Goal: Task Accomplishment & Management: Use online tool/utility

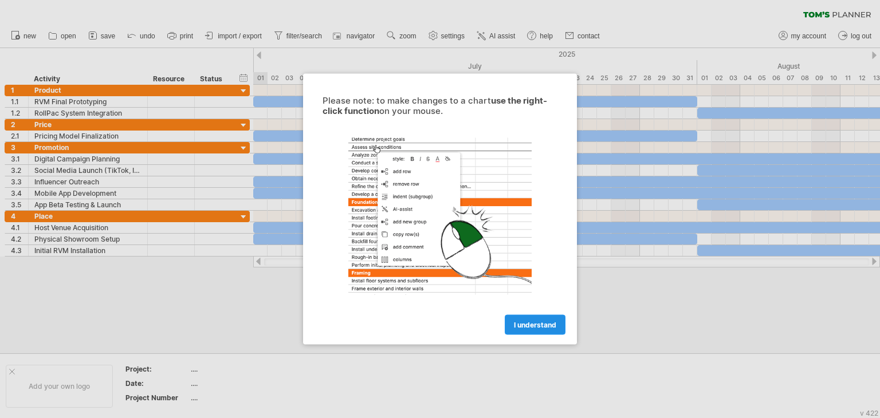
click at [543, 324] on span "I understand" at bounding box center [535, 325] width 42 height 9
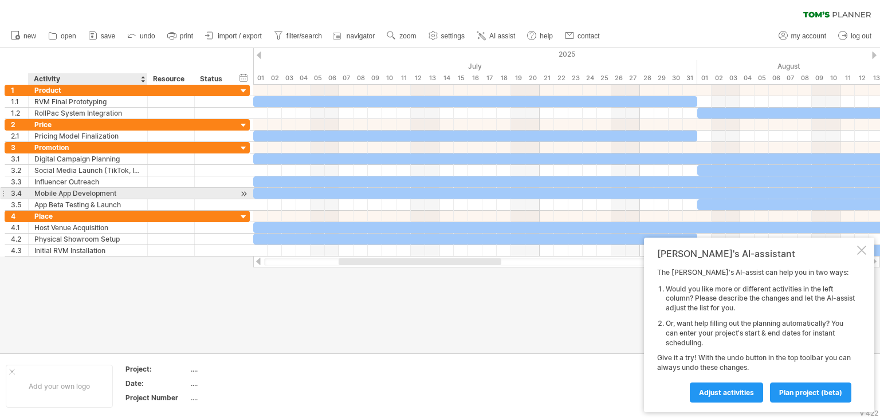
click at [85, 194] on div "Mobile App Development" at bounding box center [87, 193] width 107 height 11
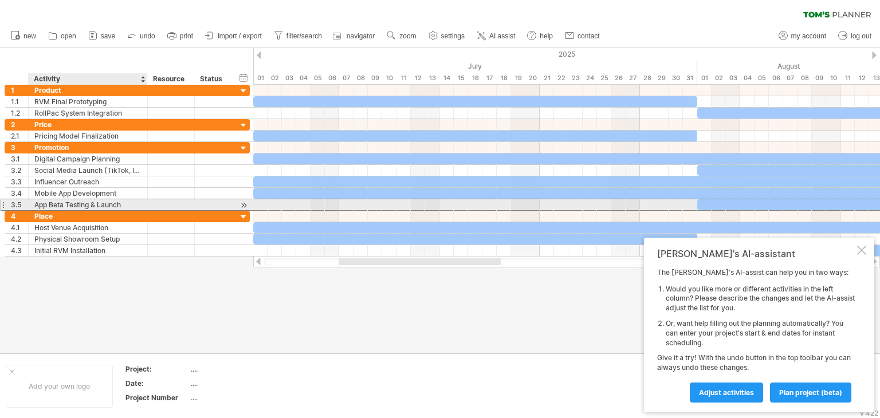
click at [76, 205] on div "App Beta Testing & Launch" at bounding box center [87, 204] width 107 height 11
click at [88, 205] on input "**********" at bounding box center [87, 204] width 107 height 11
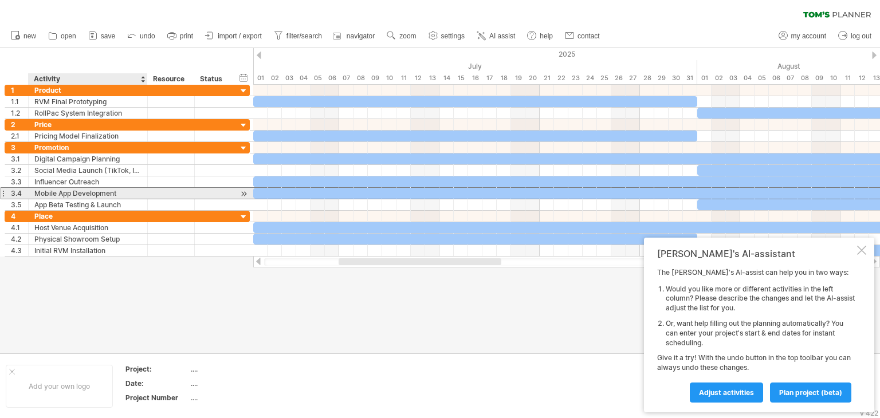
click at [99, 195] on div "Mobile App Development" at bounding box center [87, 193] width 107 height 11
click at [113, 193] on input "**********" at bounding box center [87, 193] width 107 height 11
click at [117, 195] on input "**********" at bounding box center [87, 193] width 107 height 11
click at [115, 196] on input "**********" at bounding box center [87, 193] width 107 height 11
drag, startPoint x: 117, startPoint y: 191, endPoint x: 73, endPoint y: 193, distance: 44.2
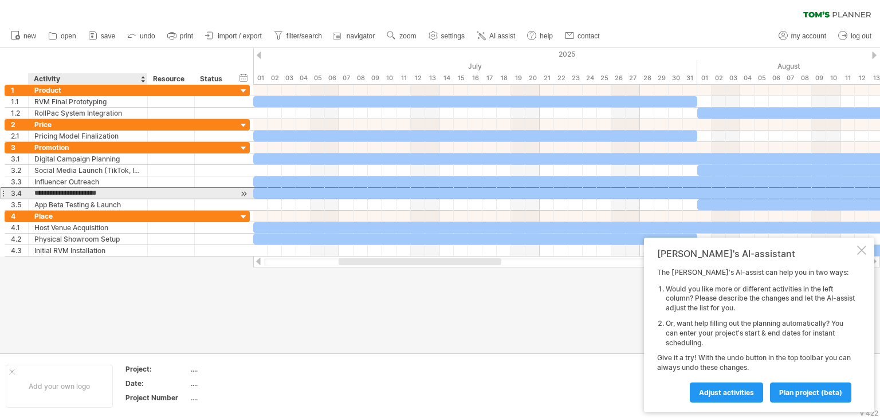
click at [73, 193] on input "**********" at bounding box center [87, 193] width 107 height 11
type input "**********"
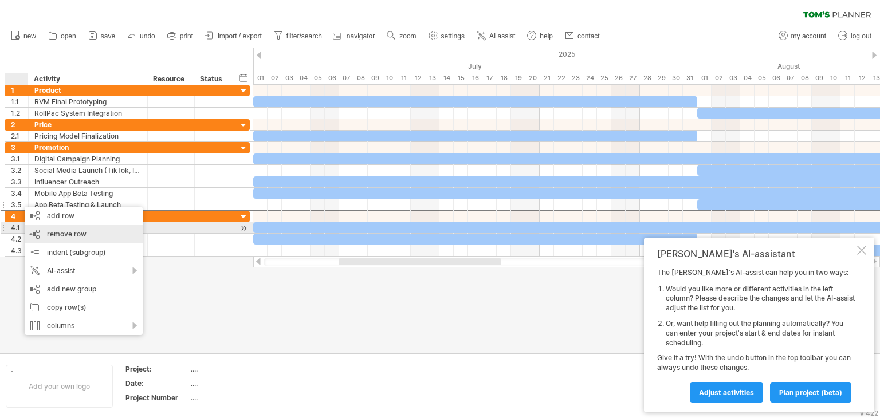
click at [37, 230] on div "remove row remove selected rows" at bounding box center [84, 234] width 118 height 18
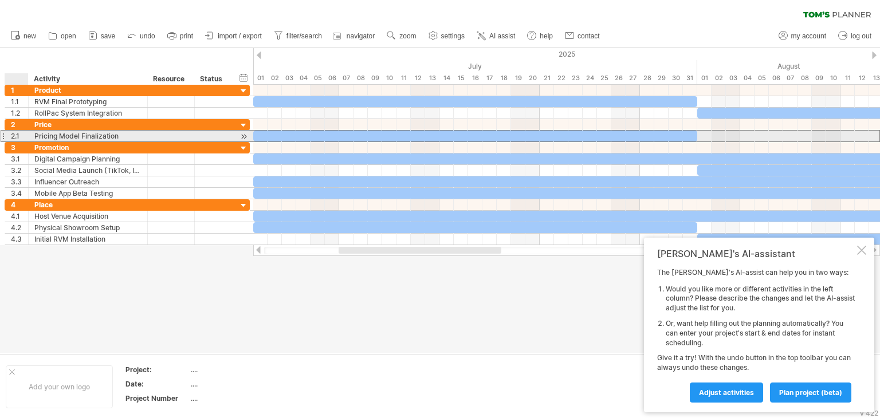
click at [73, 135] on div "Pricing Model Finalization" at bounding box center [87, 136] width 107 height 11
click at [73, 135] on input "**********" at bounding box center [87, 136] width 107 height 11
click at [116, 134] on input "**********" at bounding box center [87, 136] width 107 height 11
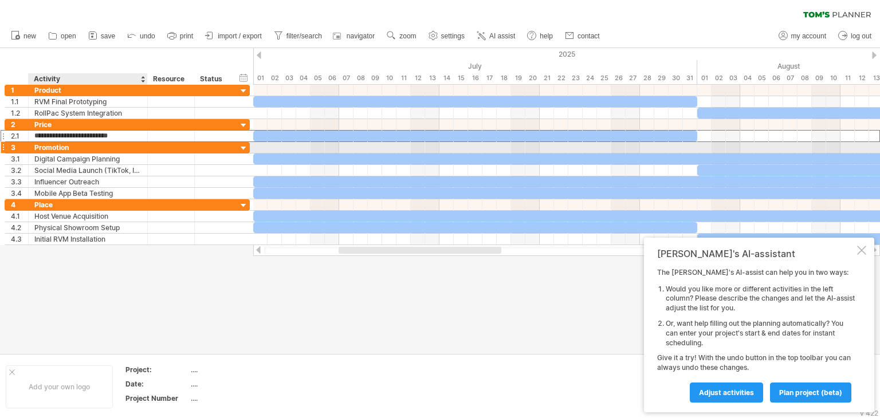
drag, startPoint x: 116, startPoint y: 134, endPoint x: 35, endPoint y: 143, distance: 81.8
click at [35, 143] on div "**********" at bounding box center [128, 165] width 246 height 160
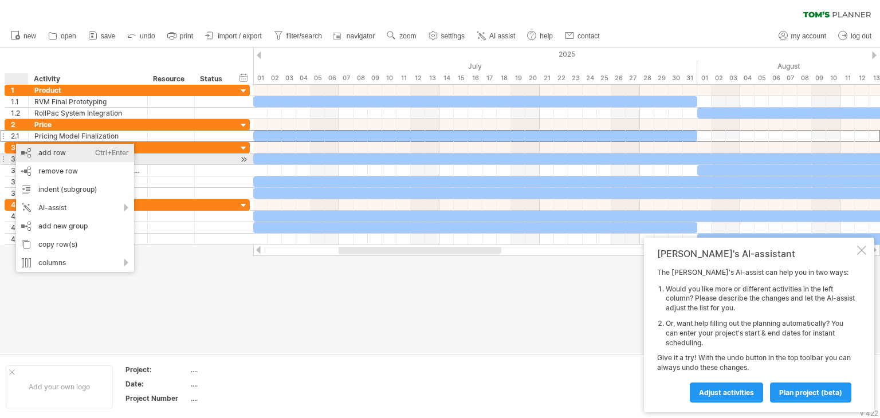
click at [44, 156] on div "add row Ctrl+Enter Cmd+Enter" at bounding box center [75, 153] width 118 height 18
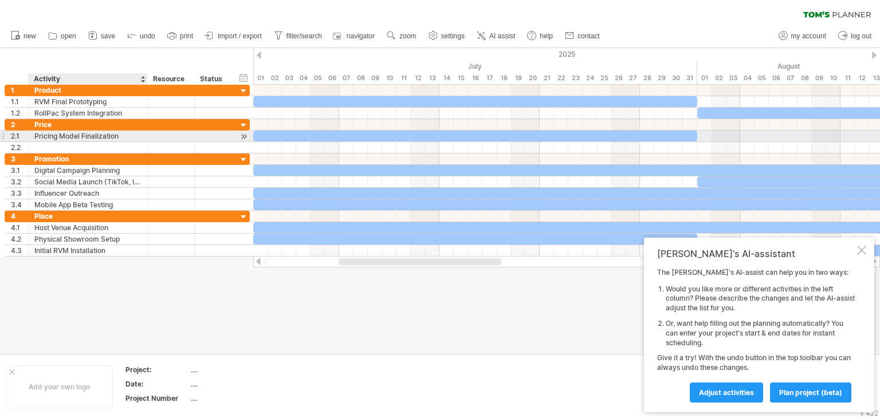
click at [85, 140] on div "Pricing Model Finalization" at bounding box center [87, 136] width 107 height 11
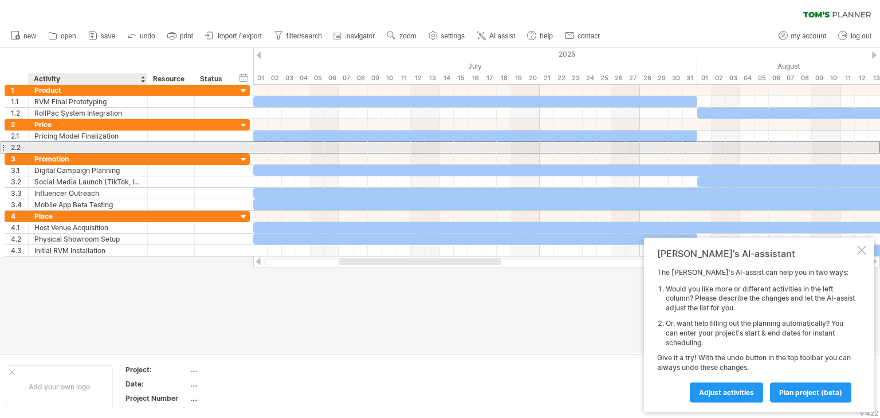
click at [80, 147] on div at bounding box center [87, 147] width 107 height 11
click at [0, 0] on input "text" at bounding box center [0, 0] width 0 height 0
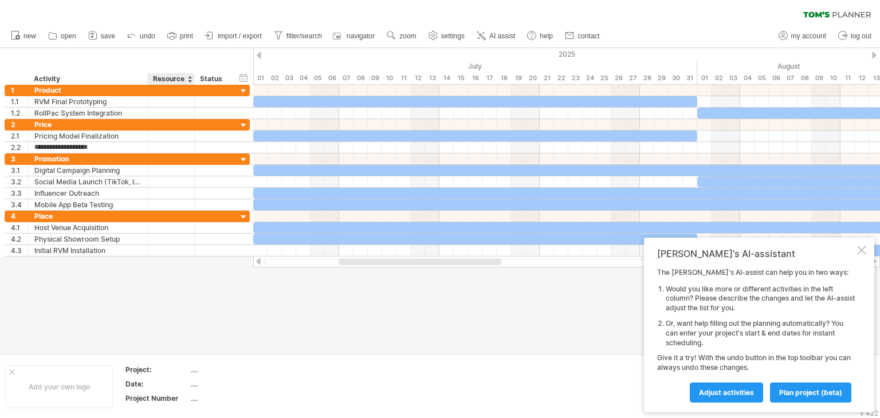
type input "**********"
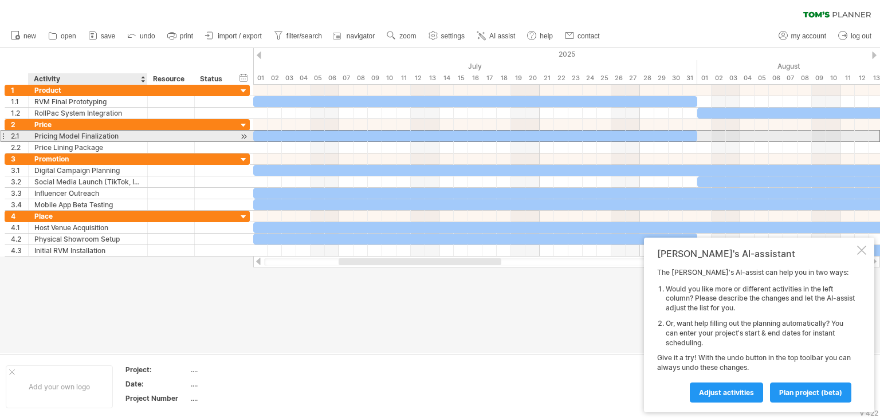
click at [116, 138] on div "Pricing Model Finalization" at bounding box center [87, 136] width 107 height 11
click at [116, 138] on input "**********" at bounding box center [87, 136] width 107 height 11
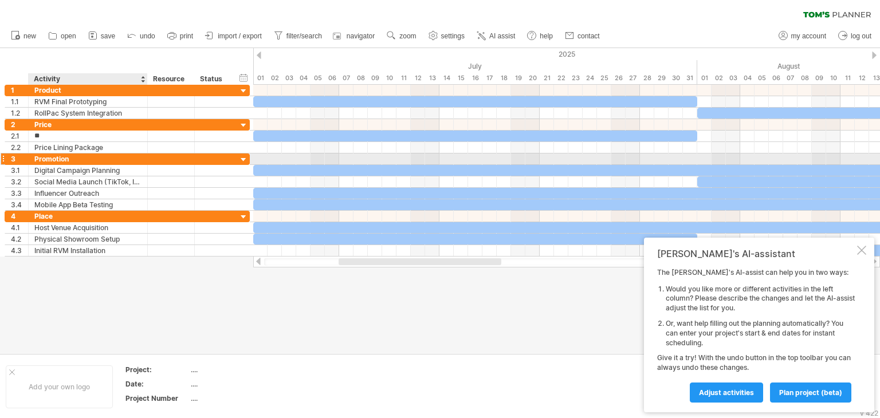
type input "*"
type input "**********"
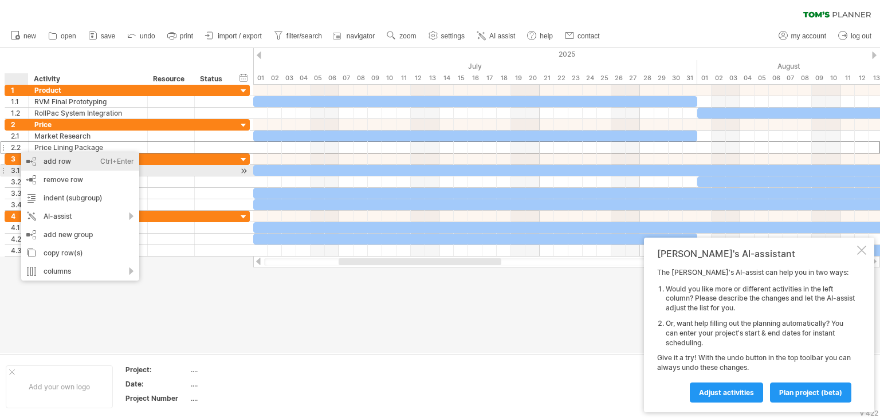
click at [46, 166] on div "add row Ctrl+Enter Cmd+Enter" at bounding box center [80, 161] width 118 height 18
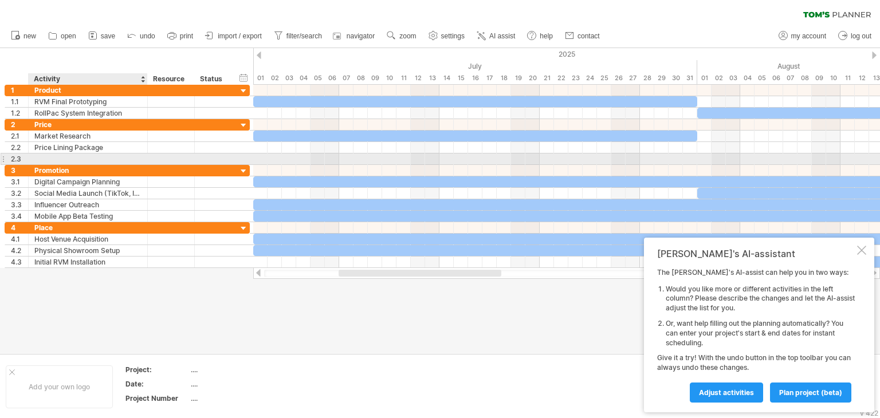
click at [83, 154] on div at bounding box center [87, 159] width 107 height 11
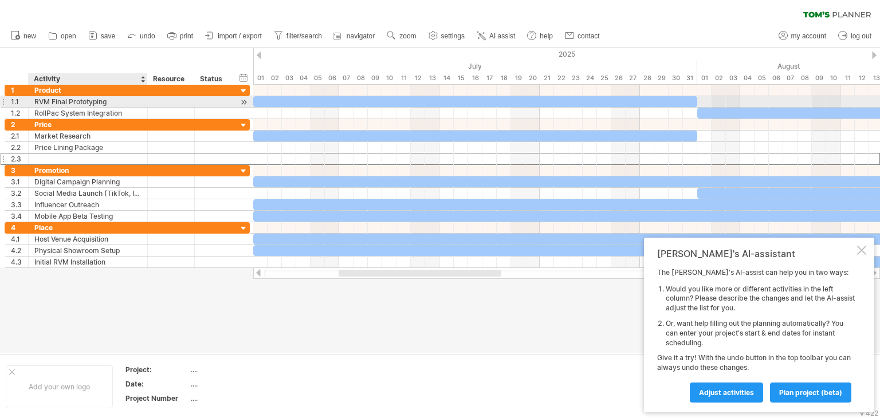
click at [68, 104] on div "RVM Final Prototyping" at bounding box center [87, 101] width 107 height 11
click at [68, 104] on input "**********" at bounding box center [87, 101] width 107 height 11
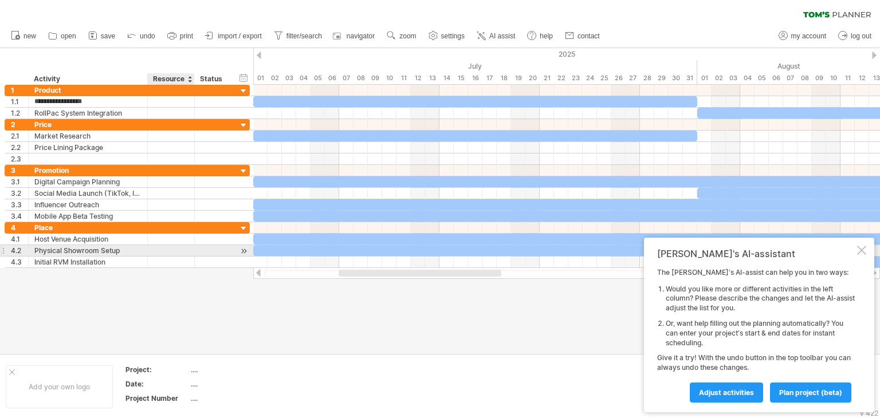
type input "**********"
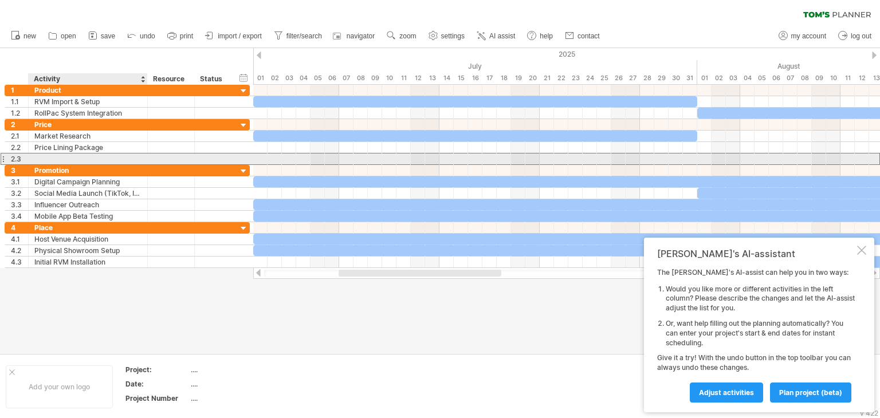
click at [62, 158] on div at bounding box center [87, 159] width 107 height 11
click at [62, 159] on input "**********" at bounding box center [87, 159] width 107 height 11
click at [79, 158] on input "**********" at bounding box center [87, 159] width 107 height 11
type input "**********"
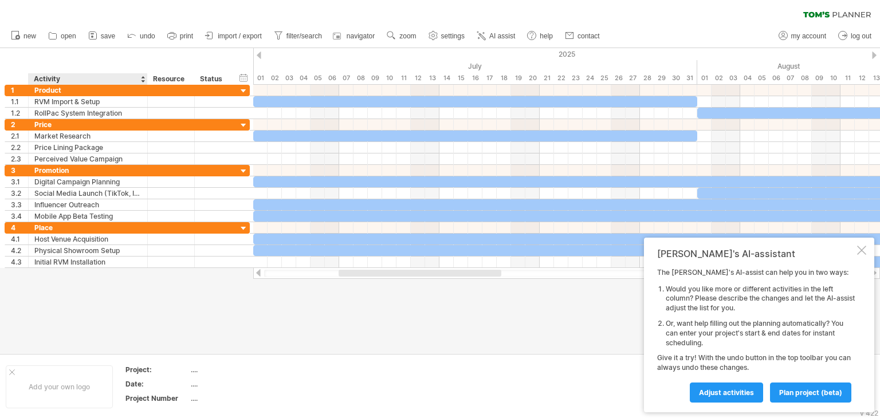
click at [92, 325] on div at bounding box center [440, 200] width 880 height 305
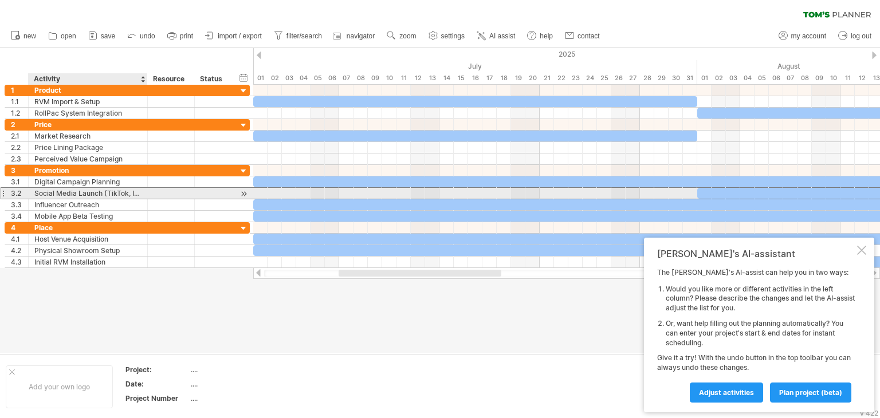
click at [137, 194] on div "Social Media Launch (TikTok, IG)" at bounding box center [87, 193] width 107 height 11
click at [137, 194] on input "**********" at bounding box center [87, 193] width 107 height 11
type input "**********"
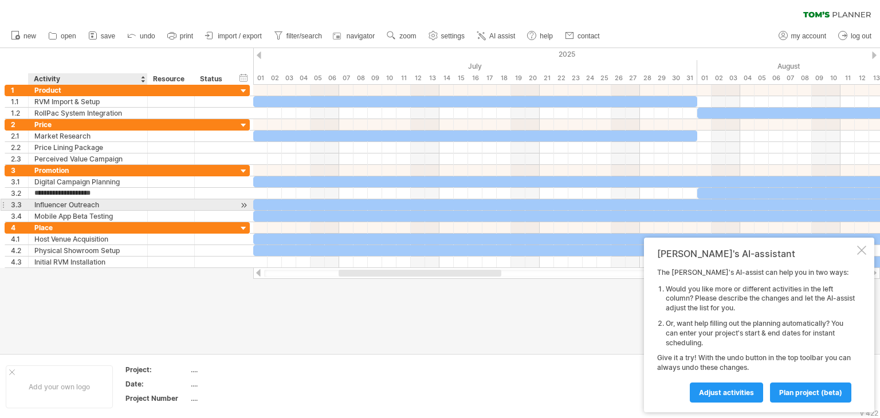
click at [92, 206] on div "Influencer Outreach" at bounding box center [87, 204] width 107 height 11
click at [92, 206] on input "**********" at bounding box center [87, 204] width 107 height 11
click at [85, 205] on input "**********" at bounding box center [87, 204] width 107 height 11
type input "**********"
click at [107, 279] on div at bounding box center [440, 200] width 880 height 305
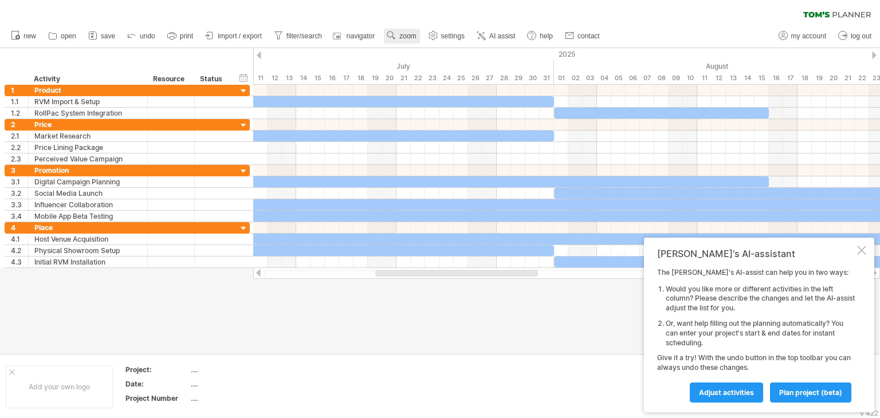
click at [403, 36] on span "zoom" at bounding box center [407, 36] width 17 height 8
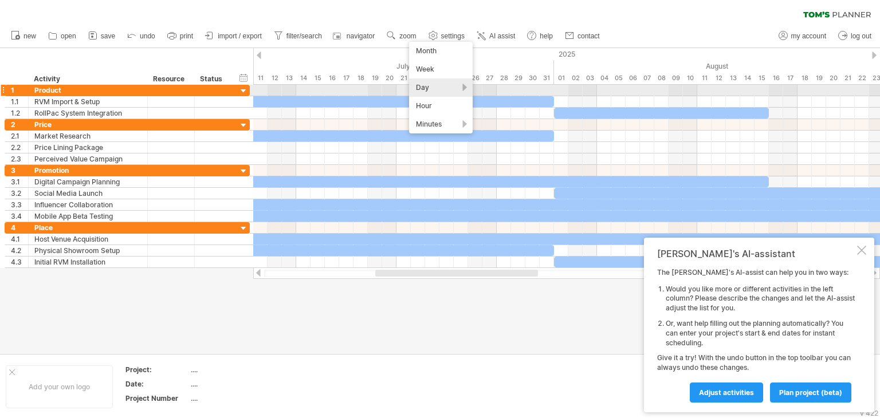
click at [465, 85] on div "Day" at bounding box center [441, 87] width 64 height 18
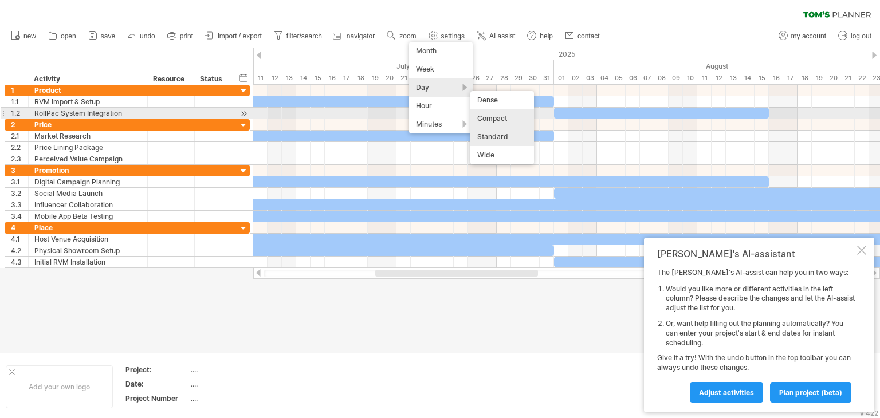
click at [483, 113] on div "Compact" at bounding box center [502, 118] width 64 height 18
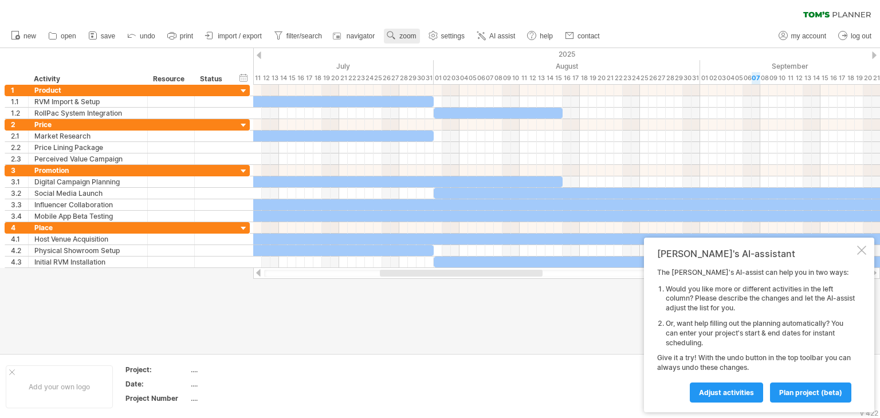
click at [403, 40] on link "zoom" at bounding box center [402, 36] width 36 height 15
click at [442, 68] on div "Week" at bounding box center [441, 73] width 64 height 18
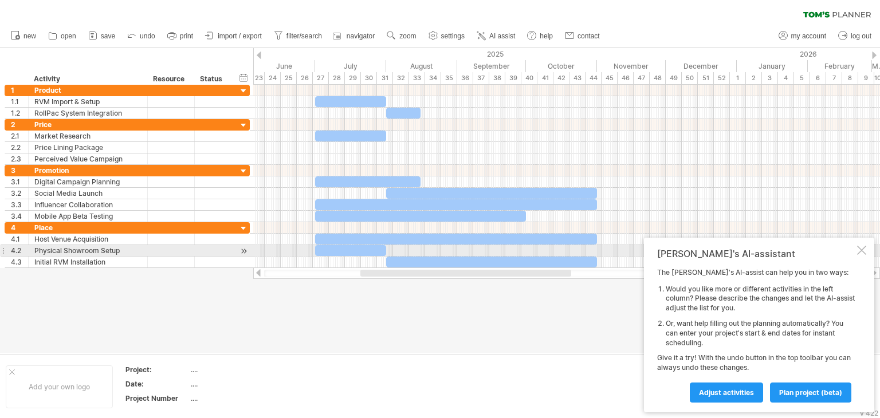
click at [859, 246] on div at bounding box center [861, 250] width 9 height 9
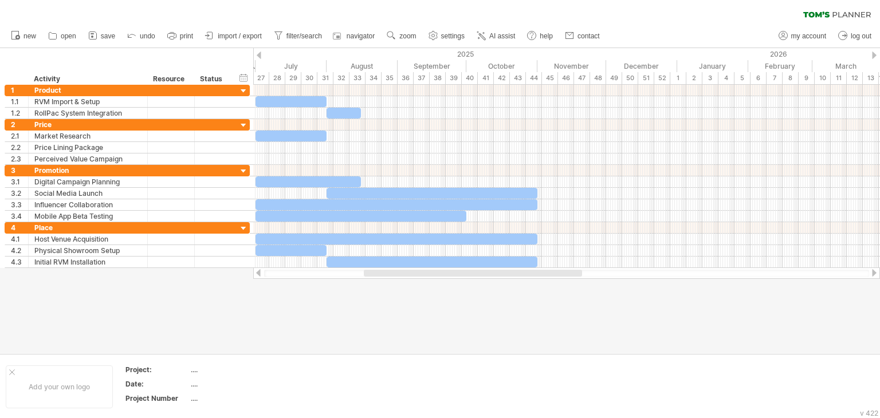
click at [552, 314] on div at bounding box center [440, 200] width 880 height 305
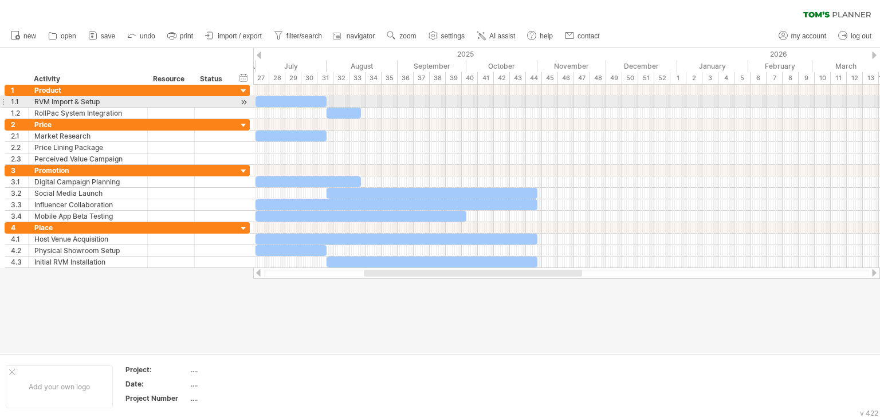
click at [302, 104] on div at bounding box center [290, 101] width 71 height 11
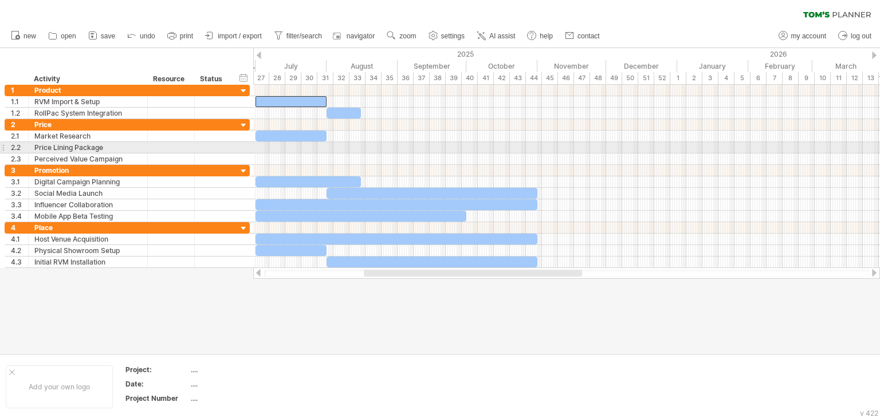
click at [340, 145] on div at bounding box center [566, 147] width 627 height 11
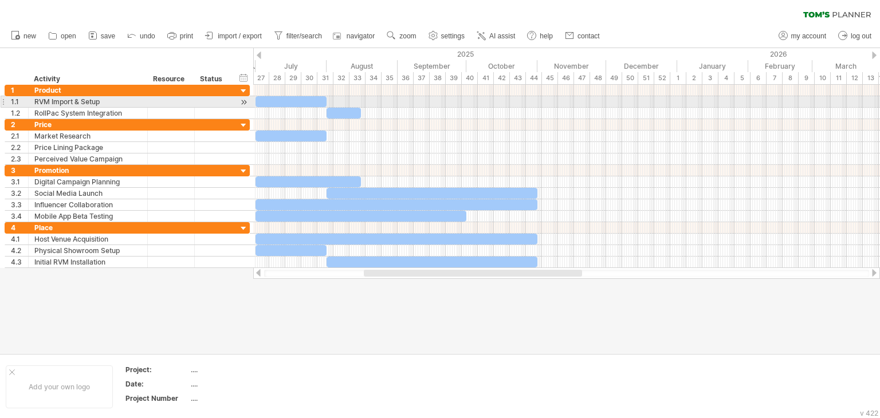
click at [312, 103] on div at bounding box center [290, 101] width 71 height 11
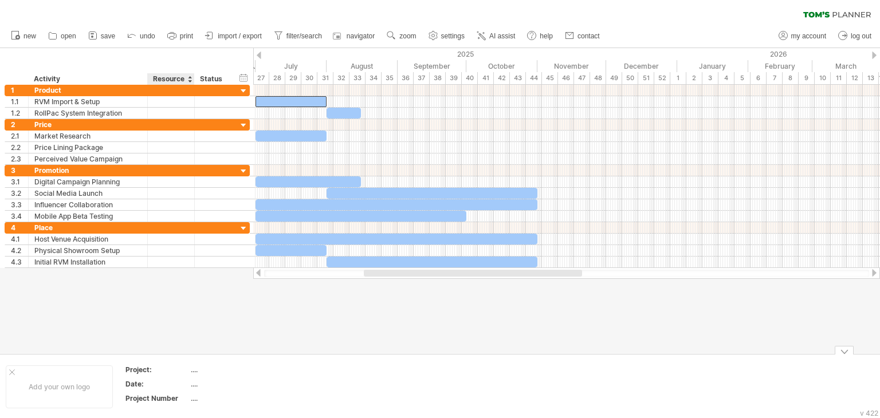
click at [192, 386] on div "...." at bounding box center [239, 384] width 96 height 10
click at [198, 382] on input "text" at bounding box center [237, 384] width 92 height 10
type input "*"
drag, startPoint x: 180, startPoint y: 380, endPoint x: 170, endPoint y: 380, distance: 10.3
click at [170, 380] on tr "Date: *" at bounding box center [206, 386] width 163 height 13
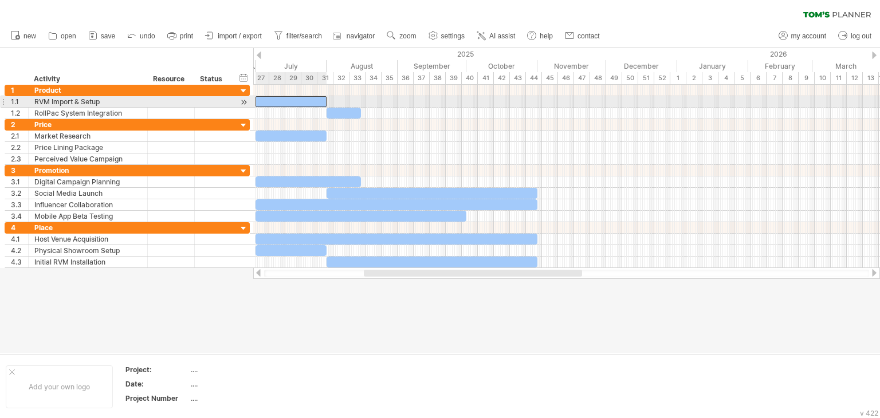
click at [296, 101] on div at bounding box center [290, 101] width 71 height 11
click at [296, 100] on div at bounding box center [290, 101] width 71 height 11
click at [277, 104] on div at bounding box center [290, 101] width 71 height 11
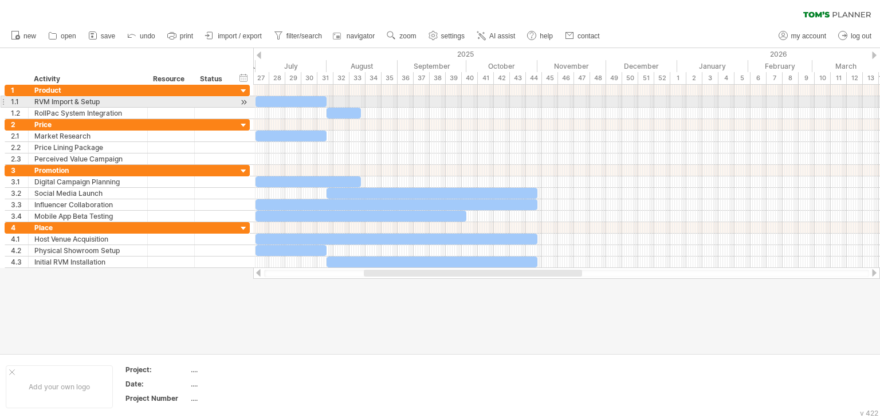
click at [277, 104] on div at bounding box center [290, 101] width 71 height 11
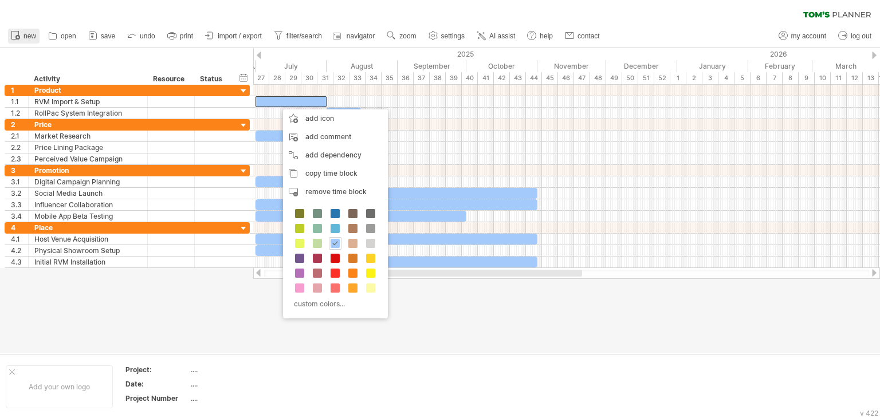
click at [34, 38] on span "new" at bounding box center [29, 36] width 13 height 8
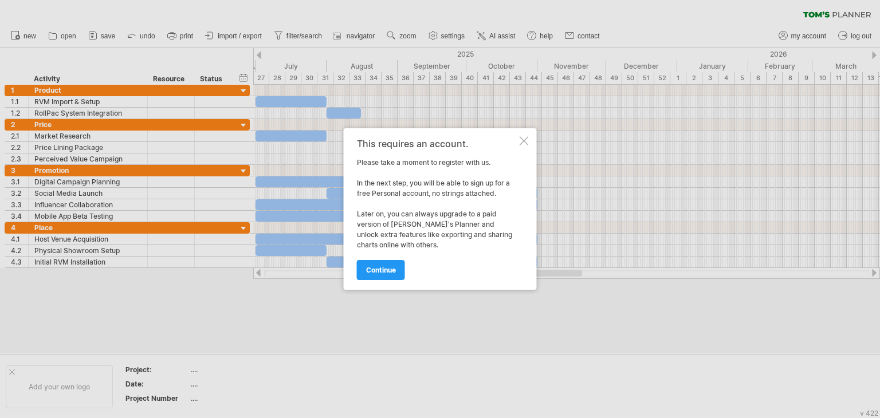
click at [520, 143] on div at bounding box center [524, 140] width 9 height 9
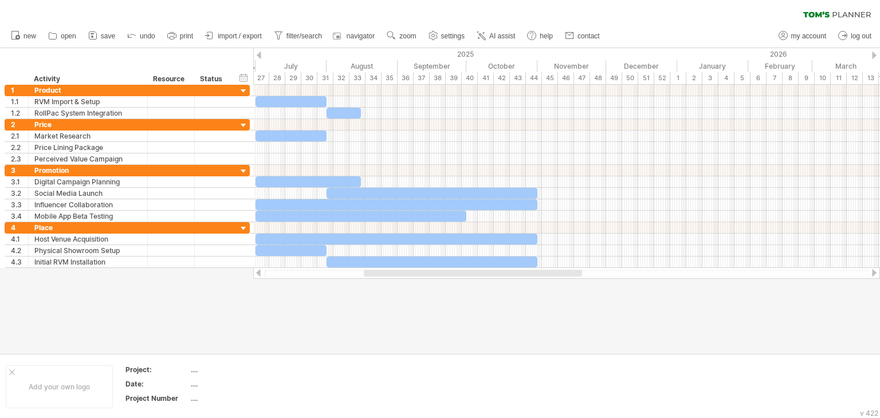
click at [91, 38] on icon at bounding box center [92, 35] width 11 height 11
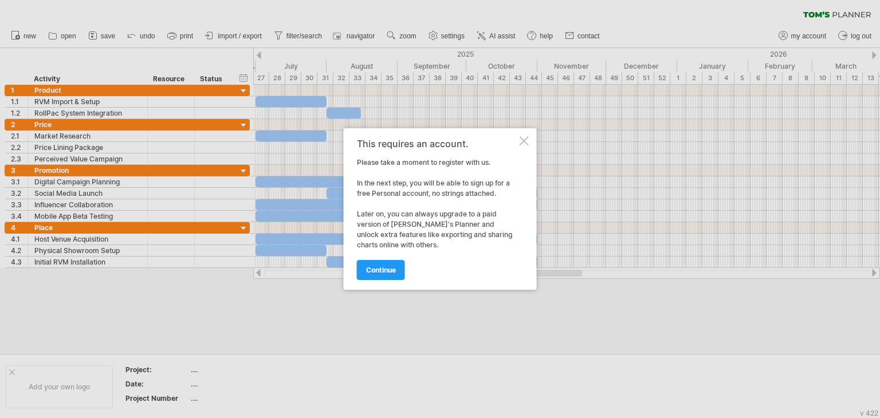
click at [466, 337] on div at bounding box center [440, 209] width 880 height 418
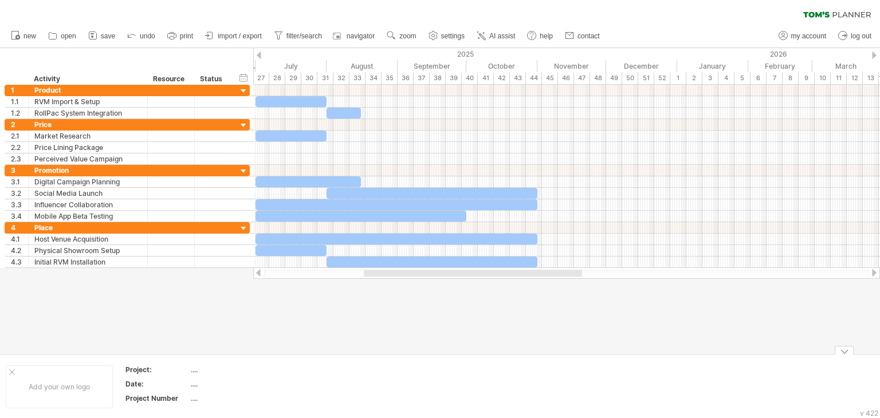
click at [267, 382] on div "...." at bounding box center [239, 384] width 96 height 10
click at [352, 397] on td at bounding box center [340, 387] width 91 height 44
click at [378, 391] on div "add color" at bounding box center [394, 391] width 69 height 18
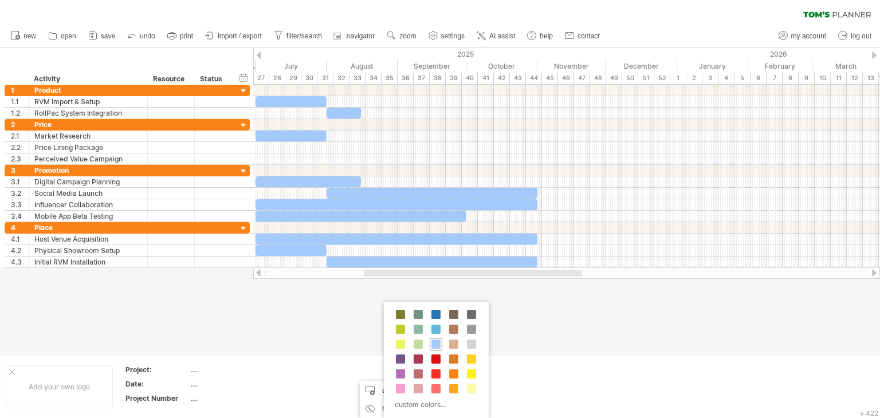
click at [432, 344] on span at bounding box center [435, 344] width 9 height 9
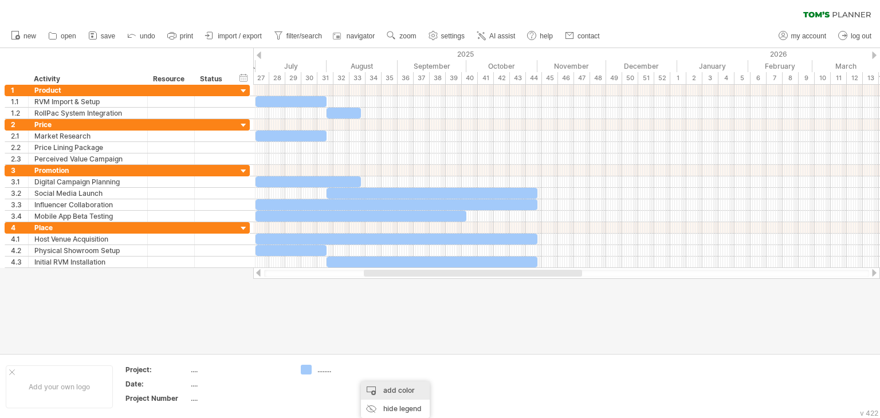
click at [361, 390] on div "add color" at bounding box center [395, 391] width 69 height 18
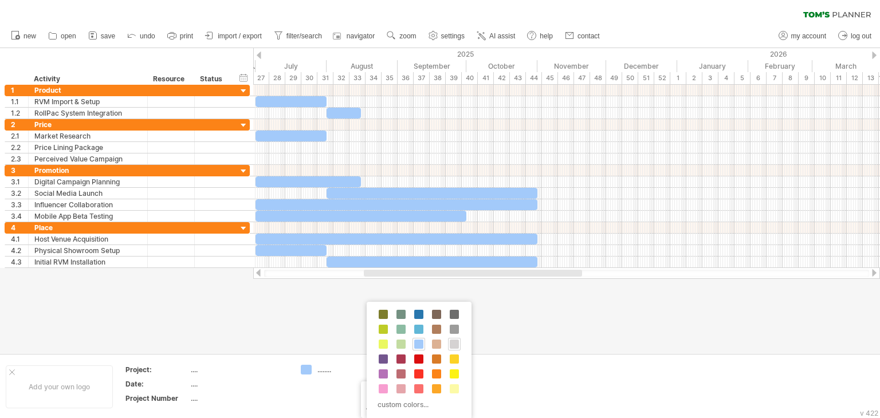
click at [450, 344] on span at bounding box center [454, 344] width 9 height 9
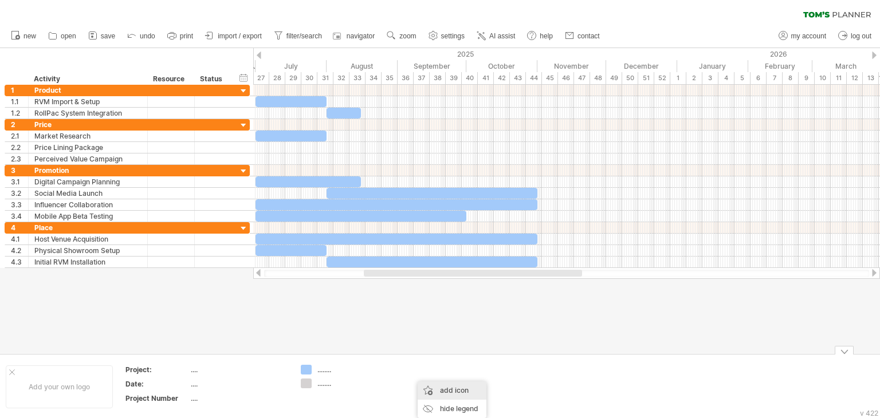
click at [433, 394] on div "add icon" at bounding box center [452, 391] width 69 height 18
click at [380, 388] on td "........ ........" at bounding box center [340, 387] width 91 height 44
click at [390, 387] on div "add color" at bounding box center [422, 391] width 69 height 18
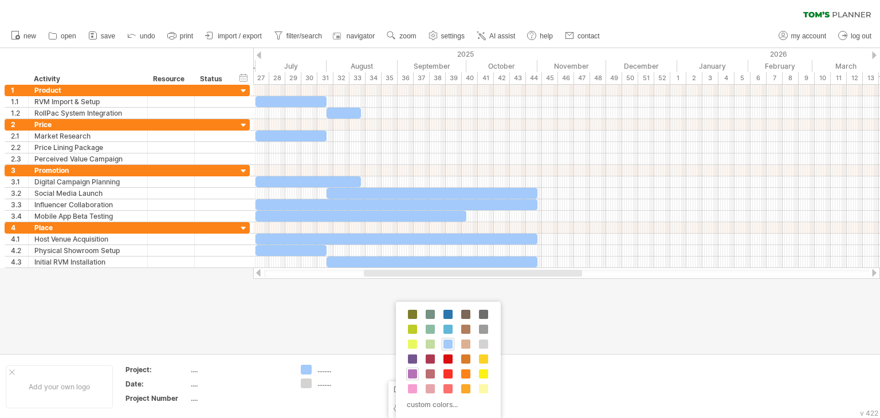
click at [417, 374] on div at bounding box center [412, 374] width 13 height 13
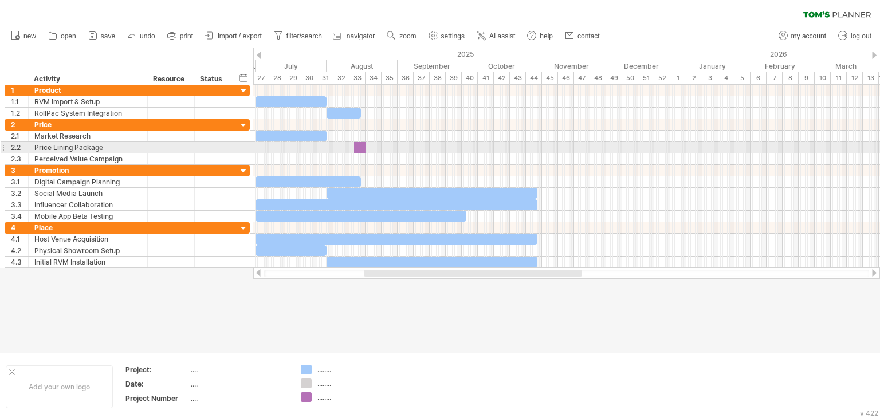
drag, startPoint x: 304, startPoint y: 395, endPoint x: 357, endPoint y: 143, distance: 258.3
click at [357, 143] on div "Trying to reach [DOMAIN_NAME] Connected again... 0% clear filter new 1" at bounding box center [440, 209] width 880 height 418
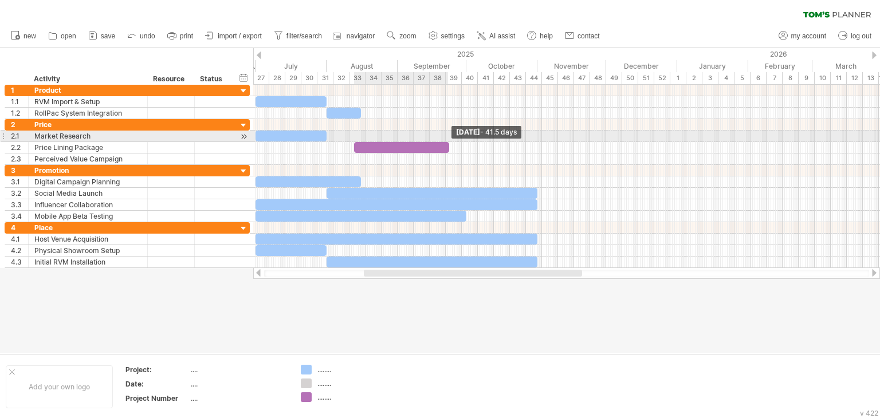
drag, startPoint x: 367, startPoint y: 147, endPoint x: 450, endPoint y: 133, distance: 84.2
click at [450, 133] on div "Tuesday 23 September - 41.5 days Tuesday 01 July" at bounding box center [566, 176] width 627 height 183
click at [304, 133] on div at bounding box center [290, 136] width 71 height 11
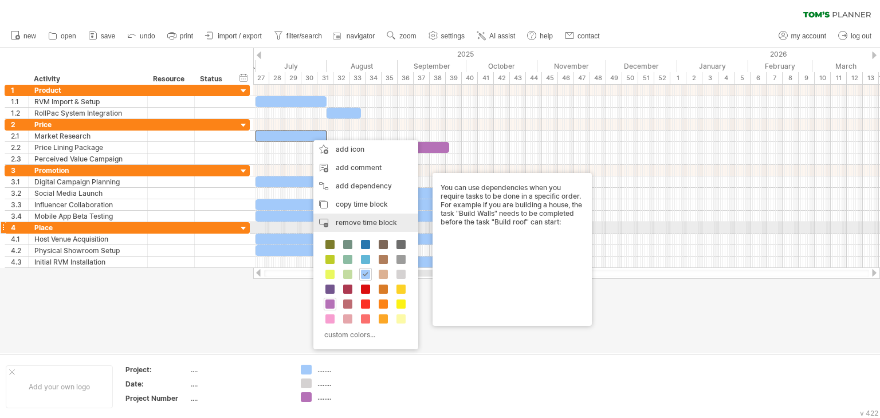
click at [337, 225] on span "remove time block" at bounding box center [366, 222] width 61 height 9
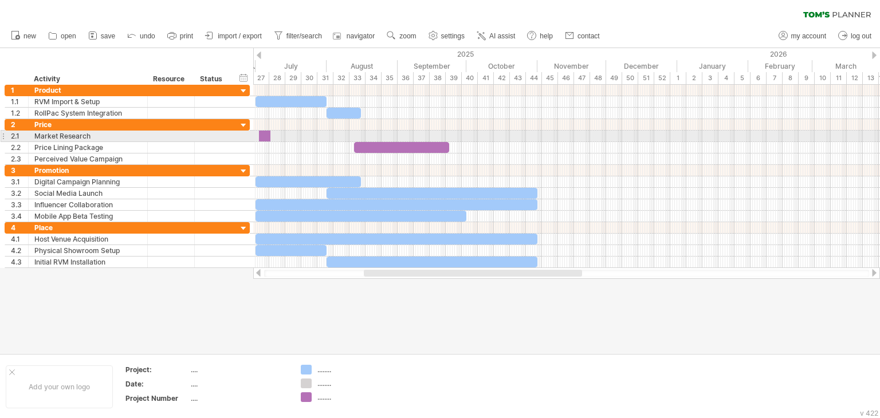
drag, startPoint x: 302, startPoint y: 395, endPoint x: 262, endPoint y: 135, distance: 263.1
click at [262, 135] on div "Trying to reach [DOMAIN_NAME] Connected again... 0% clear filter new 1" at bounding box center [440, 209] width 880 height 418
drag, startPoint x: 270, startPoint y: 136, endPoint x: 323, endPoint y: 135, distance: 53.3
click at [323, 135] on span at bounding box center [323, 136] width 5 height 11
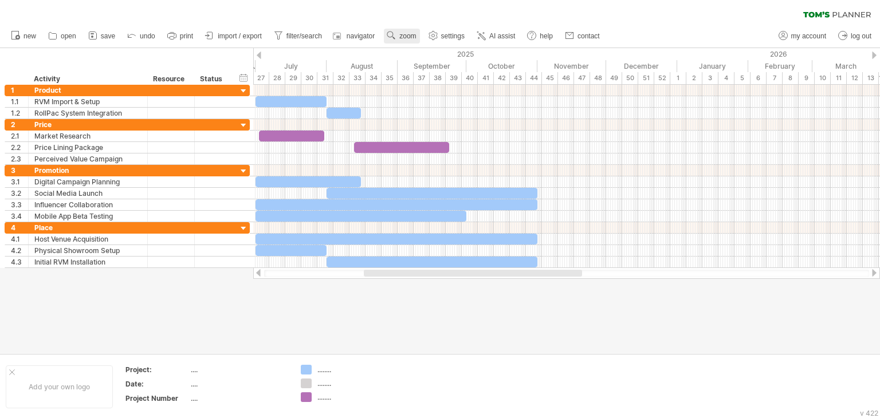
click at [397, 38] on use at bounding box center [391, 35] width 11 height 11
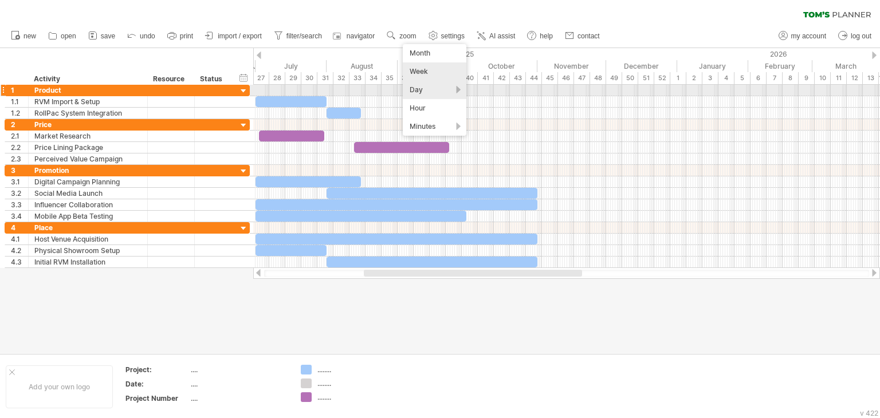
click at [434, 87] on div "Day" at bounding box center [435, 90] width 64 height 18
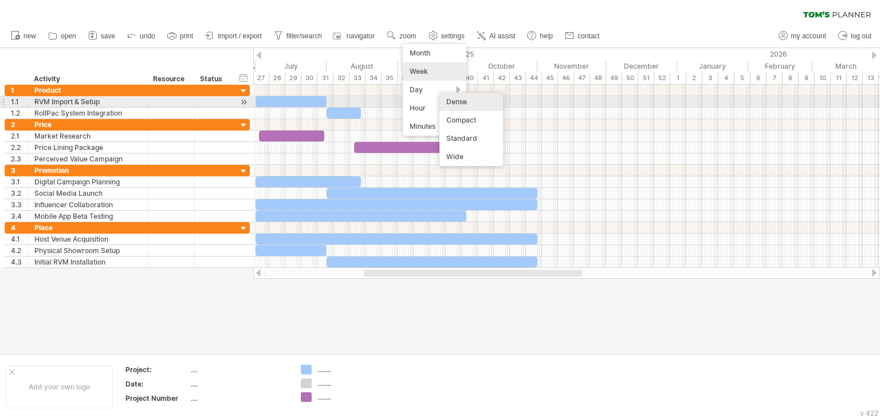
click at [465, 100] on div "Dense" at bounding box center [471, 102] width 64 height 18
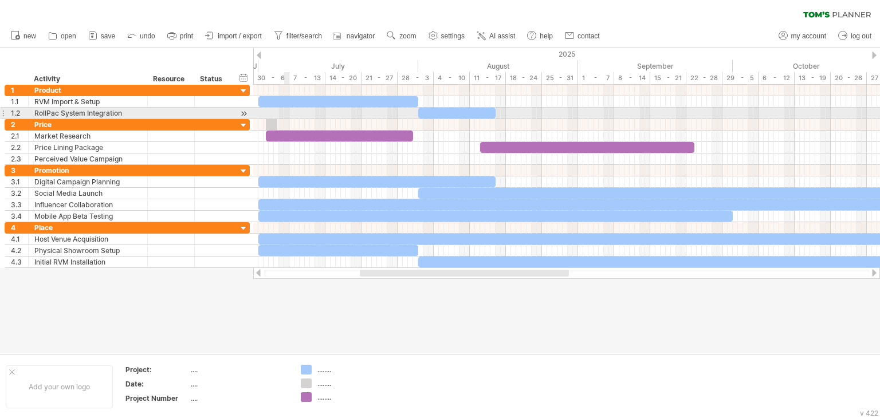
drag, startPoint x: 306, startPoint y: 385, endPoint x: 270, endPoint y: 119, distance: 268.2
click at [270, 119] on div "Trying to reach [DOMAIN_NAME] Connected again... 0% clear filter new 1" at bounding box center [440, 209] width 880 height 418
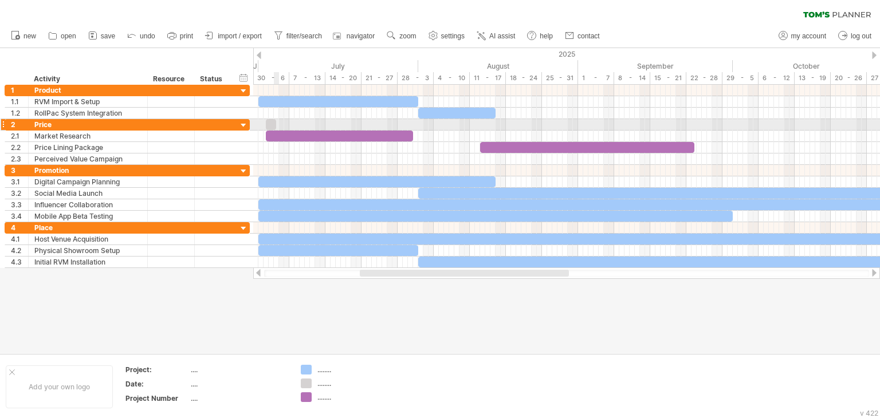
click at [276, 123] on span at bounding box center [276, 124] width 5 height 11
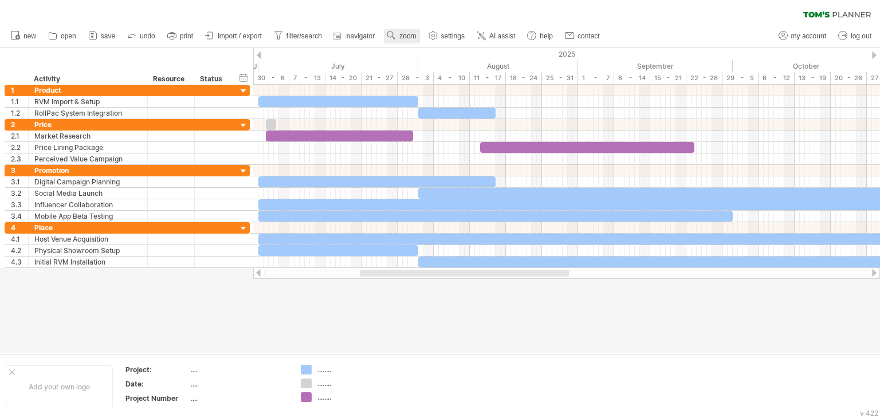
click at [402, 40] on link "zoom" at bounding box center [402, 36] width 36 height 15
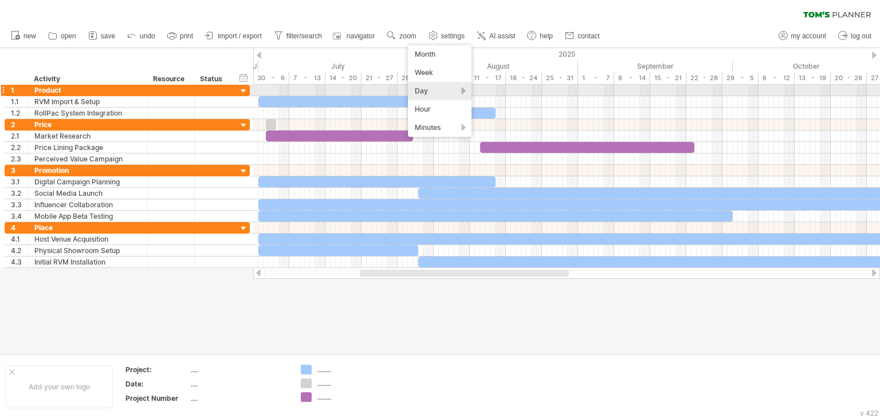
click at [462, 90] on div "Day" at bounding box center [440, 91] width 64 height 18
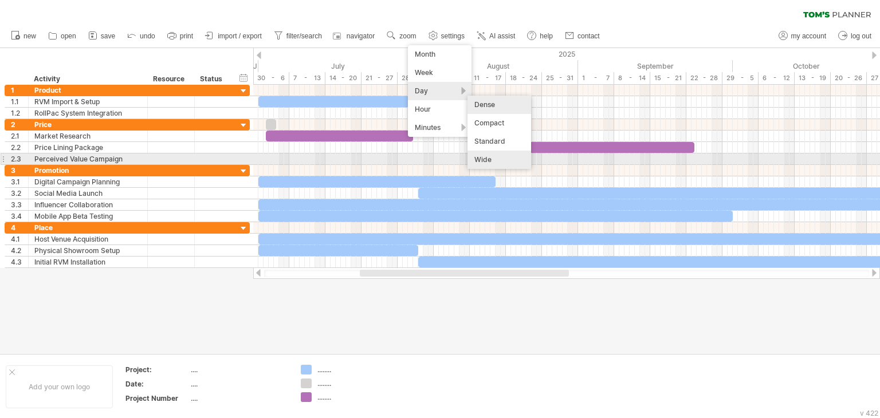
click at [481, 156] on div "Wide" at bounding box center [499, 160] width 64 height 18
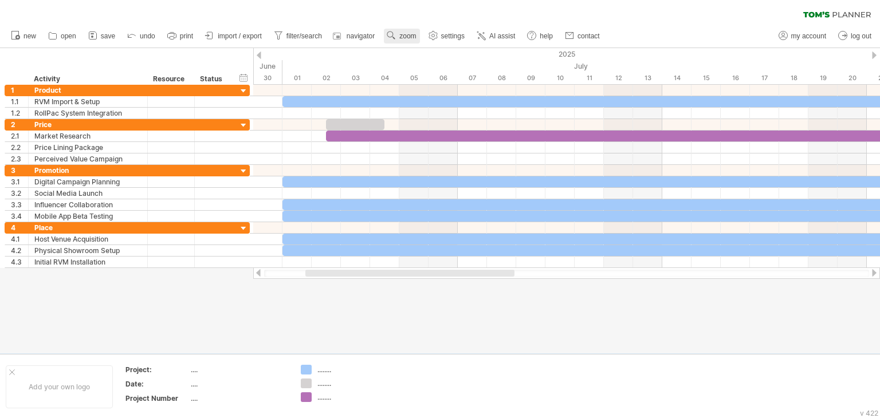
click at [401, 37] on span "zoom" at bounding box center [407, 36] width 17 height 8
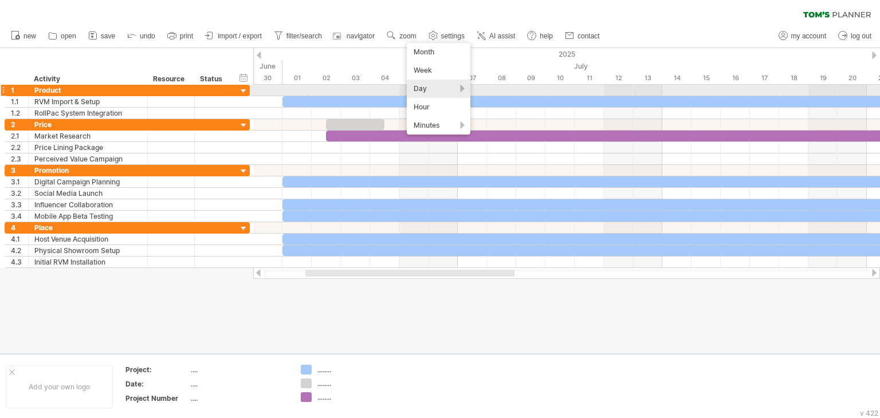
click at [442, 91] on div "Day" at bounding box center [439, 89] width 64 height 18
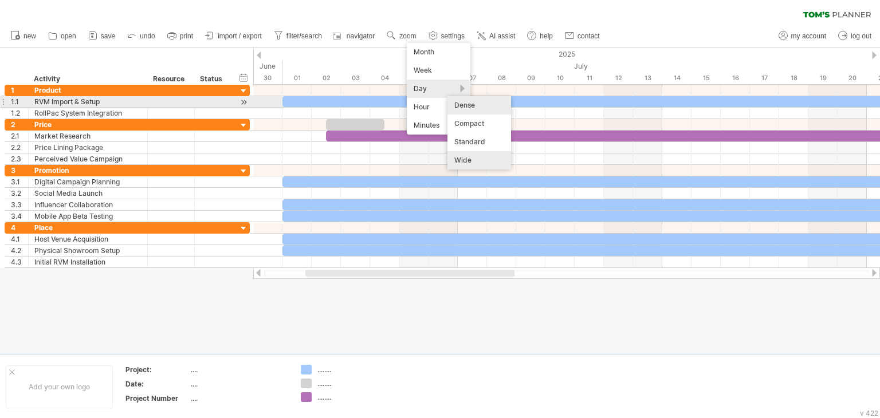
click at [470, 104] on div "Dense" at bounding box center [479, 105] width 64 height 18
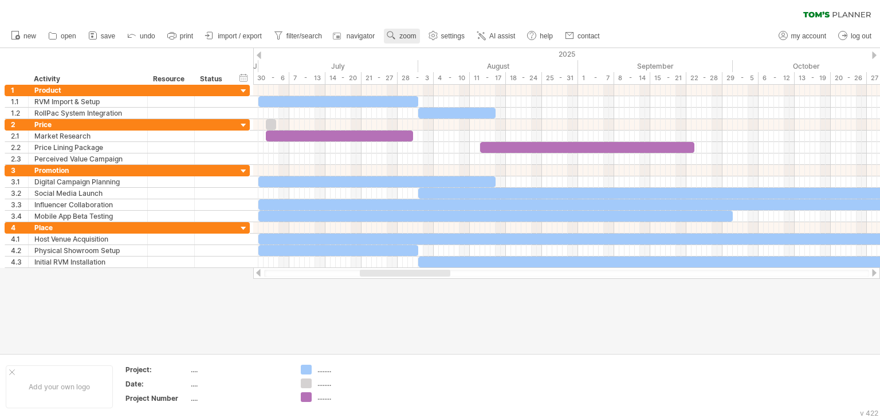
click at [392, 38] on use at bounding box center [391, 35] width 11 height 11
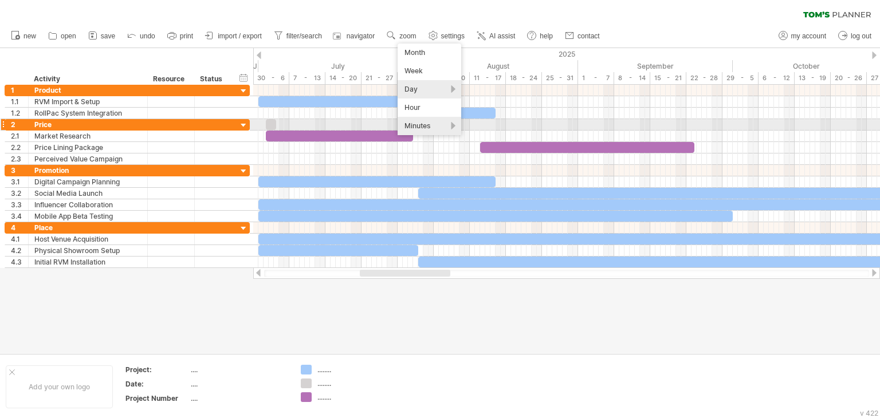
click at [427, 130] on div "Minutes" at bounding box center [430, 126] width 64 height 18
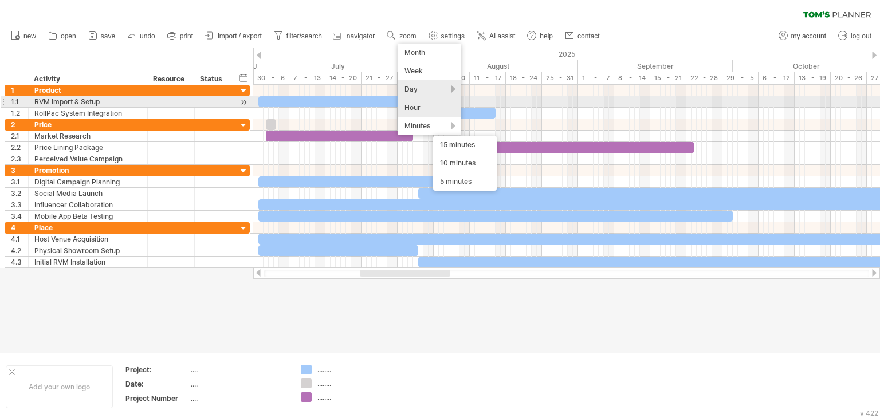
click at [450, 107] on div "Hour" at bounding box center [430, 108] width 64 height 18
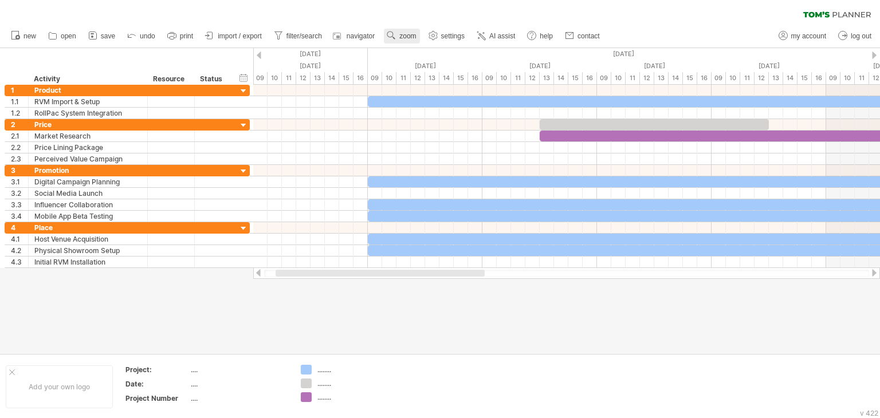
click at [397, 42] on link "zoom" at bounding box center [402, 36] width 36 height 15
click at [416, 79] on div "Week" at bounding box center [435, 75] width 64 height 18
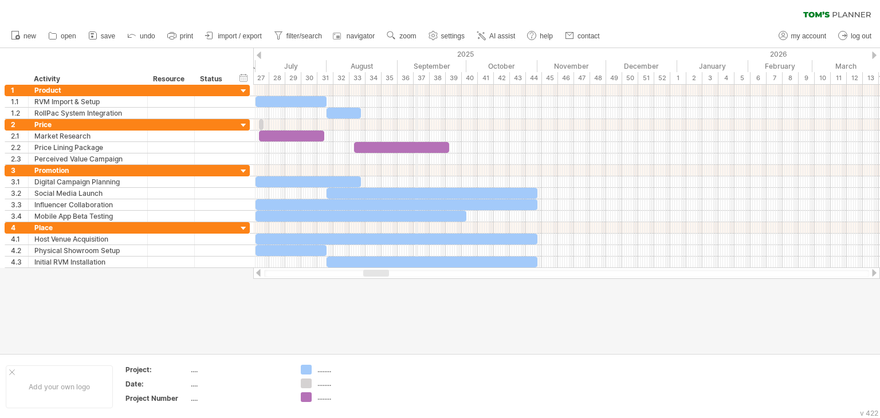
click at [418, 74] on div "37" at bounding box center [422, 78] width 16 height 12
click at [195, 382] on div "...." at bounding box center [239, 384] width 96 height 10
type input "******"
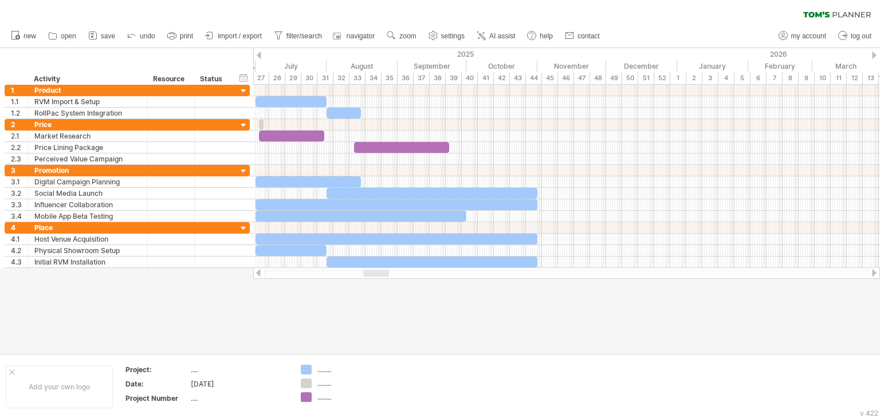
click at [290, 310] on div at bounding box center [440, 200] width 880 height 305
click at [246, 79] on div "hide start/end/duration show start/end/duration" at bounding box center [243, 78] width 11 height 12
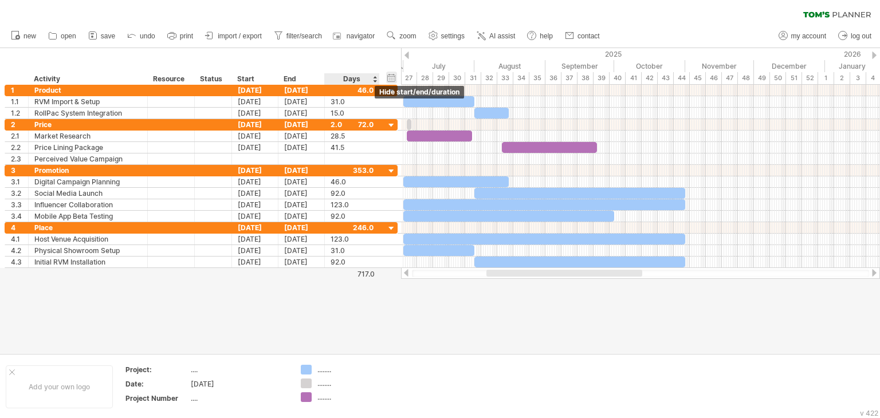
click at [388, 77] on div "hide start/end/duration show start/end/duration" at bounding box center [391, 78] width 11 height 12
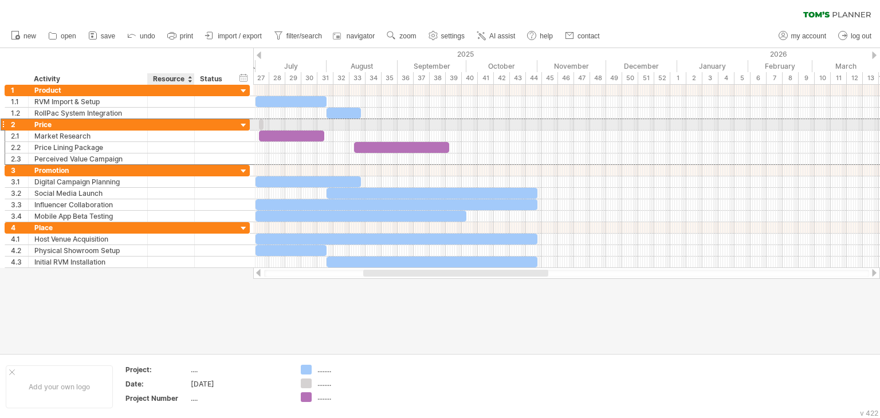
click at [200, 120] on div at bounding box center [212, 124] width 25 height 11
click at [246, 125] on div at bounding box center [243, 125] width 11 height 11
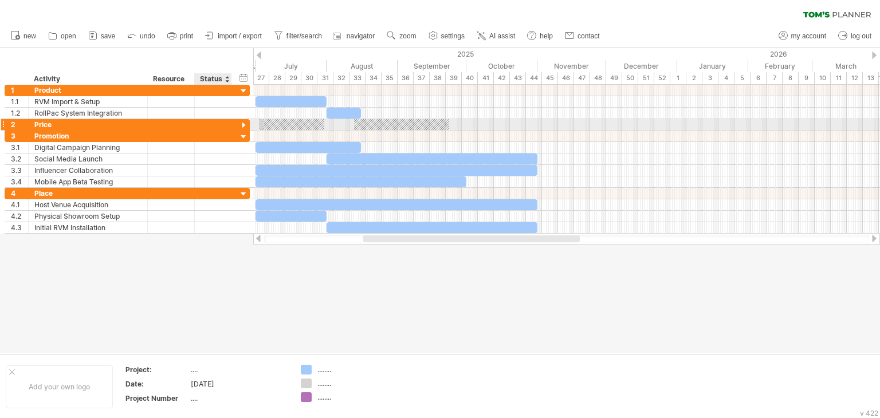
click at [246, 125] on div at bounding box center [243, 125] width 11 height 11
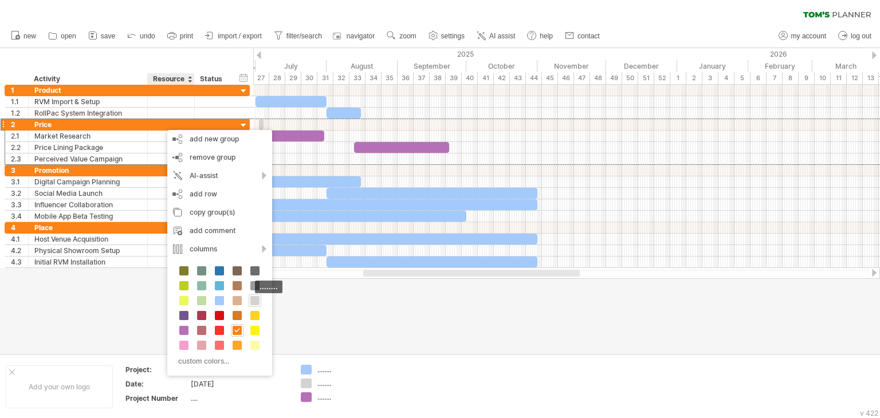
click at [249, 297] on div "........" at bounding box center [255, 300] width 13 height 13
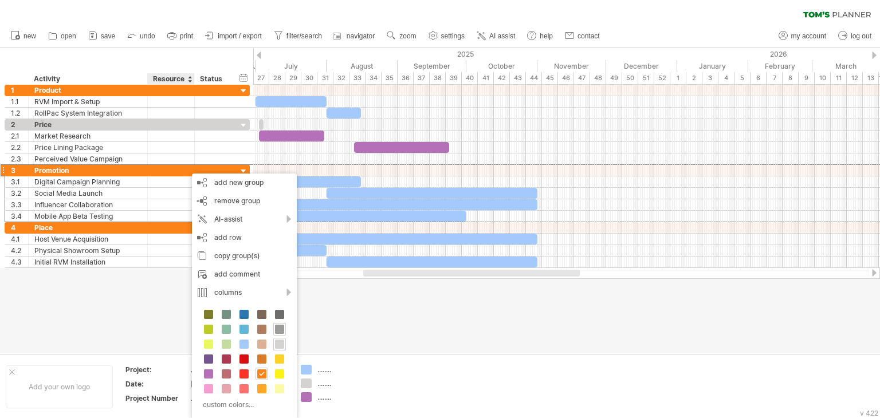
click at [280, 329] on span at bounding box center [279, 329] width 9 height 9
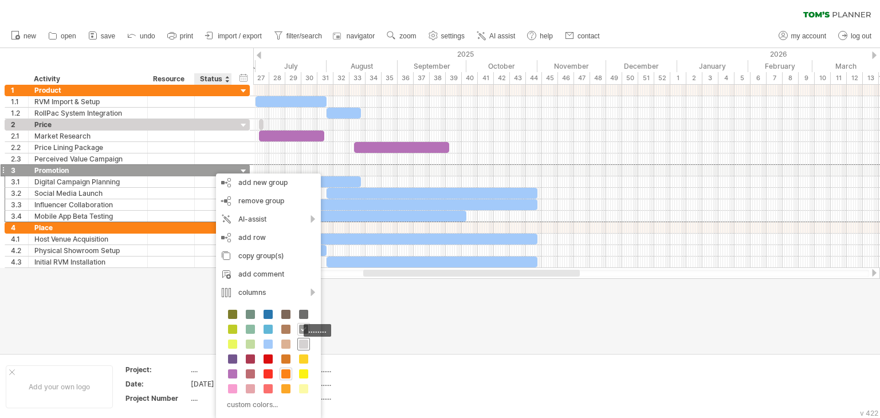
click at [302, 340] on span at bounding box center [303, 344] width 9 height 9
click at [303, 341] on span at bounding box center [302, 344] width 9 height 9
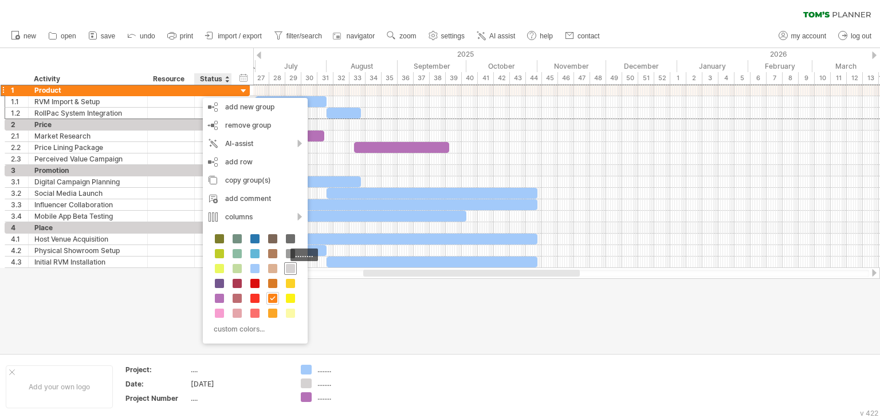
click at [293, 271] on span at bounding box center [290, 268] width 9 height 9
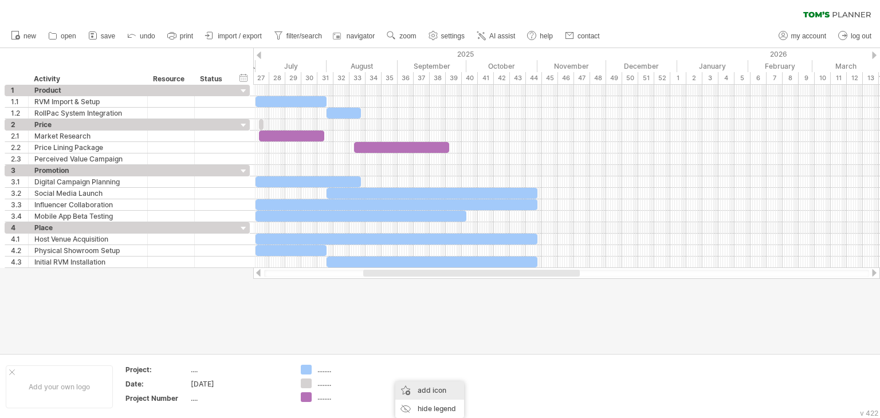
click at [400, 392] on div "add icon" at bounding box center [429, 391] width 69 height 18
click at [414, 359] on div "add color" at bounding box center [420, 354] width 77 height 18
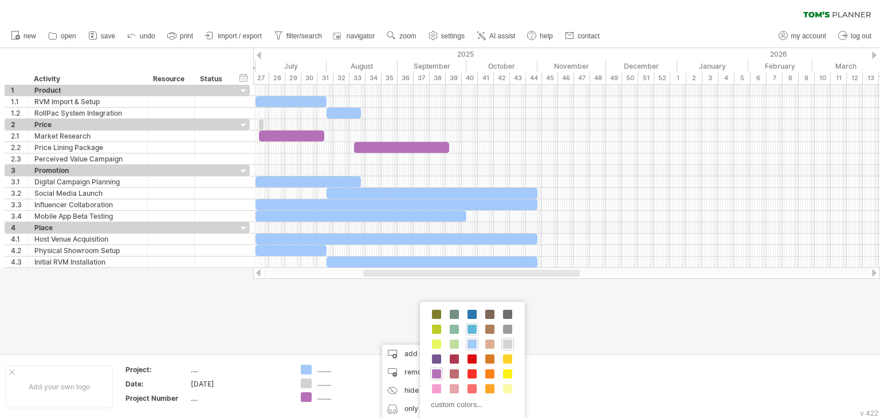
click at [476, 327] on div at bounding box center [472, 329] width 13 height 13
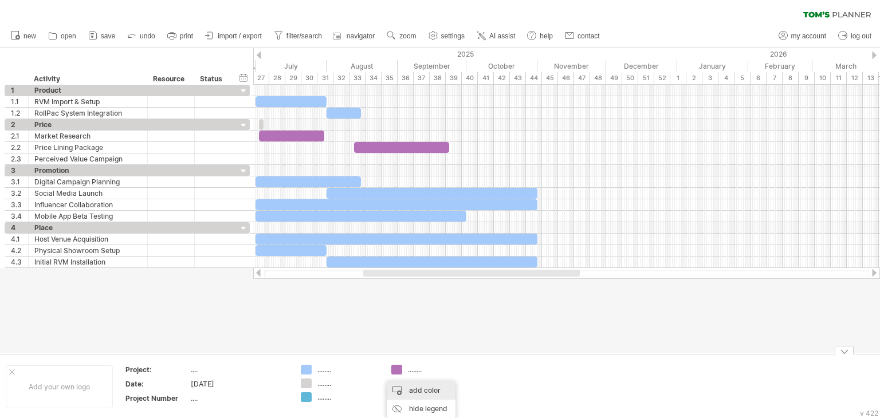
click at [399, 393] on div "add color" at bounding box center [421, 391] width 69 height 18
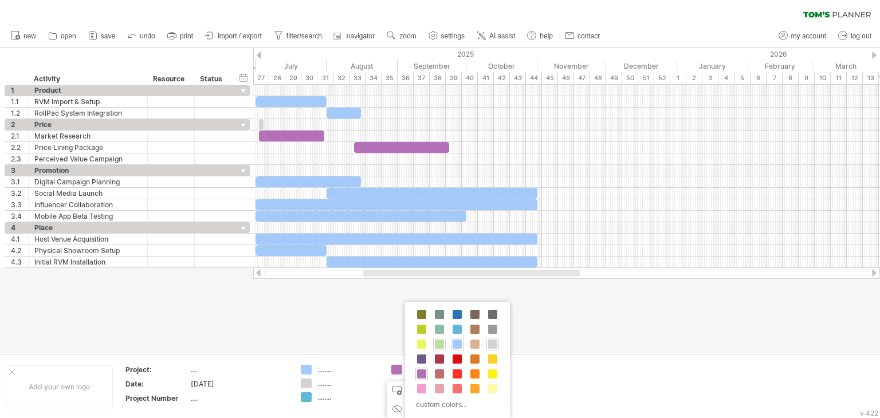
click at [439, 342] on span at bounding box center [439, 344] width 9 height 9
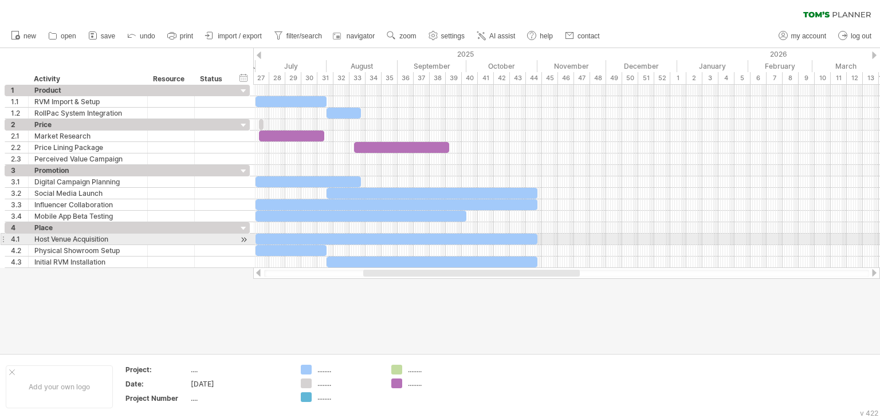
click at [323, 236] on div at bounding box center [396, 239] width 282 height 11
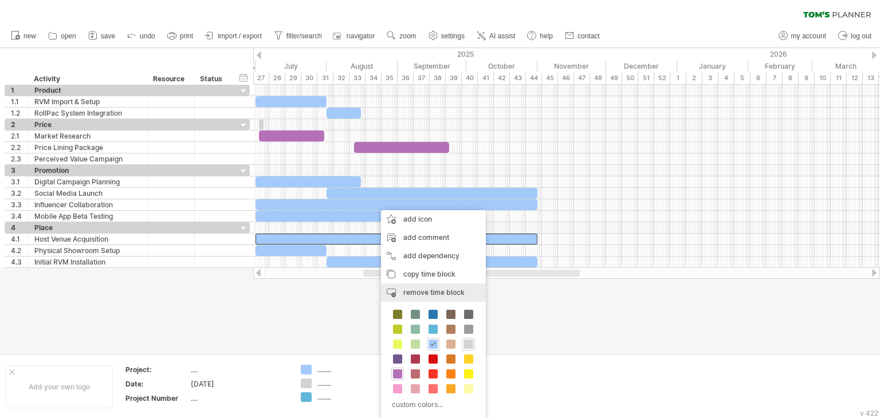
click at [423, 285] on div "remove time block remove selected items" at bounding box center [433, 293] width 105 height 18
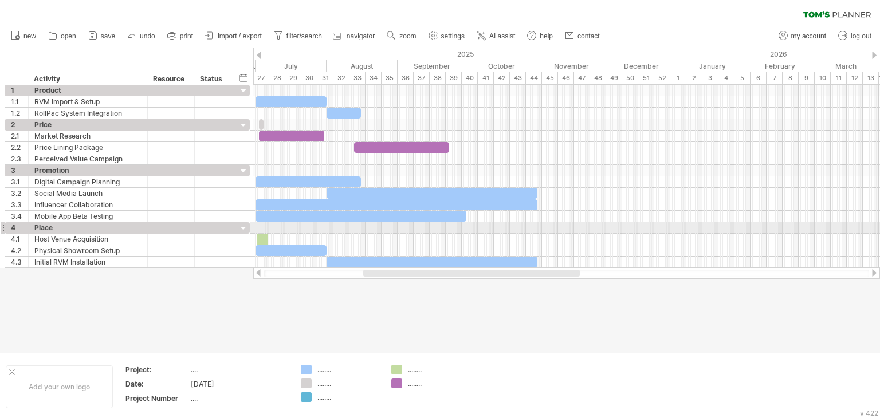
drag, startPoint x: 400, startPoint y: 370, endPoint x: 260, endPoint y: 234, distance: 195.3
click at [260, 234] on div "Trying to reach [DOMAIN_NAME] Connected again... 0% clear filter new 1" at bounding box center [440, 209] width 880 height 418
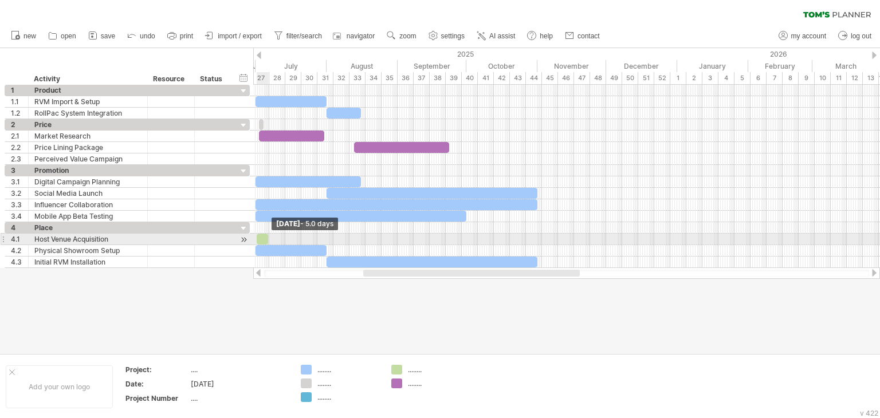
click at [266, 237] on span at bounding box center [268, 239] width 5 height 11
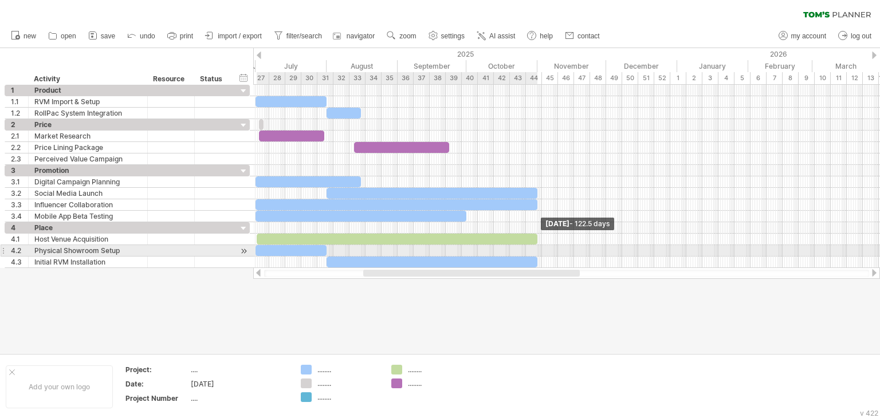
drag, startPoint x: 269, startPoint y: 237, endPoint x: 538, endPoint y: 246, distance: 269.4
click at [538, 246] on div "Friday 31 October - 122.5 days Tuesday 01 July" at bounding box center [566, 176] width 627 height 183
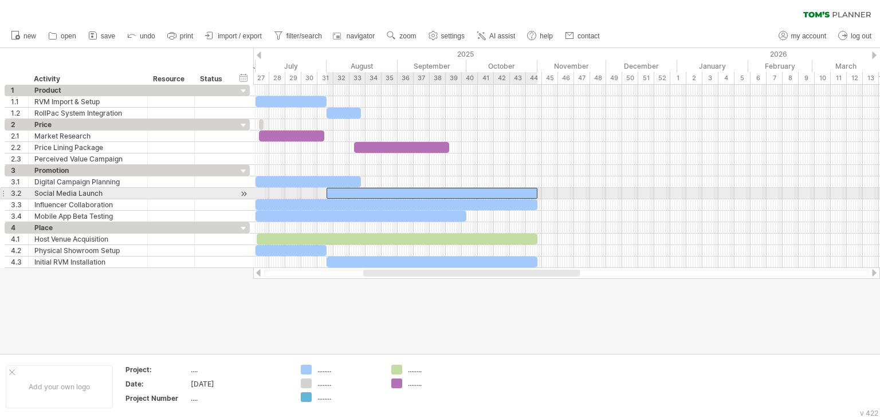
click at [352, 190] on div at bounding box center [432, 193] width 211 height 11
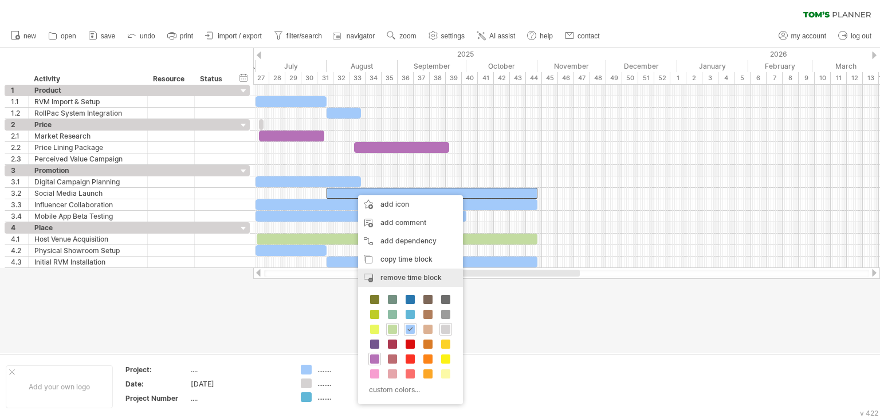
click at [387, 273] on span "remove time block" at bounding box center [410, 277] width 61 height 9
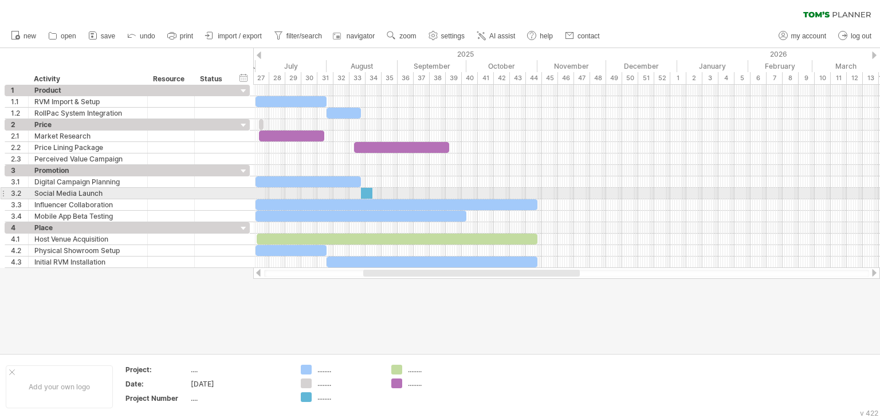
drag, startPoint x: 309, startPoint y: 395, endPoint x: 365, endPoint y: 190, distance: 212.6
click at [365, 190] on div "Trying to reach [DOMAIN_NAME] Connected again... 0% clear filter new 1" at bounding box center [440, 209] width 880 height 418
click at [371, 191] on span at bounding box center [372, 193] width 5 height 11
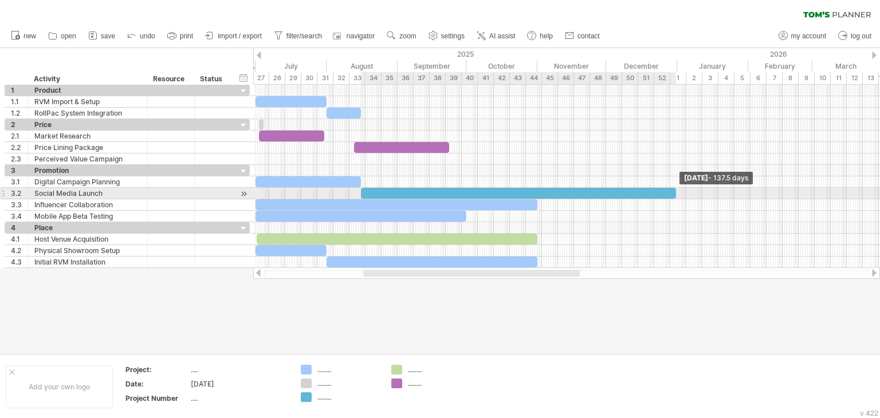
drag, startPoint x: 371, startPoint y: 191, endPoint x: 674, endPoint y: 196, distance: 303.1
click at [674, 196] on span at bounding box center [676, 193] width 5 height 11
click at [371, 191] on div at bounding box center [518, 193] width 315 height 11
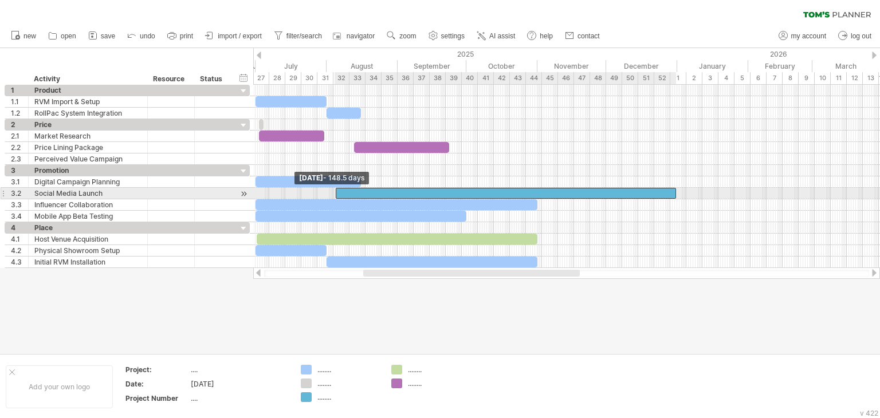
drag, startPoint x: 360, startPoint y: 191, endPoint x: 334, endPoint y: 190, distance: 25.8
click at [334, 190] on span at bounding box center [335, 193] width 5 height 11
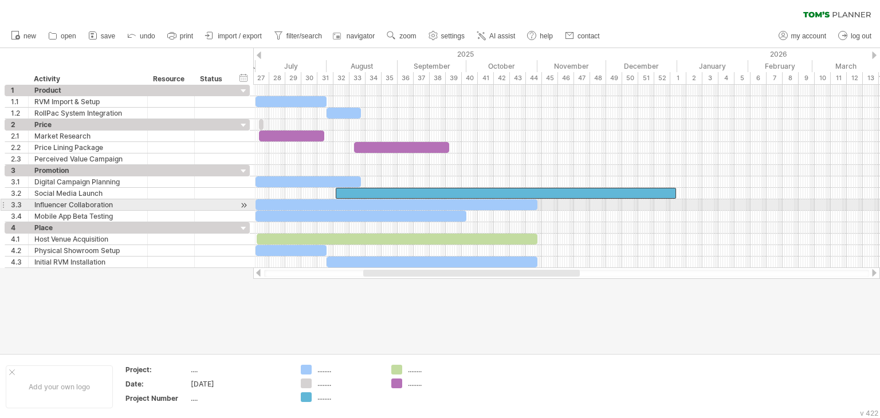
click at [327, 201] on div at bounding box center [396, 204] width 282 height 11
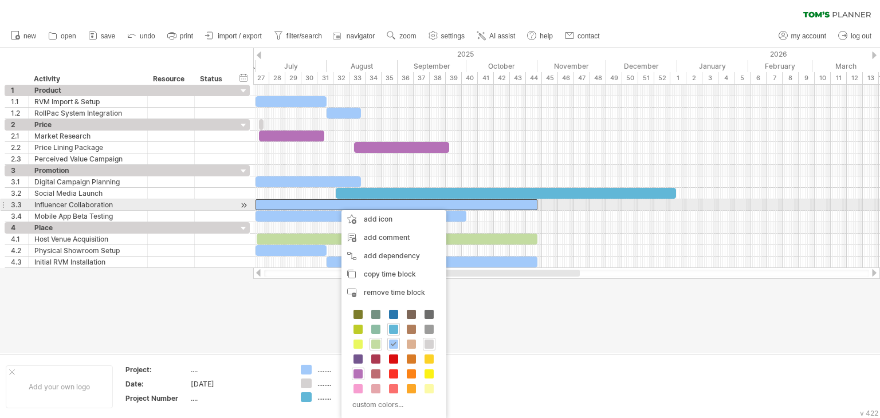
click at [322, 202] on div at bounding box center [396, 204] width 282 height 11
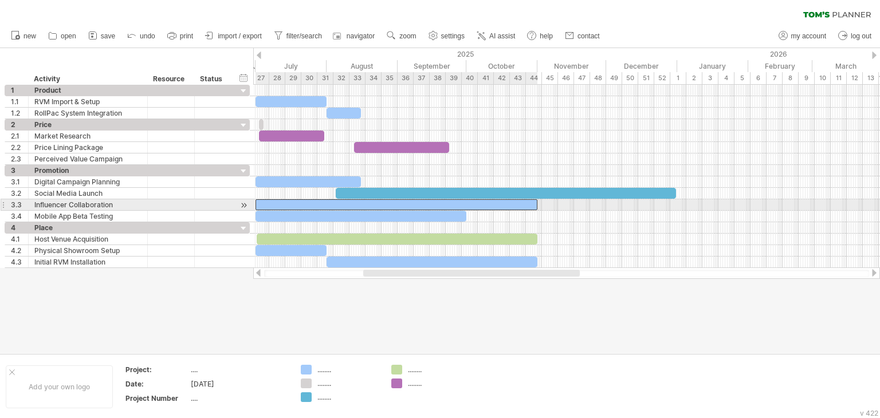
click at [322, 205] on div at bounding box center [396, 204] width 282 height 11
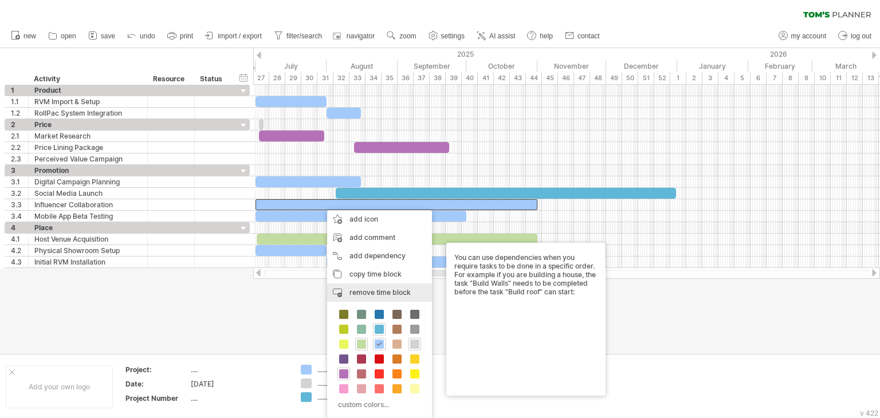
click at [348, 286] on div "remove time block remove selected items" at bounding box center [379, 293] width 105 height 18
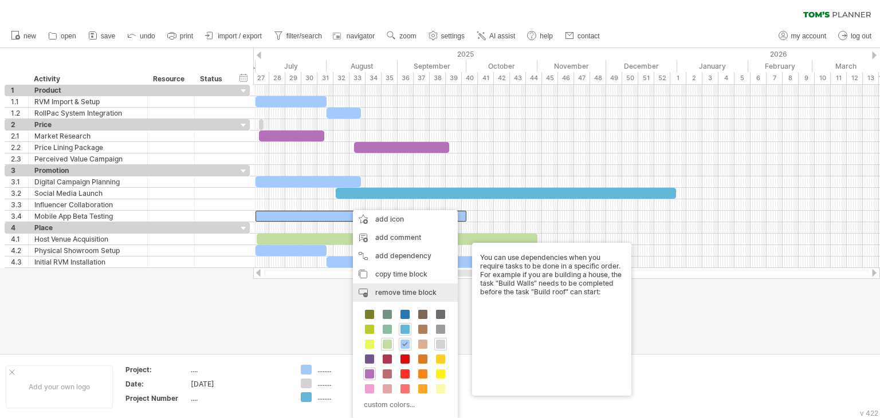
click at [370, 289] on div "remove time block remove selected items" at bounding box center [405, 293] width 105 height 18
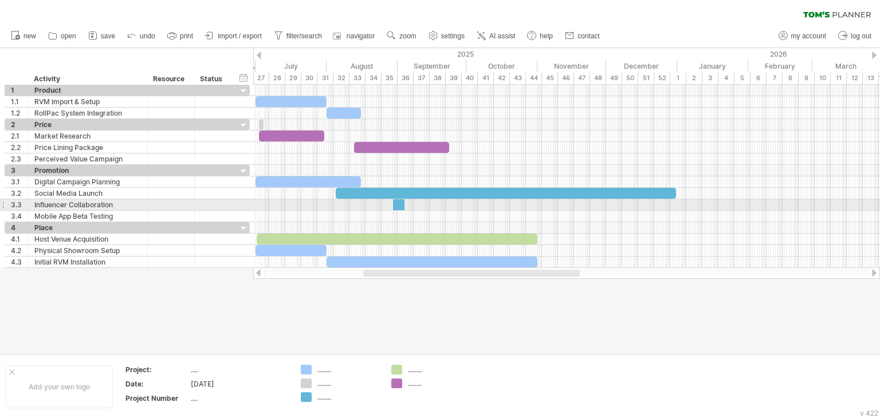
drag, startPoint x: 305, startPoint y: 397, endPoint x: 396, endPoint y: 205, distance: 213.2
click at [396, 205] on div "Trying to reach [DOMAIN_NAME] Connected again... 0% clear filter new 1" at bounding box center [440, 209] width 880 height 418
click at [403, 203] on span at bounding box center [404, 204] width 5 height 11
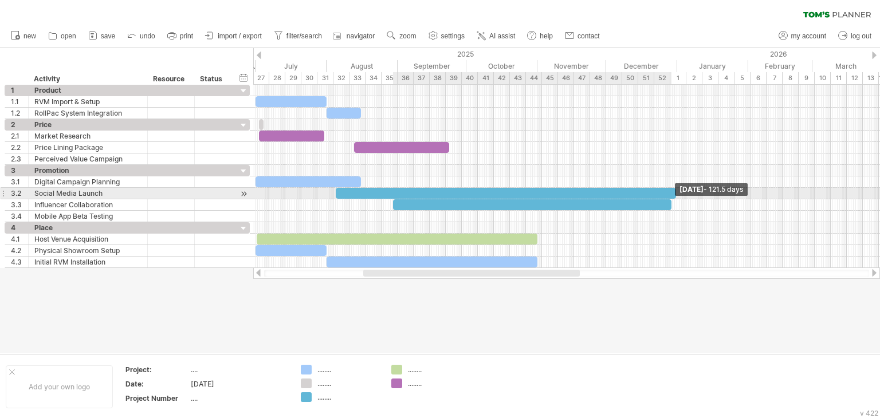
drag, startPoint x: 403, startPoint y: 203, endPoint x: 670, endPoint y: 193, distance: 267.1
click at [301, 193] on div at bounding box center [301, 193] width 0 height 57
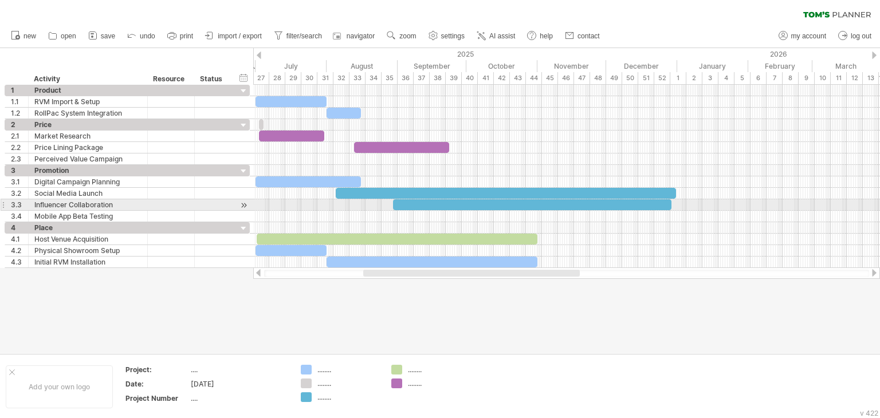
click at [396, 203] on div at bounding box center [532, 204] width 278 height 11
drag, startPoint x: 392, startPoint y: 205, endPoint x: 471, endPoint y: 204, distance: 78.5
click at [471, 204] on span at bounding box center [472, 204] width 5 height 11
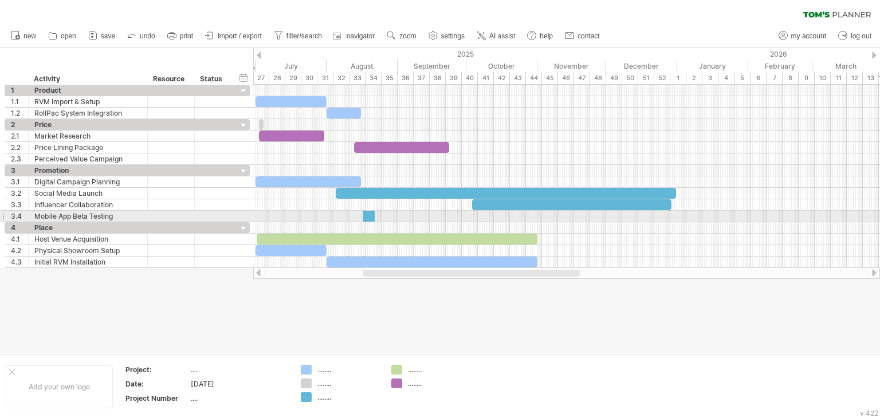
drag, startPoint x: 308, startPoint y: 399, endPoint x: 367, endPoint y: 215, distance: 192.7
click at [367, 215] on div "Trying to reach [DOMAIN_NAME] Connected again... 0% clear filter new 1" at bounding box center [440, 209] width 880 height 418
click at [362, 215] on span at bounding box center [364, 216] width 5 height 11
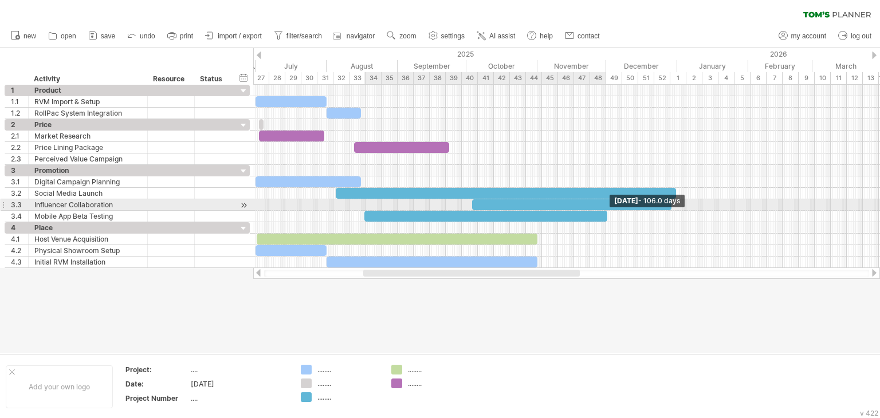
drag, startPoint x: 376, startPoint y: 214, endPoint x: 608, endPoint y: 210, distance: 232.6
click at [608, 211] on span at bounding box center [607, 216] width 5 height 11
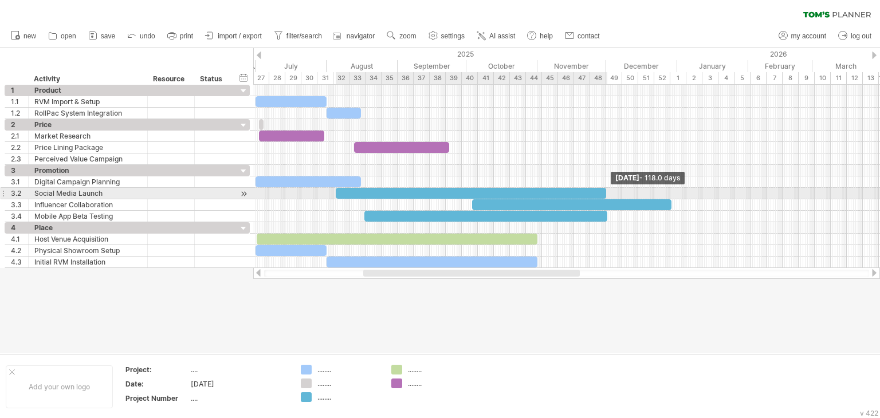
drag, startPoint x: 675, startPoint y: 188, endPoint x: 605, endPoint y: 193, distance: 70.0
click at [605, 193] on span at bounding box center [606, 193] width 5 height 11
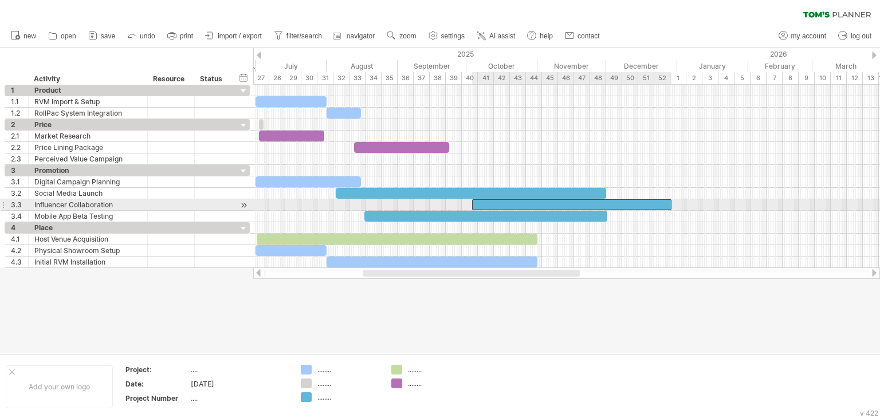
click at [651, 204] on div at bounding box center [571, 204] width 199 height 11
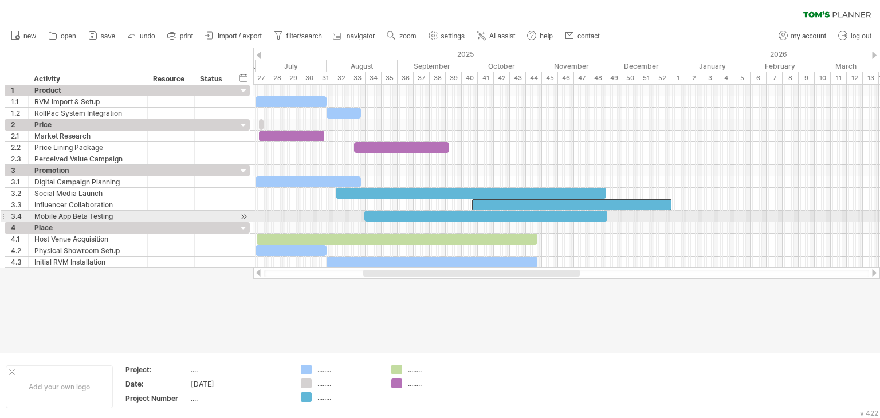
click at [588, 214] on div at bounding box center [485, 216] width 243 height 11
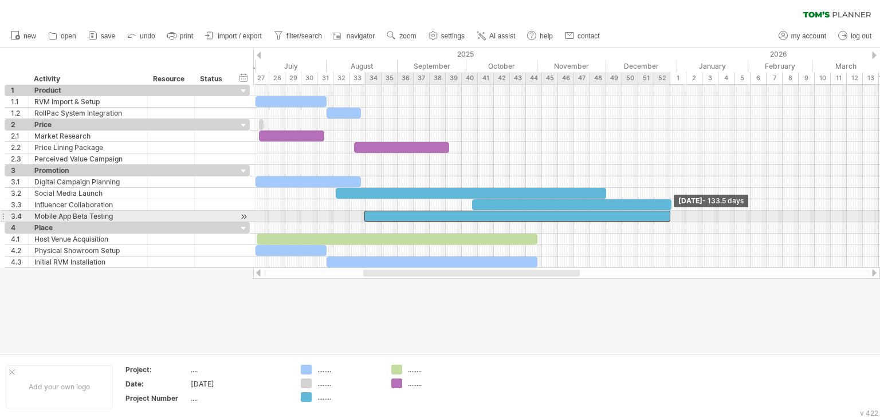
drag, startPoint x: 607, startPoint y: 214, endPoint x: 670, endPoint y: 218, distance: 63.2
click at [670, 218] on span at bounding box center [670, 216] width 5 height 11
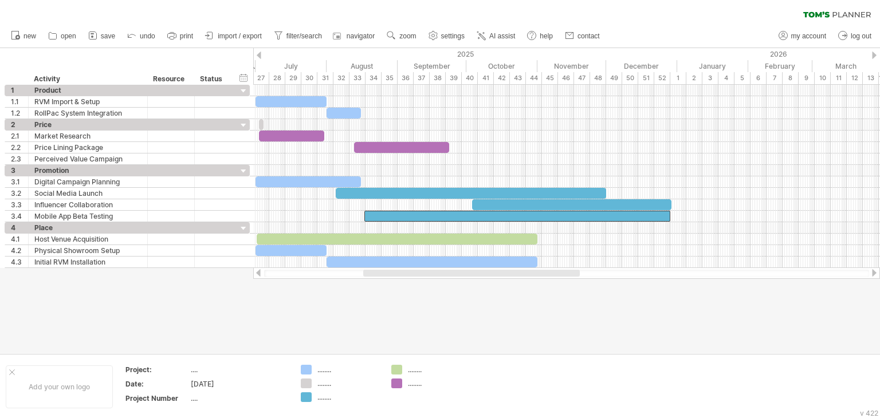
click at [560, 319] on div at bounding box center [440, 200] width 880 height 305
click at [260, 123] on span at bounding box center [259, 124] width 5 height 11
click at [260, 124] on span at bounding box center [259, 124] width 5 height 11
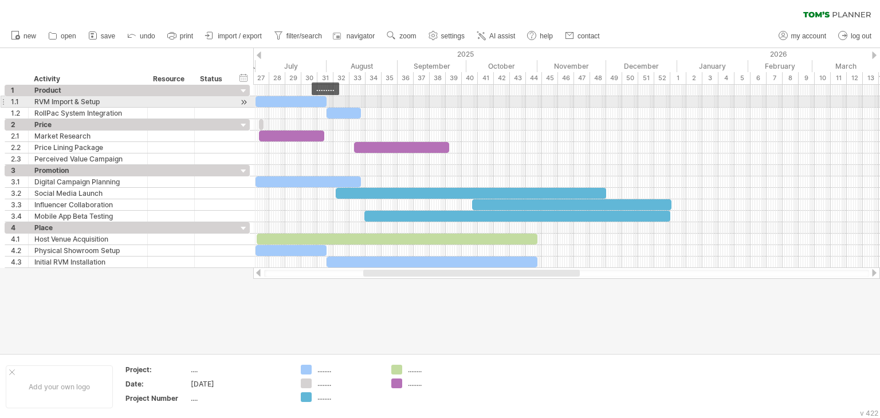
click at [299, 100] on div at bounding box center [290, 101] width 71 height 11
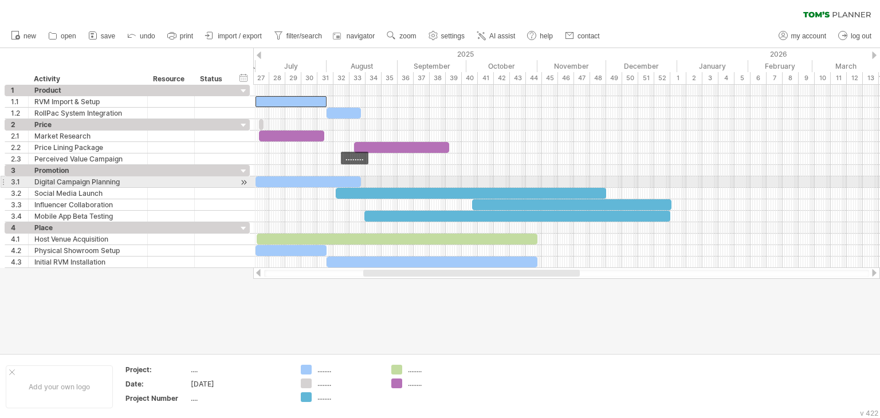
click at [339, 179] on div at bounding box center [307, 181] width 105 height 11
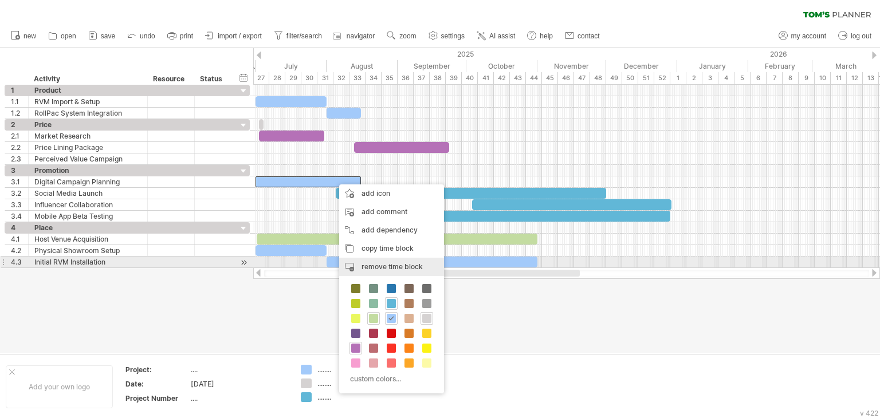
click at [388, 264] on span "remove time block" at bounding box center [391, 266] width 61 height 9
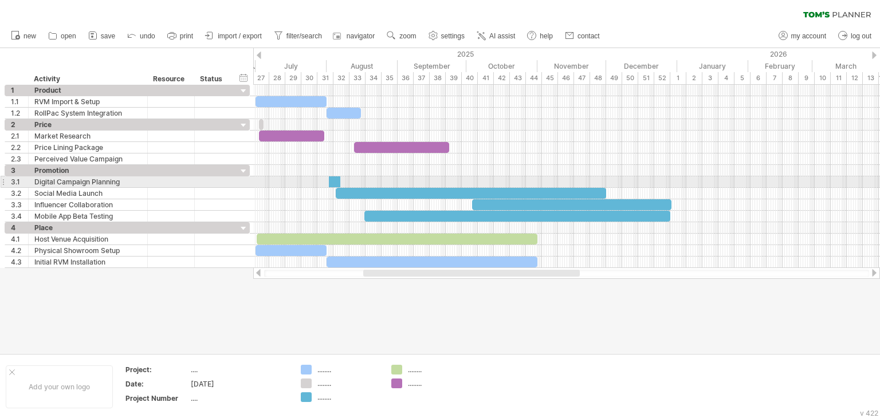
drag, startPoint x: 308, startPoint y: 397, endPoint x: 333, endPoint y: 179, distance: 219.1
click at [333, 179] on div "Trying to reach [DOMAIN_NAME] Connected again... 0% clear filter new 1" at bounding box center [440, 209] width 880 height 418
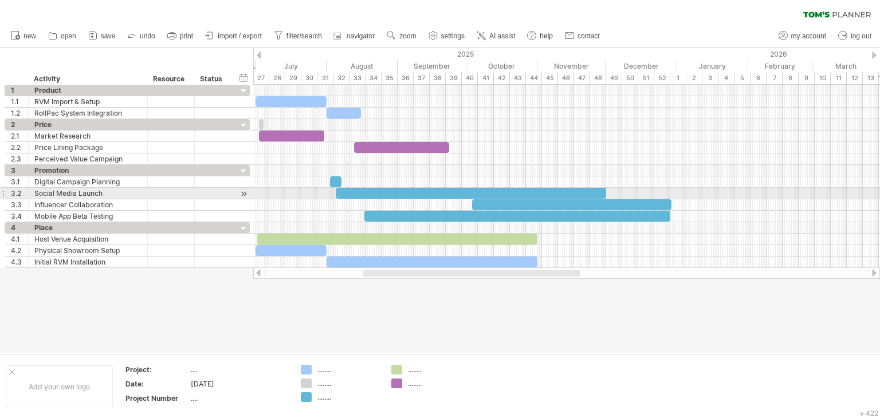
click at [355, 192] on div at bounding box center [471, 193] width 270 height 11
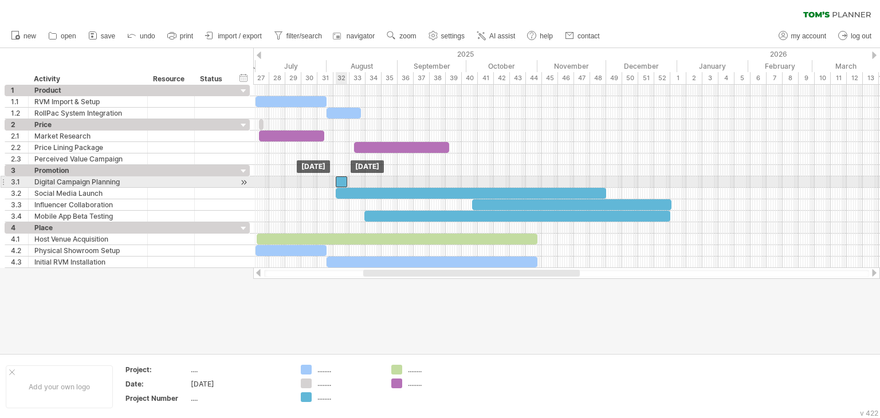
click at [344, 181] on div at bounding box center [341, 181] width 11 height 11
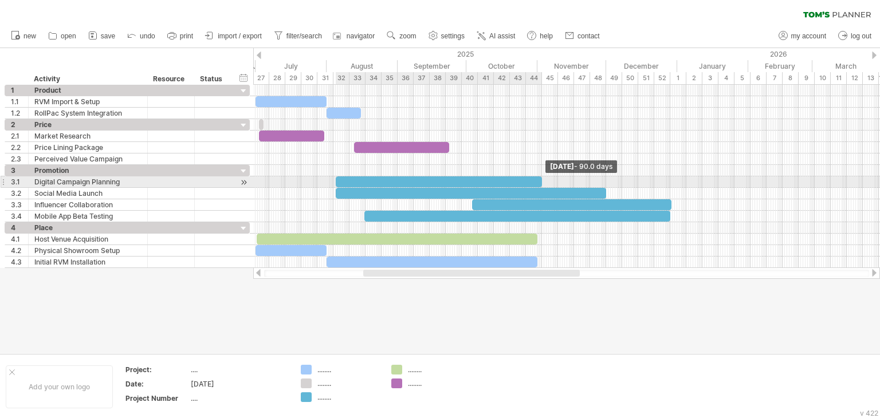
drag, startPoint x: 348, startPoint y: 180, endPoint x: 543, endPoint y: 184, distance: 194.8
click at [543, 184] on span at bounding box center [542, 181] width 5 height 11
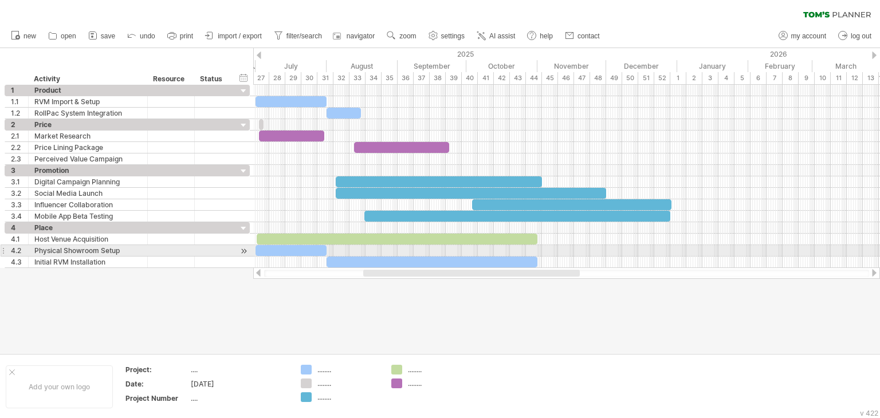
click at [307, 250] on div at bounding box center [290, 250] width 71 height 11
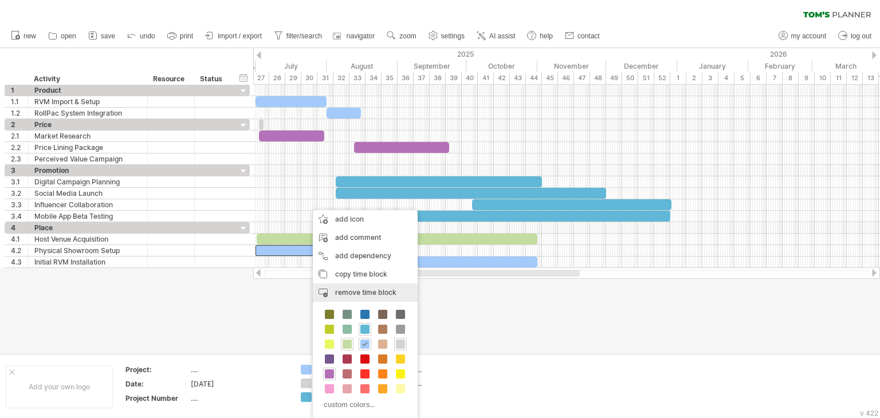
click at [359, 289] on span "remove time block" at bounding box center [365, 292] width 61 height 9
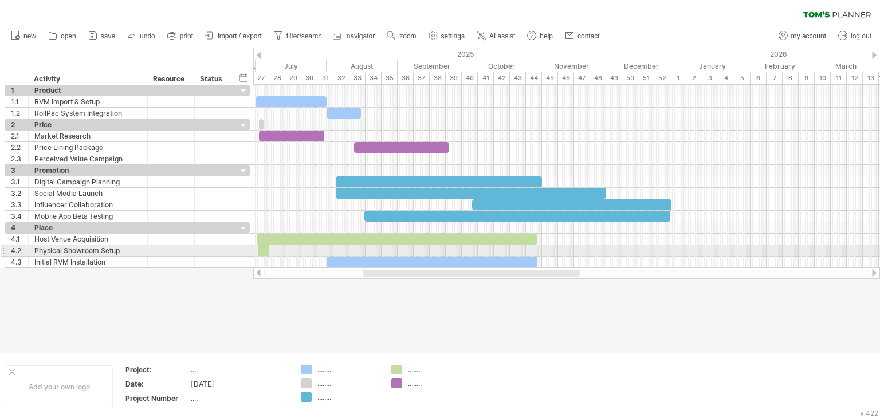
drag, startPoint x: 397, startPoint y: 367, endPoint x: 261, endPoint y: 245, distance: 182.5
click at [261, 245] on div "Trying to reach [DOMAIN_NAME] Connected again... 0% clear filter new 1" at bounding box center [440, 209] width 880 height 418
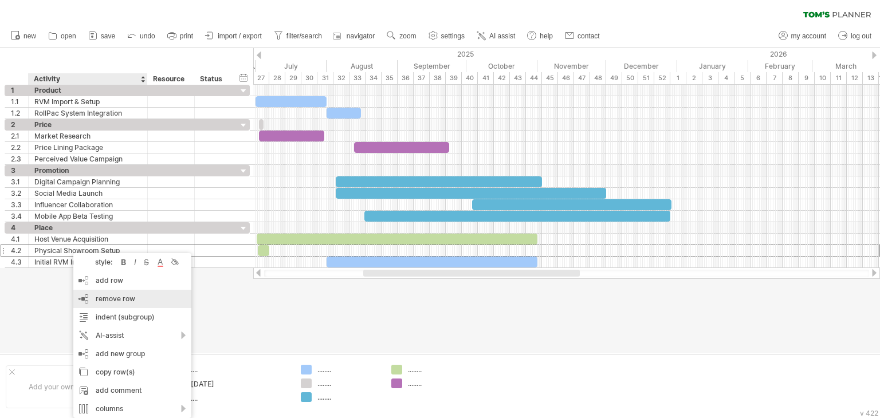
click at [154, 302] on div "remove row remove selected rows" at bounding box center [132, 299] width 118 height 18
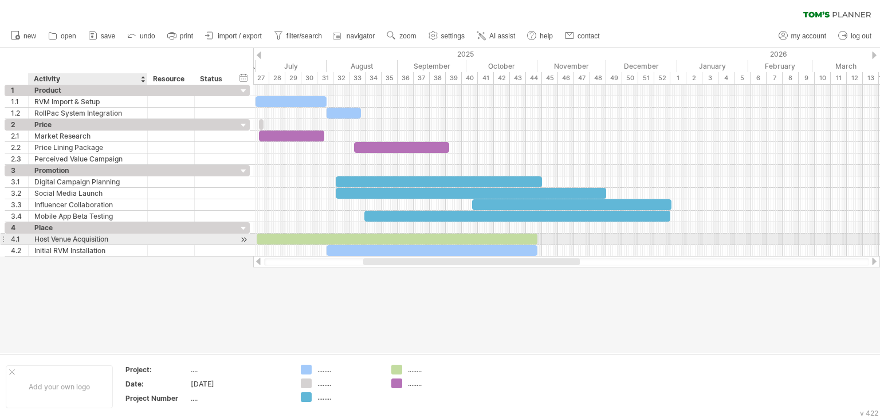
click at [111, 239] on div "Host Venue Acquisition" at bounding box center [87, 239] width 107 height 11
click at [111, 239] on input "**********" at bounding box center [87, 239] width 107 height 11
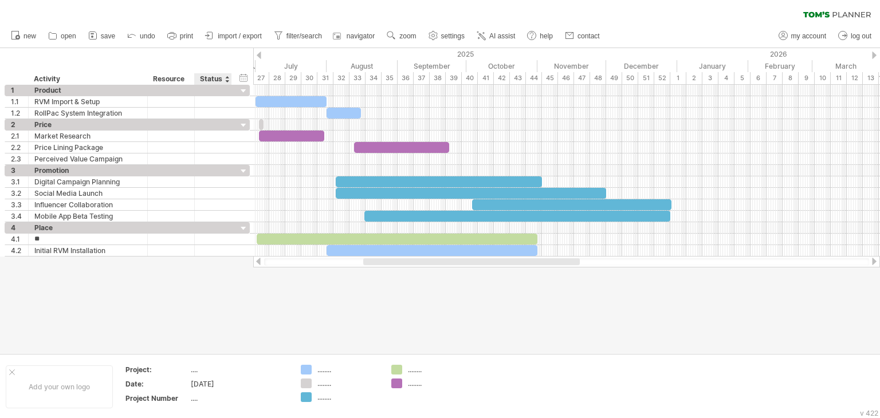
type input "*"
type input "**********"
click at [152, 289] on div at bounding box center [440, 200] width 880 height 305
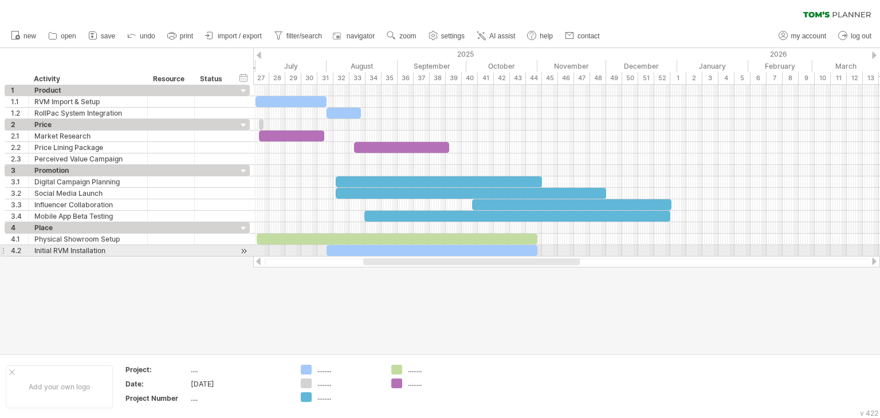
click at [367, 250] on div at bounding box center [432, 250] width 211 height 11
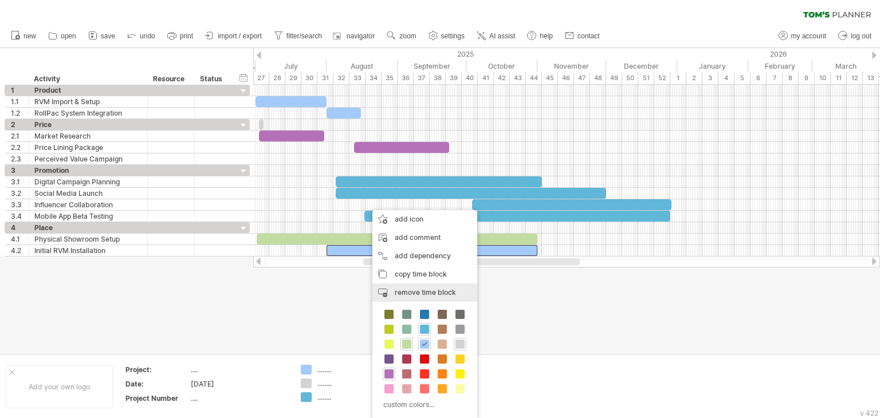
click at [398, 292] on span "remove time block" at bounding box center [425, 292] width 61 height 9
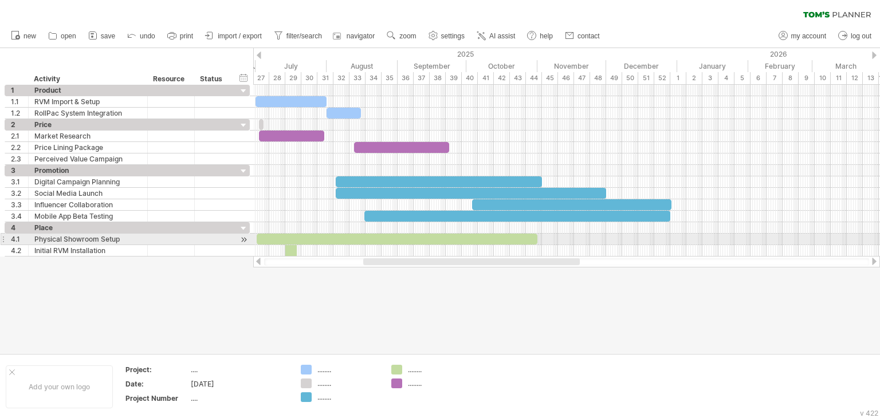
drag, startPoint x: 399, startPoint y: 370, endPoint x: 289, endPoint y: 245, distance: 166.5
click at [289, 245] on div "Trying to reach [DOMAIN_NAME] Connected again... 0% clear filter new 1" at bounding box center [440, 209] width 880 height 418
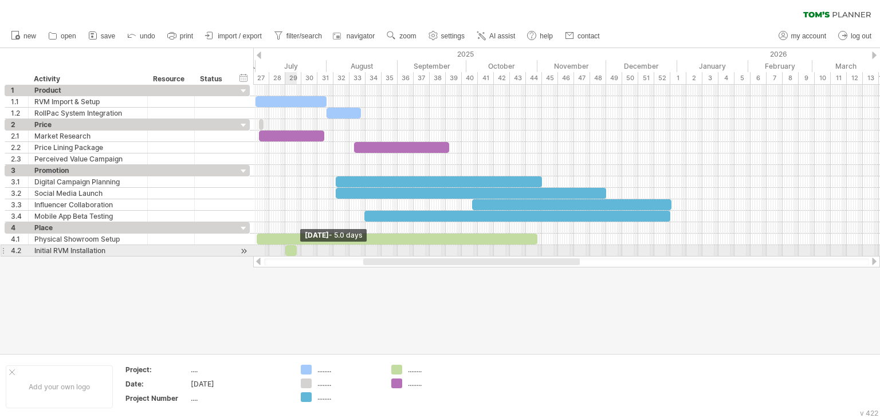
click at [297, 248] on span at bounding box center [296, 250] width 5 height 11
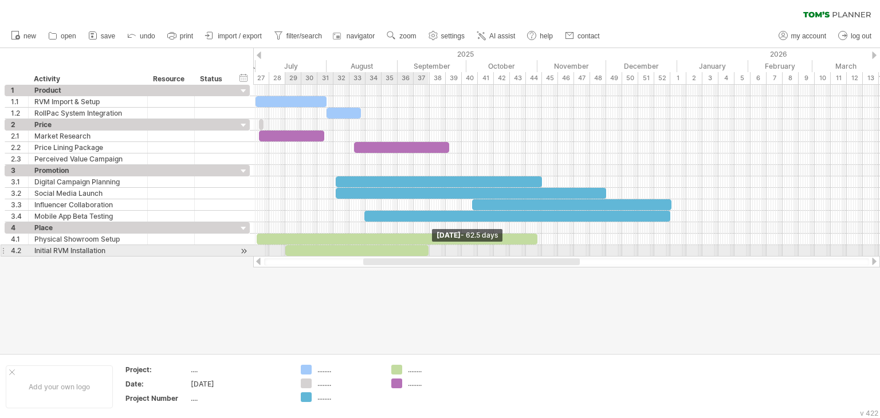
drag, startPoint x: 297, startPoint y: 248, endPoint x: 429, endPoint y: 250, distance: 132.3
click at [429, 250] on span at bounding box center [428, 250] width 5 height 11
click at [415, 250] on div at bounding box center [357, 250] width 144 height 11
drag, startPoint x: 428, startPoint y: 249, endPoint x: 461, endPoint y: 248, distance: 32.1
click at [461, 248] on span at bounding box center [461, 250] width 5 height 11
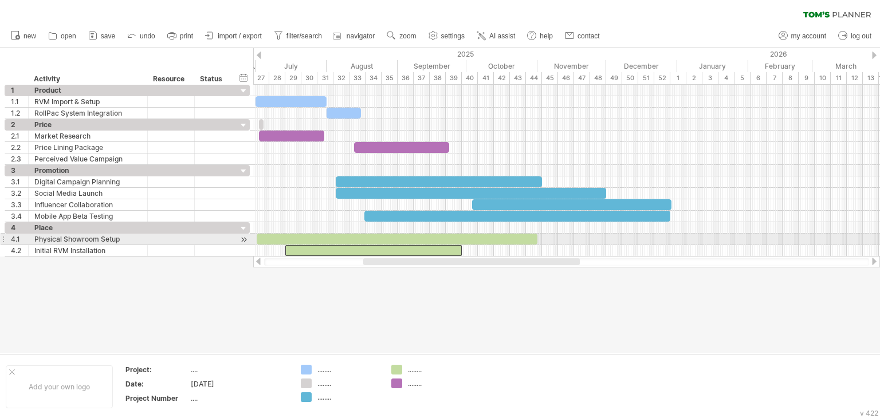
click at [464, 238] on div at bounding box center [397, 239] width 281 height 11
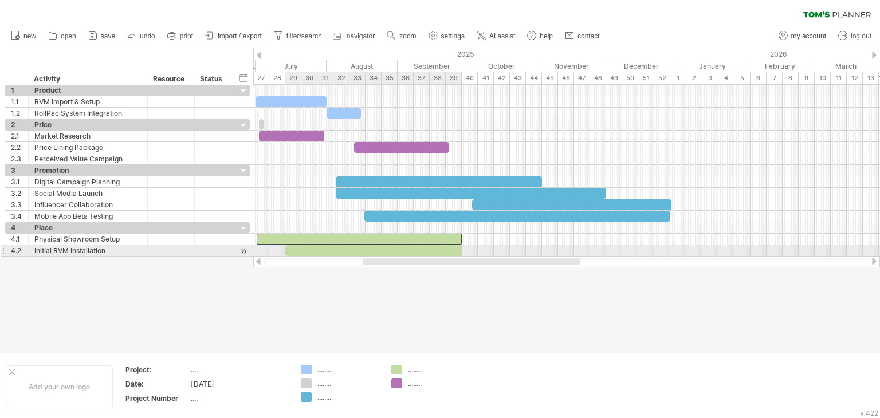
click at [461, 247] on span at bounding box center [461, 250] width 5 height 11
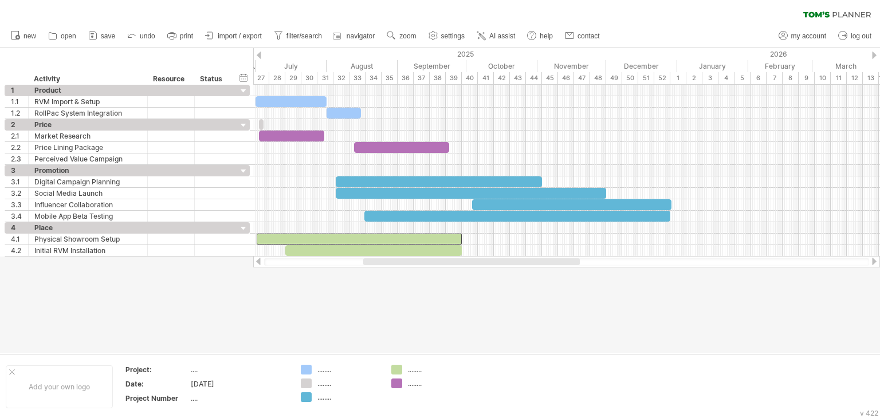
click at [475, 296] on div at bounding box center [440, 200] width 880 height 305
click at [297, 76] on div "29" at bounding box center [291, 78] width 16 height 12
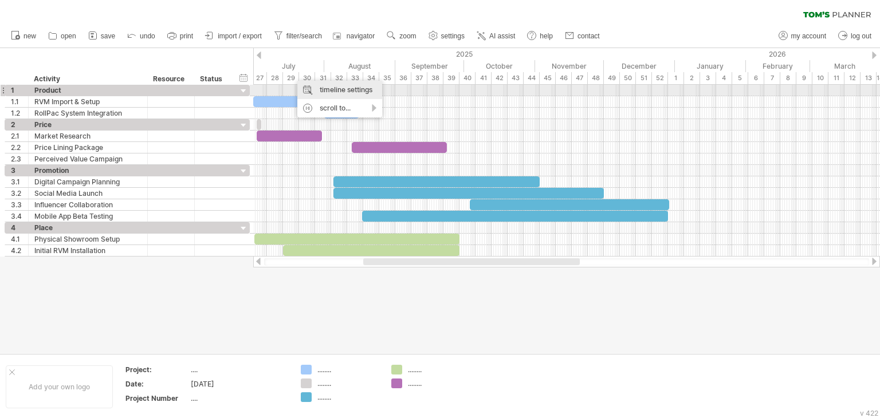
click at [312, 87] on div "timeline settings" at bounding box center [339, 90] width 85 height 18
select select "*"
select select "**"
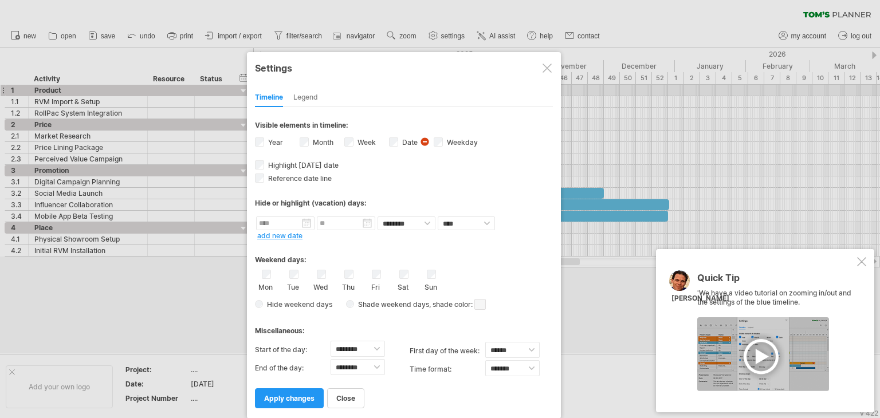
drag, startPoint x: 459, startPoint y: 41, endPoint x: 423, endPoint y: 247, distance: 209.4
click at [423, 247] on div "**********" at bounding box center [404, 235] width 314 height 367
click at [458, 221] on select "**** *****" at bounding box center [466, 224] width 57 height 14
click at [418, 223] on select "******** ********" at bounding box center [407, 224] width 58 height 14
click at [426, 188] on div "Hide or highlight (vacation) days:" at bounding box center [404, 199] width 298 height 28
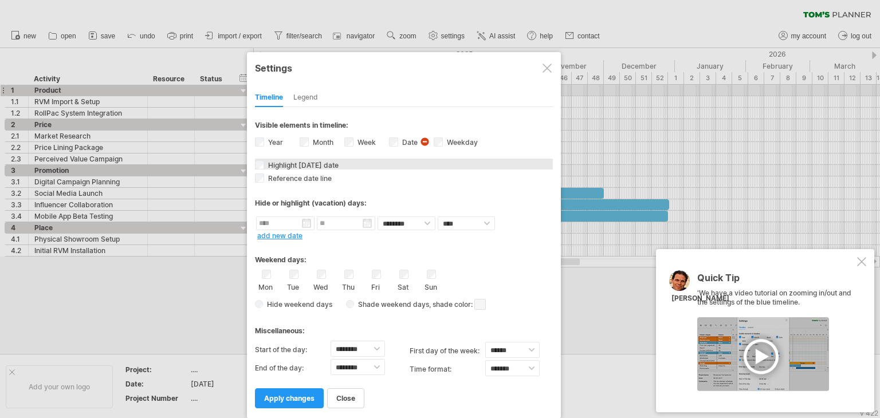
click at [327, 166] on span "Highlight [DATE] date" at bounding box center [302, 165] width 73 height 9
click at [388, 141] on div "Week visibility of weeknumbers Currently there is not enough space horizontally…" at bounding box center [366, 143] width 45 height 15
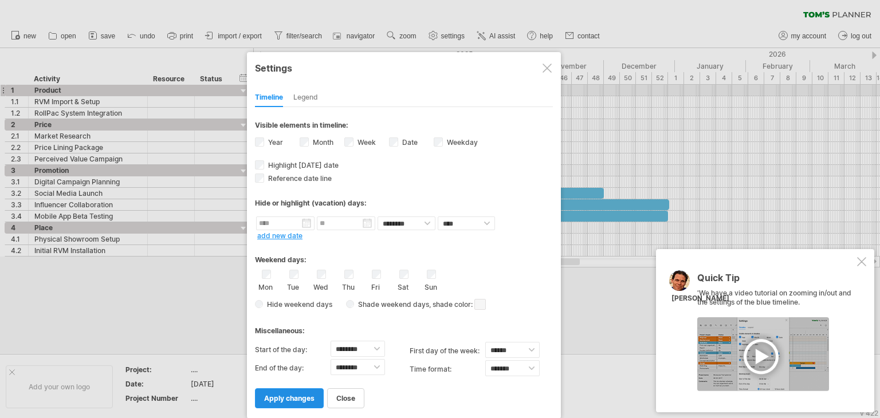
click at [302, 395] on span "apply changes" at bounding box center [289, 398] width 50 height 9
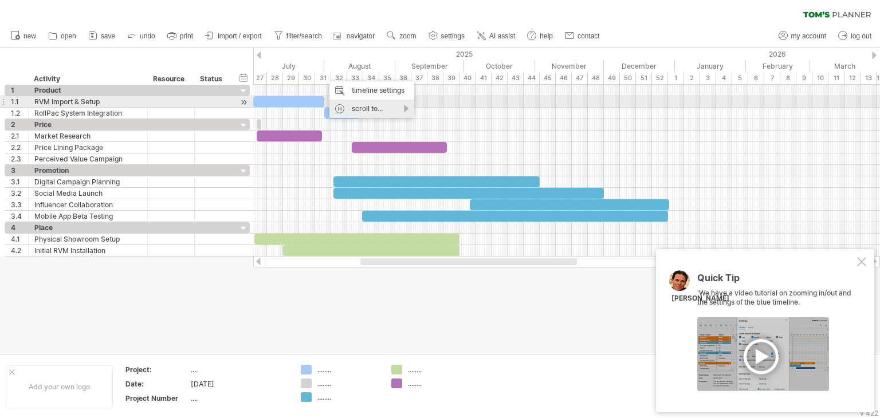
click at [345, 105] on div "scroll to..." at bounding box center [371, 109] width 85 height 18
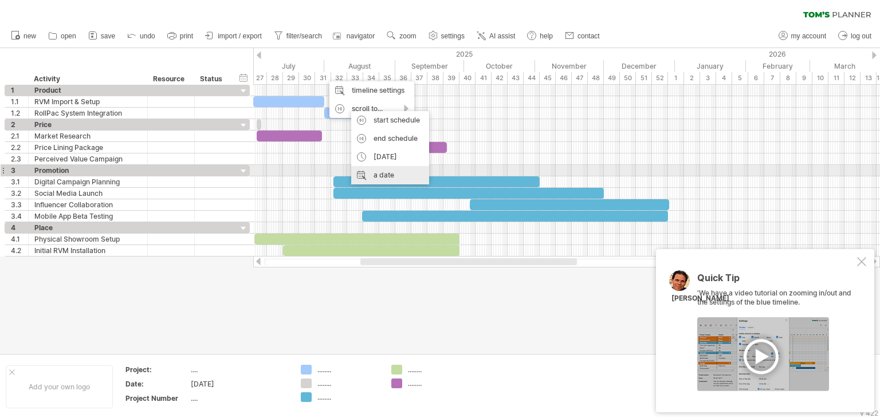
click at [378, 172] on div "a date" at bounding box center [390, 175] width 78 height 18
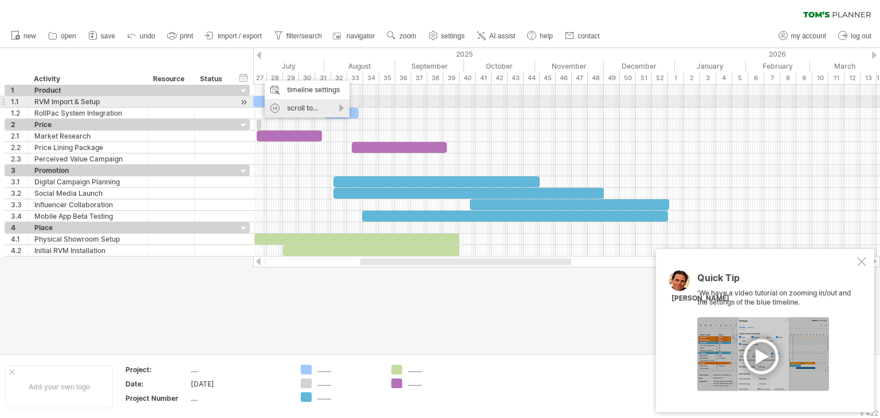
click at [327, 105] on div "scroll to..." at bounding box center [307, 108] width 85 height 18
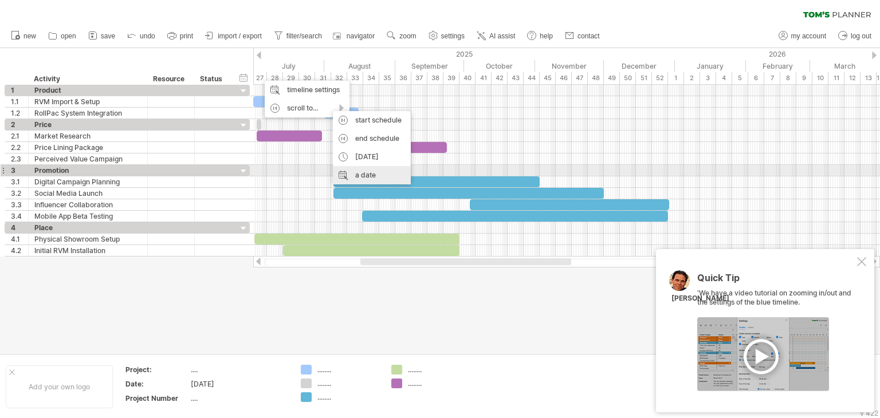
click at [357, 172] on div "a date" at bounding box center [372, 175] width 78 height 18
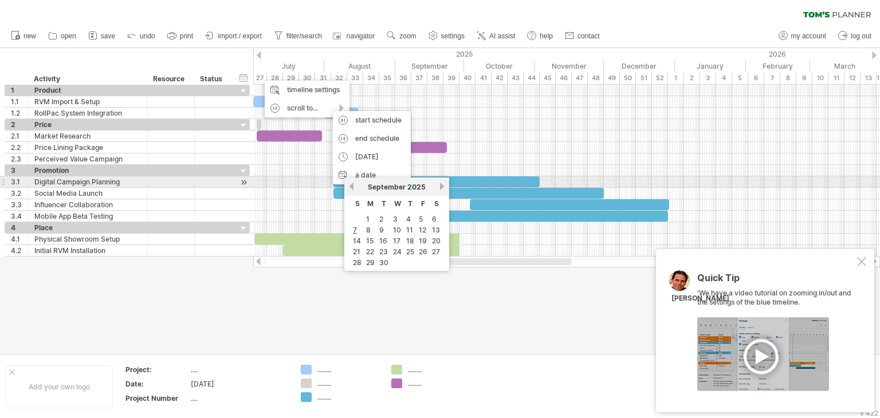
click at [352, 184] on link "previous" at bounding box center [351, 186] width 9 height 9
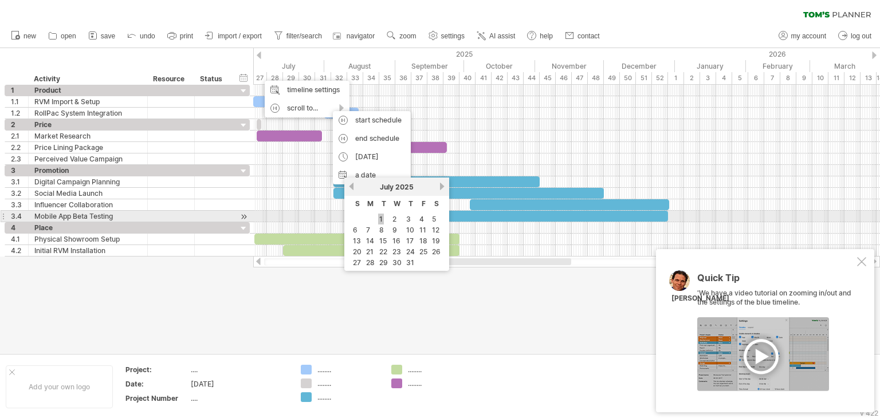
click at [382, 215] on link "1" at bounding box center [381, 219] width 6 height 11
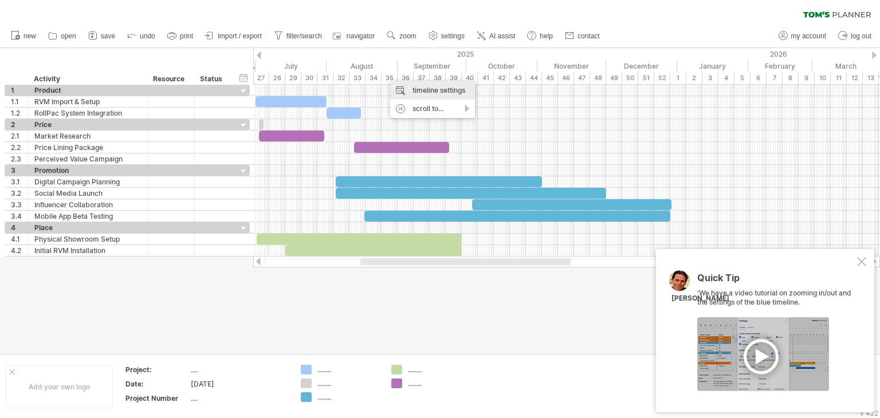
click at [403, 81] on div "timeline settings" at bounding box center [432, 90] width 85 height 18
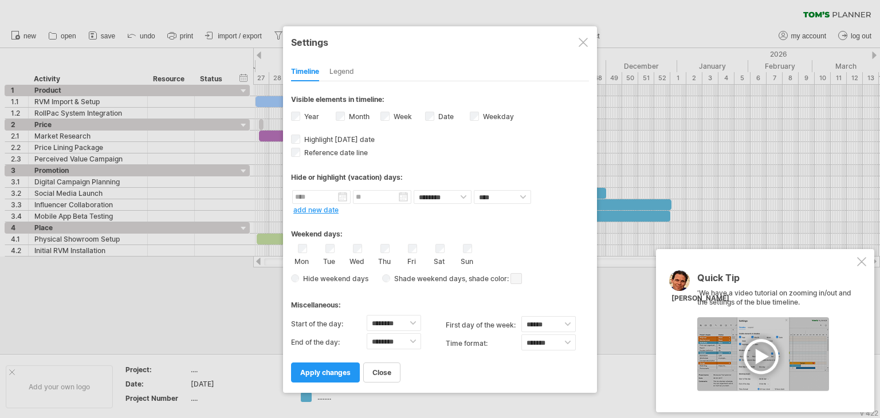
click at [348, 72] on div "Legend" at bounding box center [341, 72] width 25 height 18
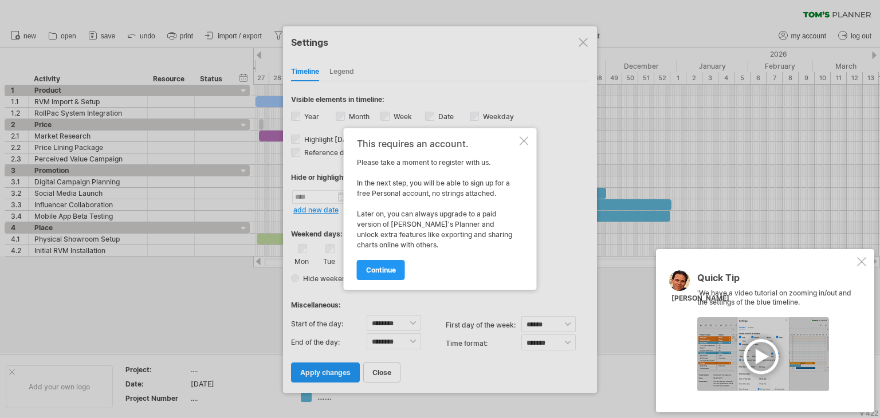
click at [523, 143] on div at bounding box center [524, 140] width 9 height 9
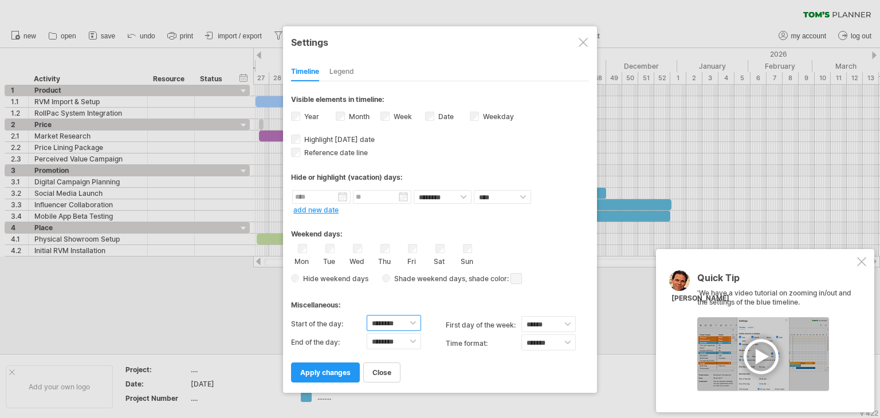
click at [396, 321] on select "******** ******** ******** ******** ******** ******** ******** ******** *******…" at bounding box center [394, 323] width 54 height 16
click at [454, 300] on div "Miscellaneous:" at bounding box center [440, 301] width 298 height 22
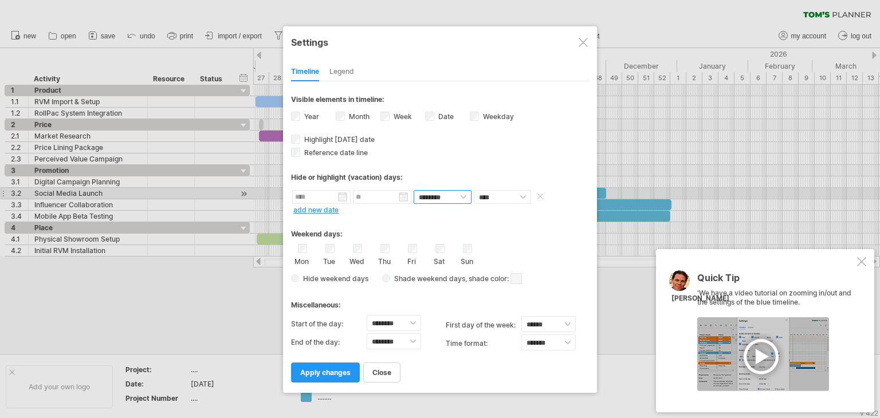
click at [442, 199] on select "******** ********" at bounding box center [443, 197] width 58 height 14
click at [482, 196] on select "**** *****" at bounding box center [502, 197] width 57 height 14
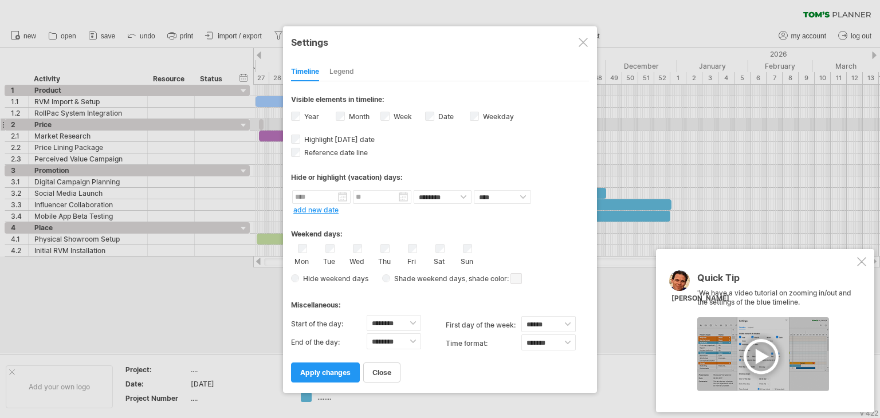
click at [427, 120] on div "Date visibility of date Currently there is not enough space horizontally to dis…" at bounding box center [447, 117] width 45 height 15
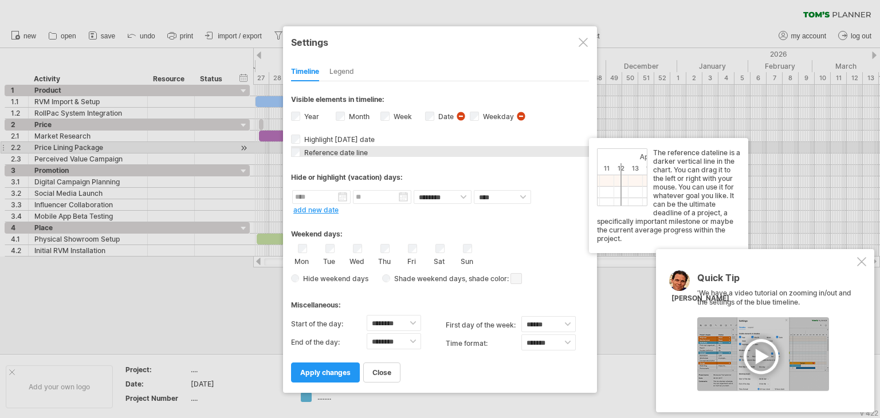
click at [302, 151] on span "Reference date line" at bounding box center [335, 152] width 66 height 9
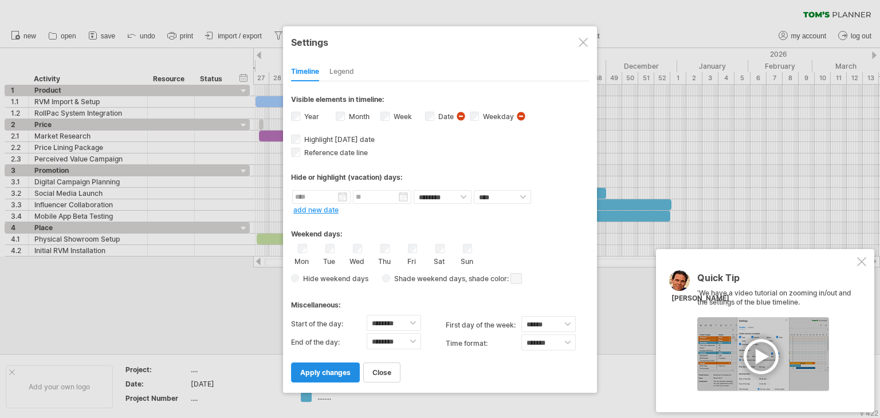
click at [311, 372] on span "apply changes" at bounding box center [325, 372] width 50 height 9
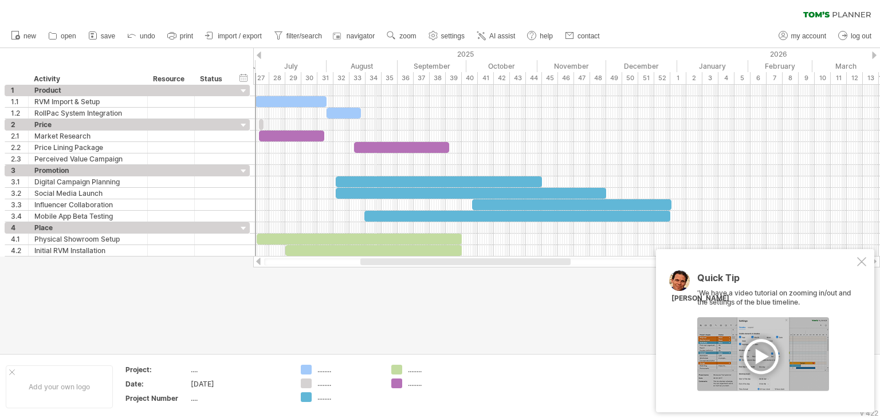
click at [375, 79] on div "34" at bounding box center [373, 78] width 16 height 12
click at [400, 96] on div "timeline settings" at bounding box center [423, 94] width 85 height 18
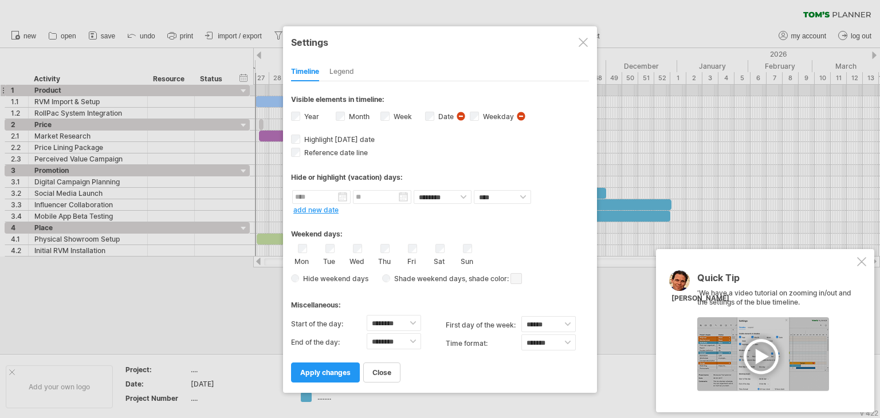
click at [332, 210] on link "add new date" at bounding box center [315, 210] width 45 height 9
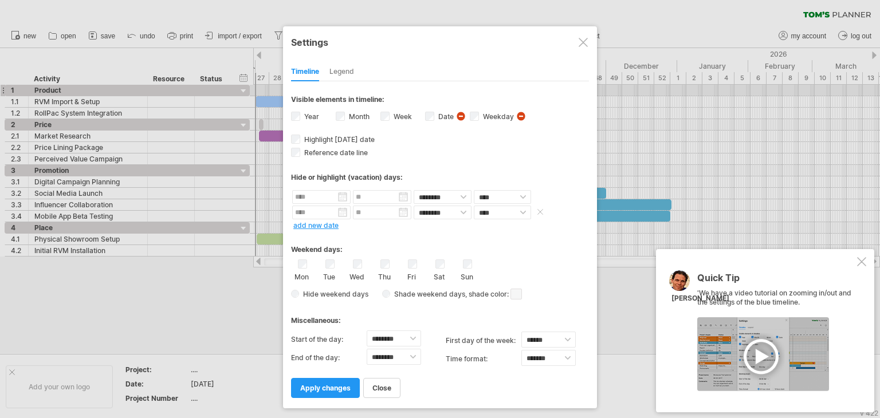
click at [536, 208] on span at bounding box center [539, 212] width 11 height 9
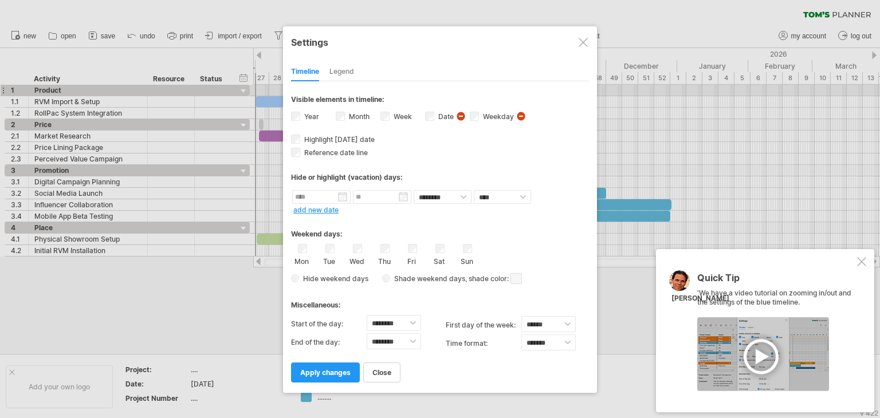
click at [585, 44] on div at bounding box center [583, 42] width 9 height 9
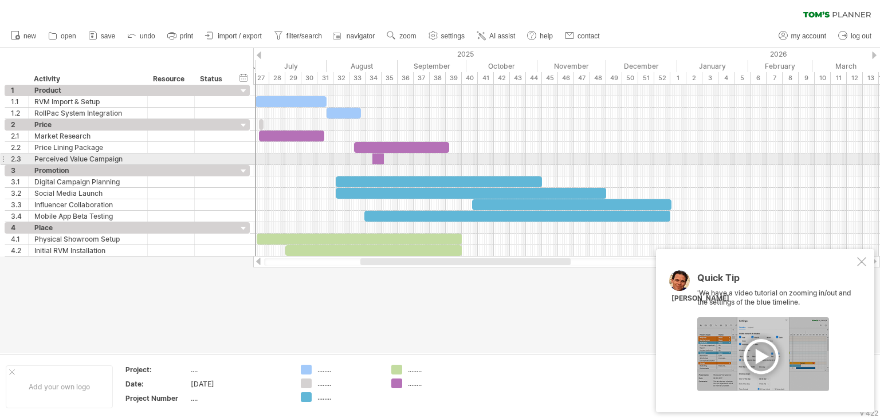
drag, startPoint x: 396, startPoint y: 380, endPoint x: 376, endPoint y: 160, distance: 221.5
click at [376, 160] on div "Trying to reach [DOMAIN_NAME] Connected again... 0% clear filter new 1" at bounding box center [440, 209] width 880 height 418
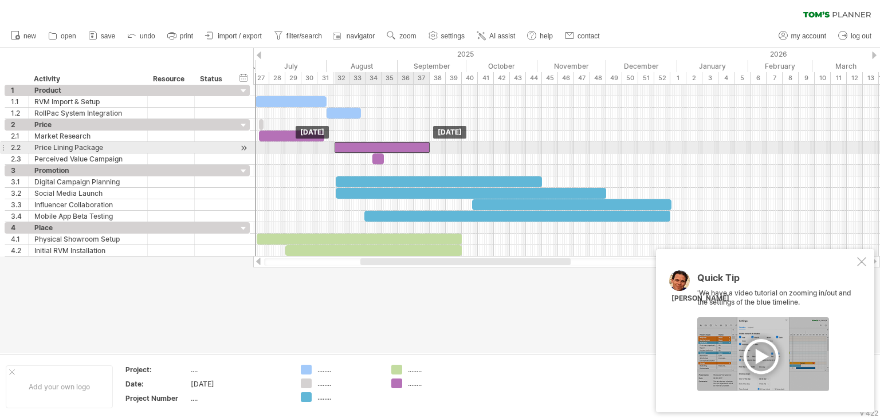
drag, startPoint x: 376, startPoint y: 147, endPoint x: 356, endPoint y: 146, distance: 19.6
click at [356, 146] on div at bounding box center [382, 147] width 95 height 11
click at [419, 143] on div at bounding box center [382, 147] width 95 height 11
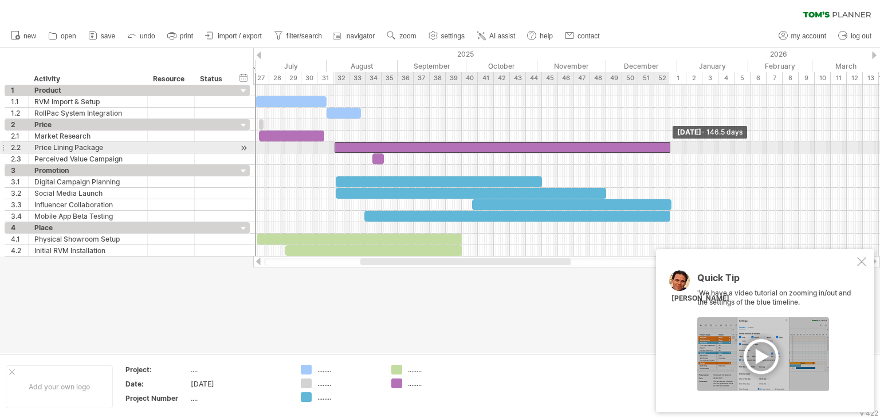
drag, startPoint x: 427, startPoint y: 145, endPoint x: 668, endPoint y: 145, distance: 240.6
click at [668, 145] on span at bounding box center [670, 147] width 5 height 11
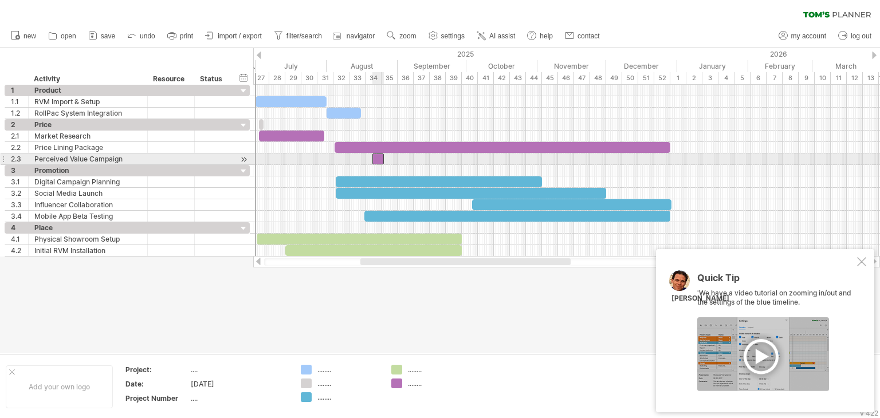
click at [380, 160] on div at bounding box center [377, 159] width 11 height 11
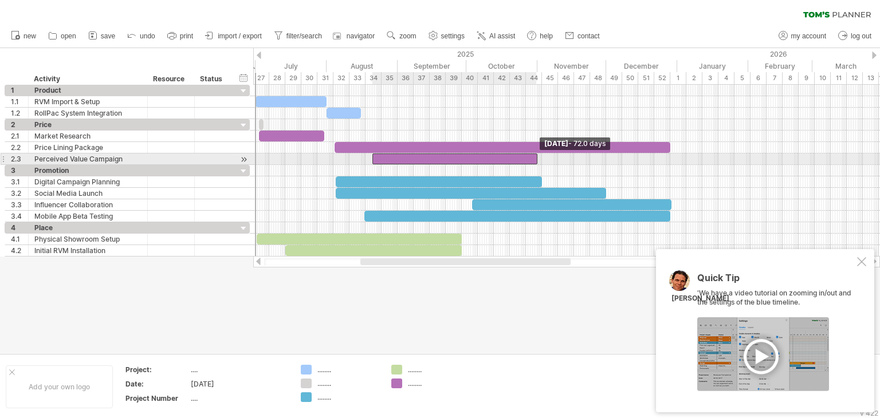
drag, startPoint x: 382, startPoint y: 159, endPoint x: 536, endPoint y: 156, distance: 153.5
click at [536, 156] on span at bounding box center [537, 159] width 5 height 11
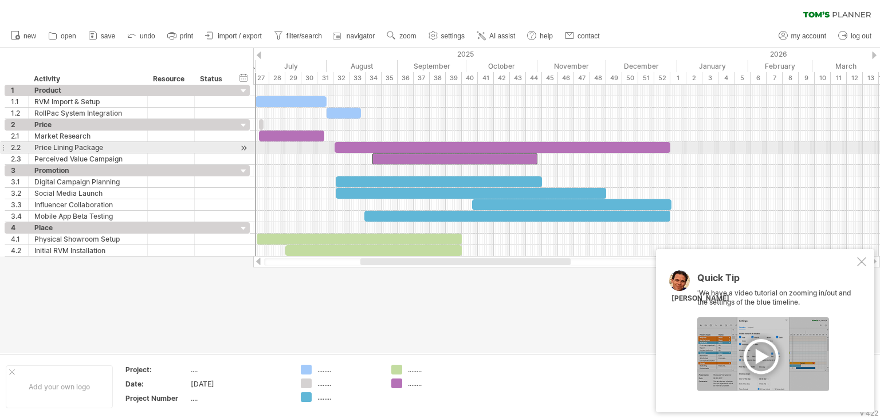
click at [375, 154] on div at bounding box center [454, 159] width 165 height 11
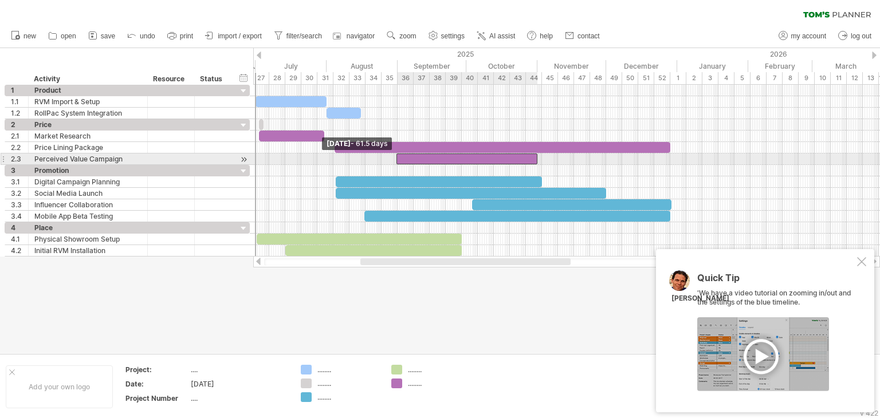
drag, startPoint x: 374, startPoint y: 156, endPoint x: 398, endPoint y: 162, distance: 24.9
click at [398, 162] on span at bounding box center [396, 159] width 5 height 11
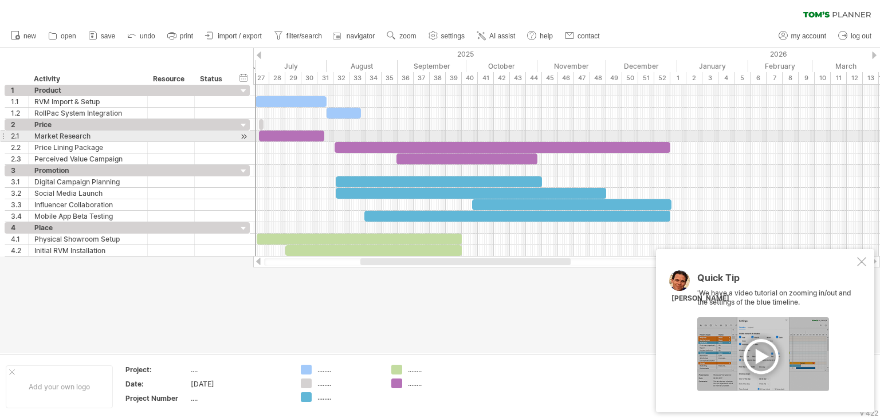
click at [309, 133] on div at bounding box center [291, 136] width 65 height 11
drag, startPoint x: 323, startPoint y: 133, endPoint x: 333, endPoint y: 137, distance: 10.9
click at [333, 137] on span at bounding box center [334, 136] width 5 height 11
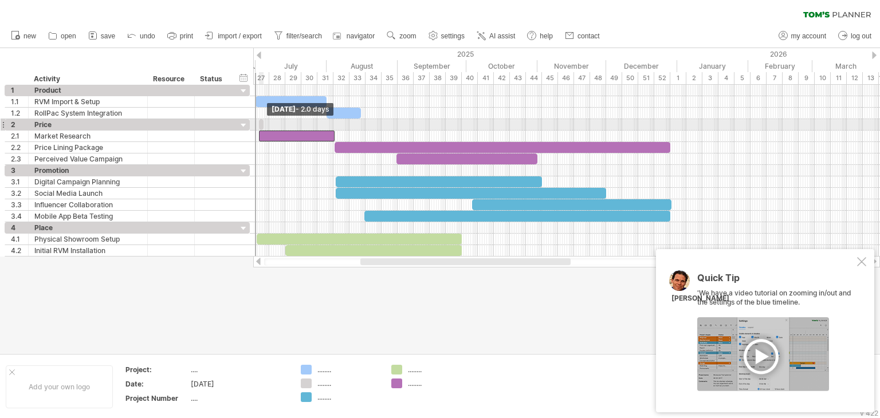
click at [263, 124] on span at bounding box center [263, 124] width 5 height 11
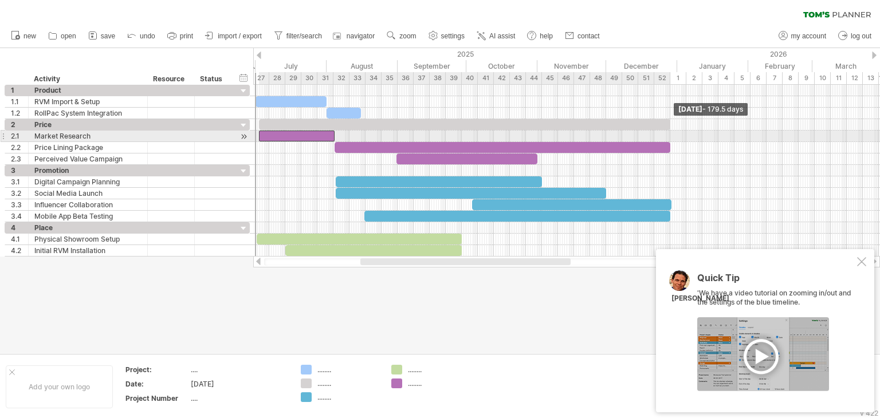
drag, startPoint x: 263, startPoint y: 124, endPoint x: 669, endPoint y: 131, distance: 406.2
click at [669, 131] on div "Sunday 28 December - 179.5 days Wednesday 02 July" at bounding box center [566, 171] width 627 height 172
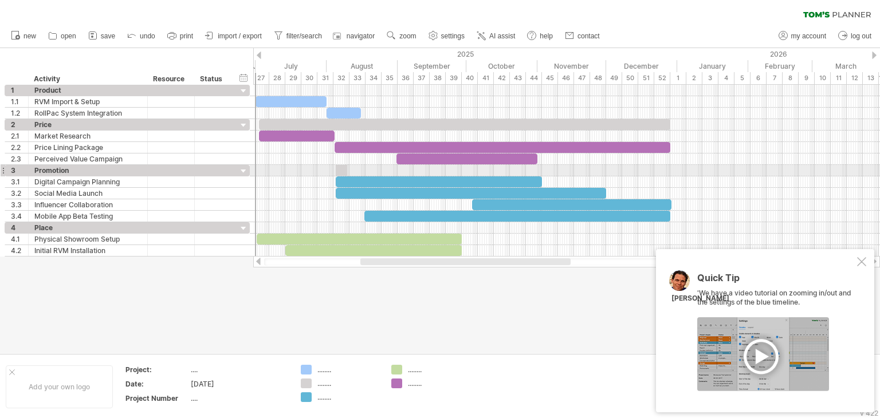
drag, startPoint x: 309, startPoint y: 379, endPoint x: 339, endPoint y: 168, distance: 212.9
click at [339, 168] on div "Trying to reach [DOMAIN_NAME] Connected again... 0% clear filter new 1" at bounding box center [440, 209] width 880 height 418
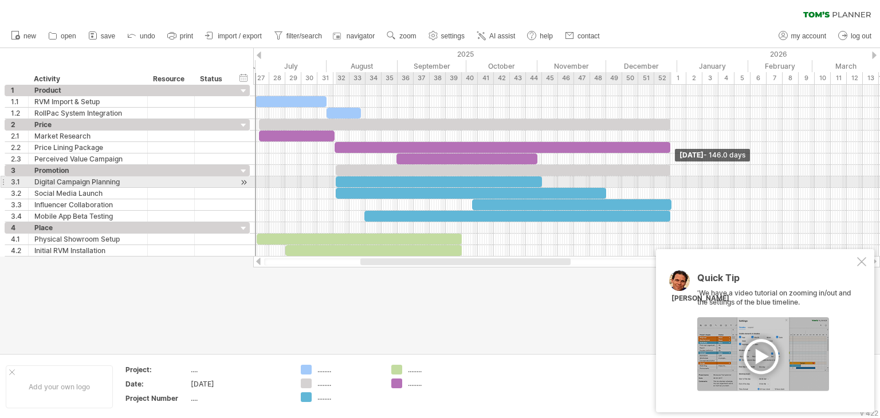
drag, startPoint x: 348, startPoint y: 169, endPoint x: 671, endPoint y: 177, distance: 323.2
click at [671, 177] on div "Sunday 28 December - 146.0 days Wednesday 02 July" at bounding box center [566, 171] width 627 height 172
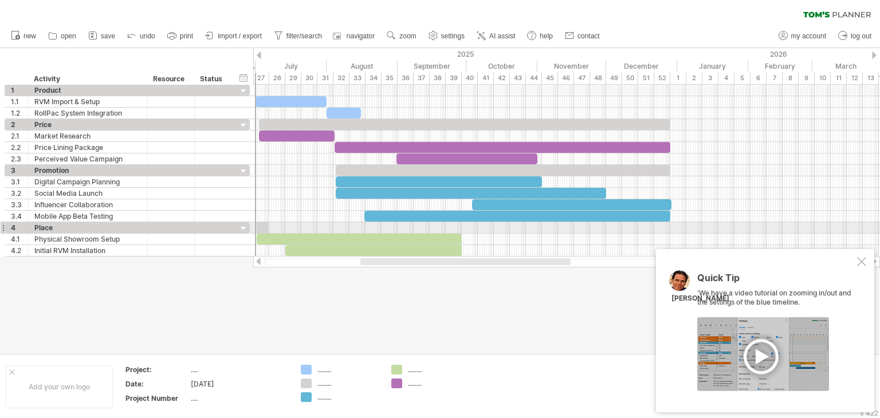
drag, startPoint x: 302, startPoint y: 380, endPoint x: 261, endPoint y: 223, distance: 162.4
click at [261, 223] on div "Trying to reach [DOMAIN_NAME] Connected again... 0% clear filter new 1" at bounding box center [440, 209] width 880 height 418
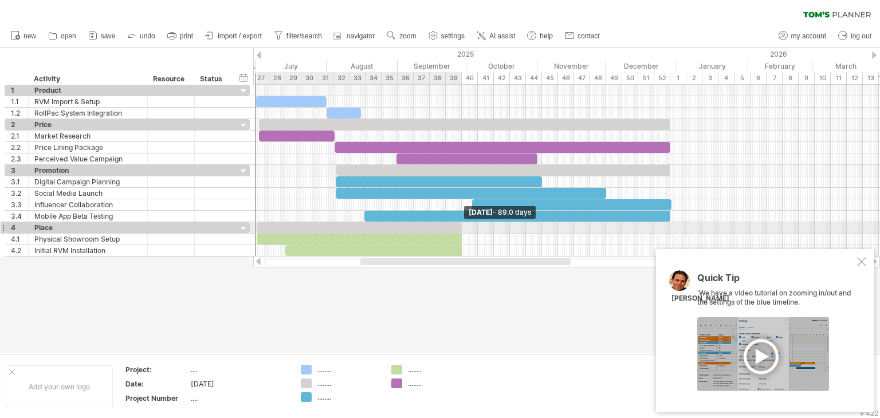
drag, startPoint x: 269, startPoint y: 226, endPoint x: 461, endPoint y: 224, distance: 191.9
click at [461, 224] on span at bounding box center [460, 227] width 5 height 11
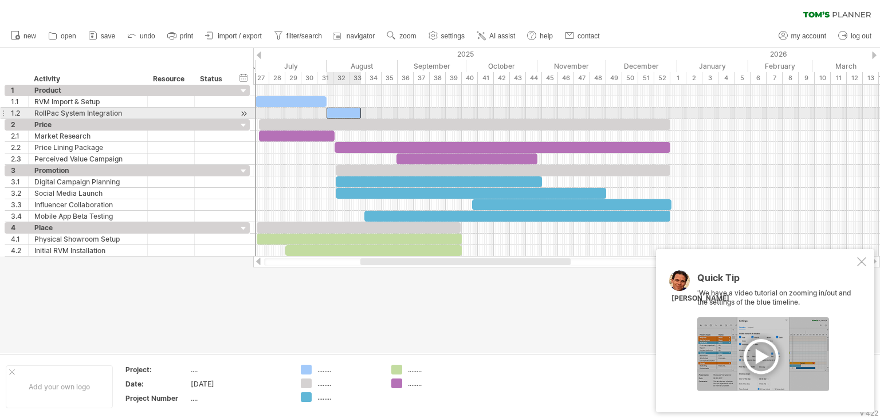
click at [351, 111] on div at bounding box center [344, 113] width 34 height 11
drag, startPoint x: 362, startPoint y: 111, endPoint x: 394, endPoint y: 115, distance: 32.3
click at [394, 115] on span at bounding box center [393, 113] width 5 height 11
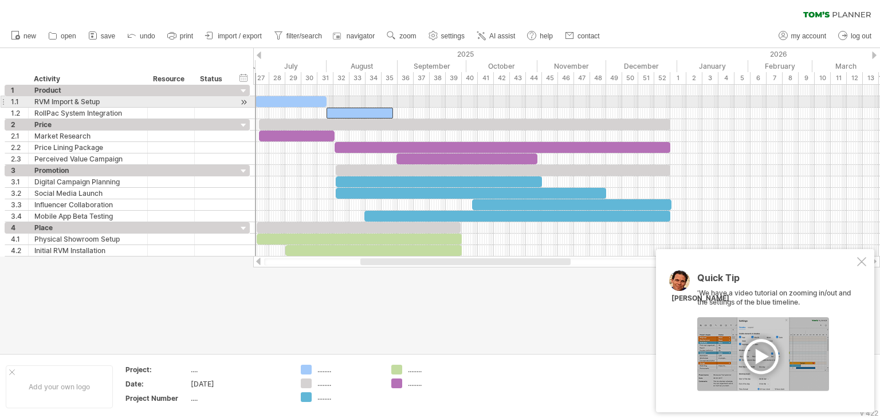
click at [383, 108] on div at bounding box center [360, 113] width 66 height 11
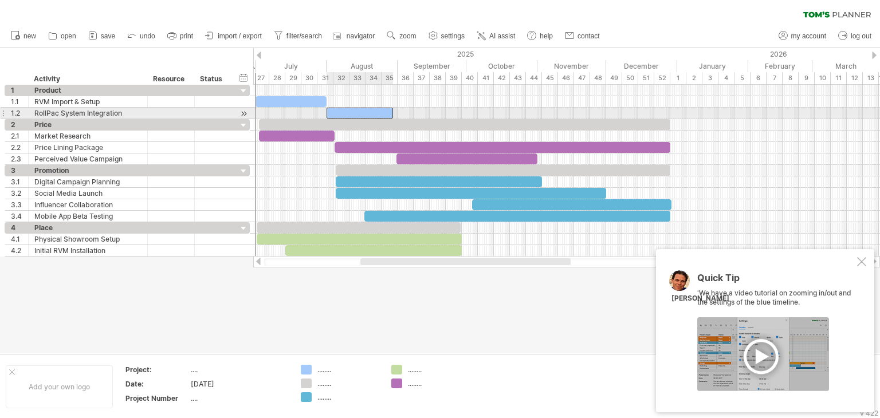
click at [390, 112] on div at bounding box center [360, 113] width 66 height 11
drag, startPoint x: 394, startPoint y: 111, endPoint x: 431, endPoint y: 116, distance: 37.0
click at [431, 116] on span at bounding box center [429, 113] width 5 height 11
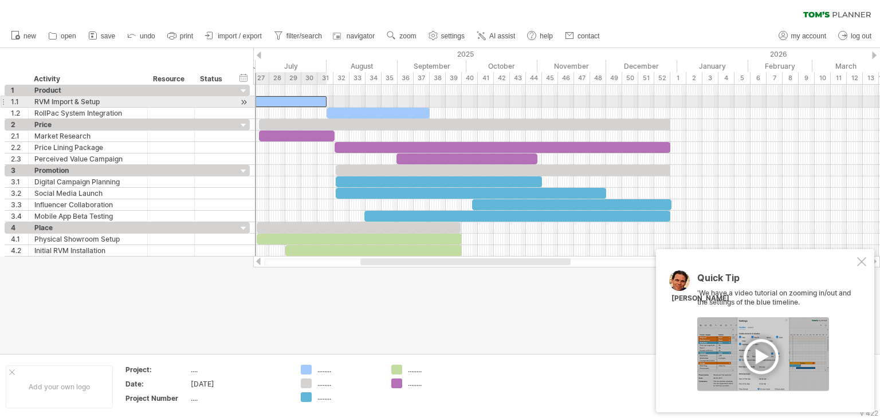
click at [313, 99] on div at bounding box center [290, 101] width 71 height 11
drag, startPoint x: 328, startPoint y: 99, endPoint x: 364, endPoint y: 106, distance: 37.3
click at [364, 106] on span at bounding box center [363, 101] width 5 height 11
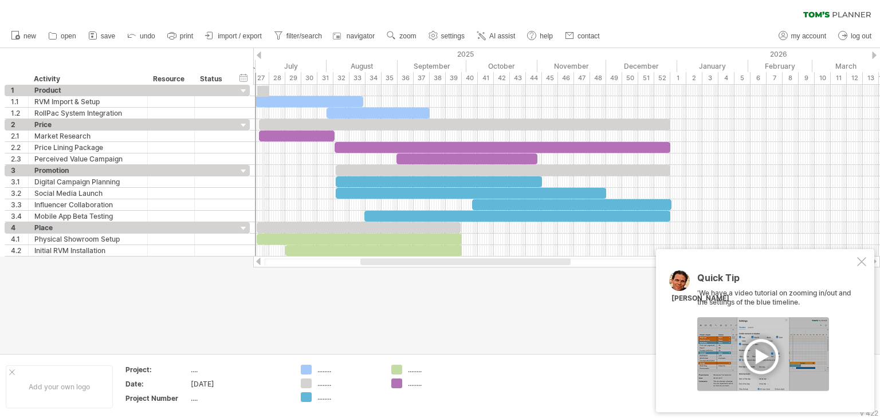
drag, startPoint x: 306, startPoint y: 379, endPoint x: 262, endPoint y: 83, distance: 298.8
click at [262, 83] on div "Trying to reach [DOMAIN_NAME] Connected again... 0% clear filter new 1" at bounding box center [440, 209] width 880 height 418
drag, startPoint x: 304, startPoint y: 383, endPoint x: 264, endPoint y: 86, distance: 300.0
click at [264, 86] on div "Trying to reach [DOMAIN_NAME] Connected again... 0% clear filter new 1" at bounding box center [440, 209] width 880 height 418
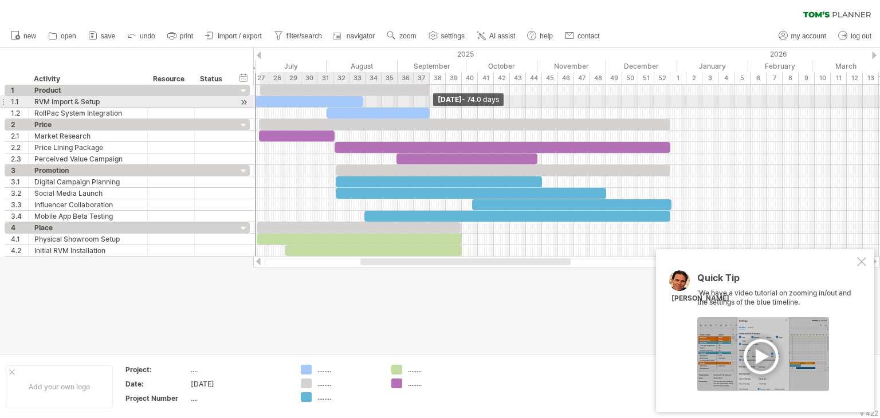
drag, startPoint x: 273, startPoint y: 90, endPoint x: 431, endPoint y: 103, distance: 158.7
click at [431, 103] on div "Sunday 14 September - 74.0 days Tuesday 01 July" at bounding box center [566, 171] width 627 height 172
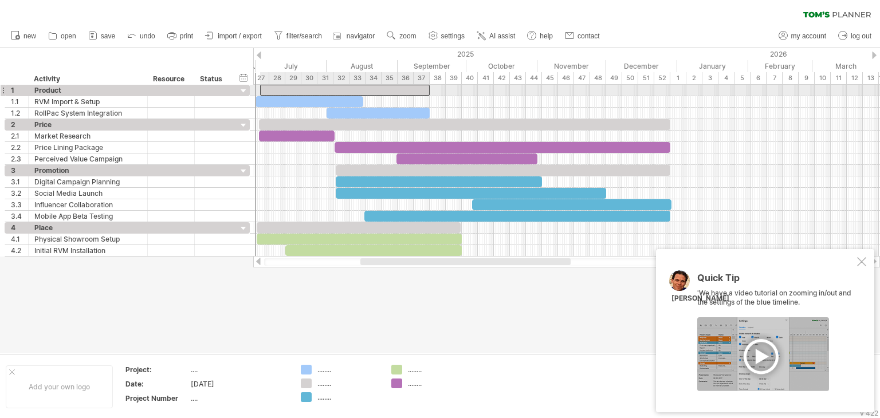
click at [274, 88] on div at bounding box center [345, 90] width 170 height 11
click at [257, 89] on span at bounding box center [255, 90] width 5 height 11
click at [292, 323] on div at bounding box center [440, 200] width 880 height 305
click at [860, 258] on div at bounding box center [861, 261] width 9 height 9
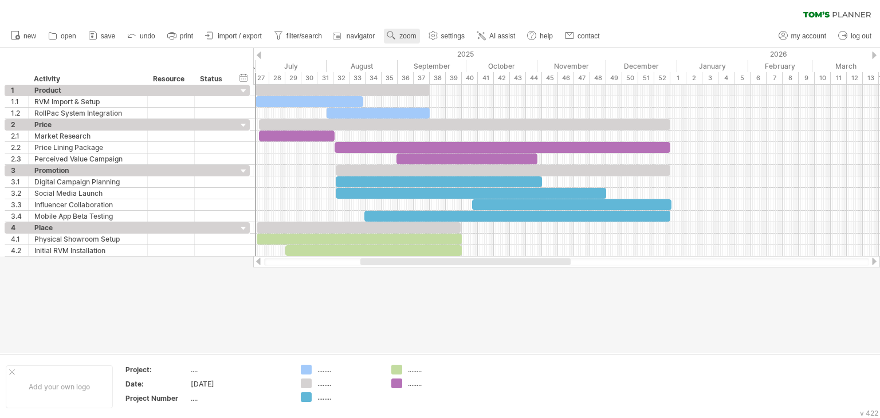
click at [395, 37] on use at bounding box center [391, 35] width 11 height 11
click at [453, 87] on div "Day" at bounding box center [432, 88] width 64 height 18
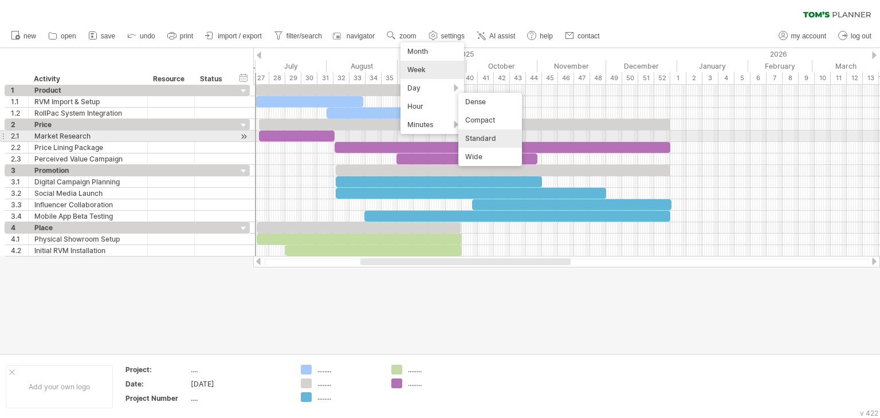
click at [486, 135] on div "Standard" at bounding box center [490, 138] width 64 height 18
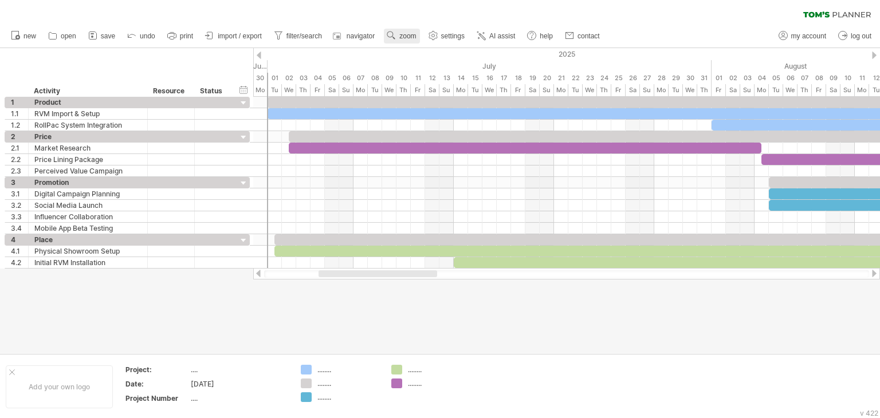
click at [410, 43] on link "zoom" at bounding box center [402, 36] width 36 height 15
click at [453, 99] on div "Day" at bounding box center [447, 94] width 64 height 18
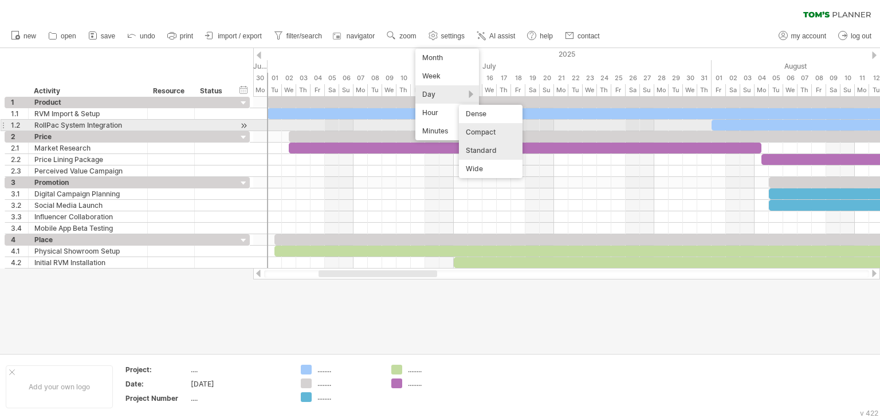
click at [489, 124] on div "Compact" at bounding box center [491, 132] width 64 height 18
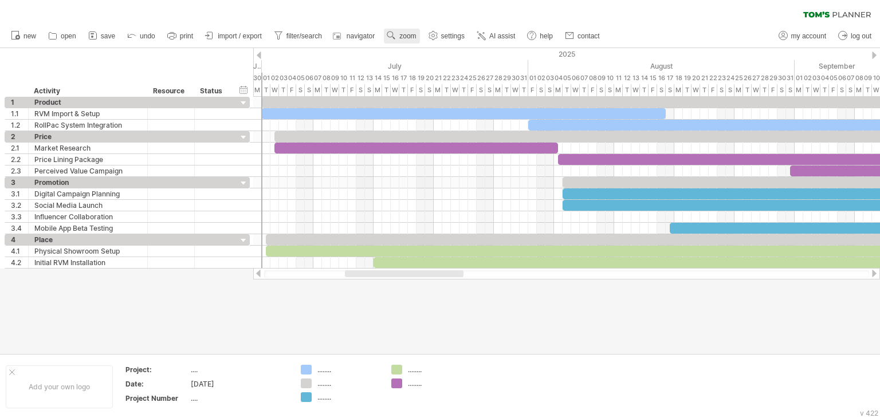
click at [411, 34] on span "zoom" at bounding box center [407, 36] width 17 height 8
click at [456, 88] on div "Day" at bounding box center [449, 86] width 64 height 18
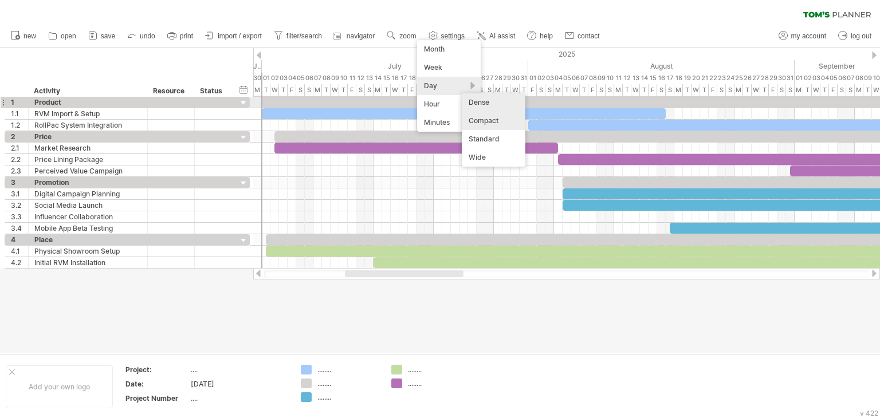
click at [497, 99] on div "Dense" at bounding box center [494, 102] width 64 height 18
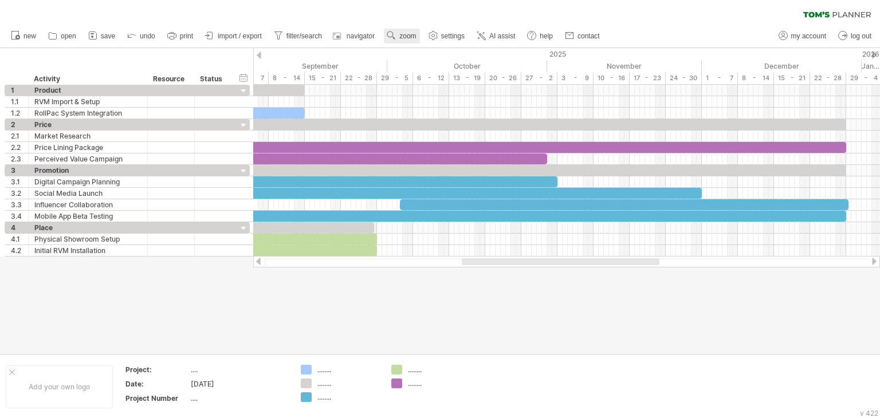
click at [404, 37] on span "zoom" at bounding box center [407, 36] width 17 height 8
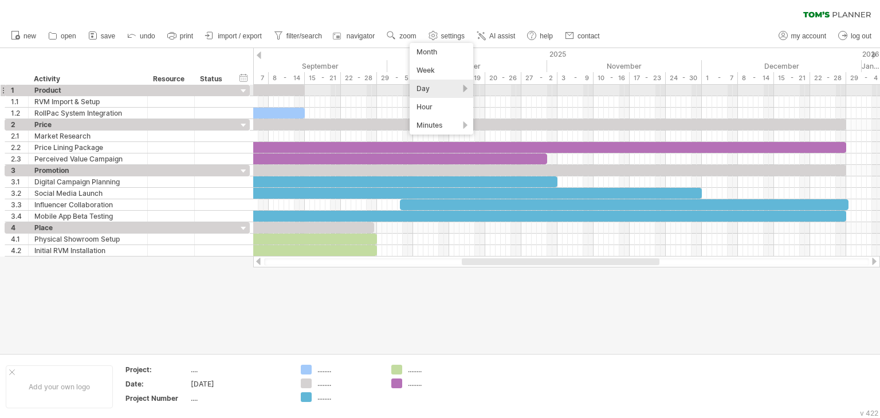
click at [447, 93] on div "Day" at bounding box center [442, 89] width 64 height 18
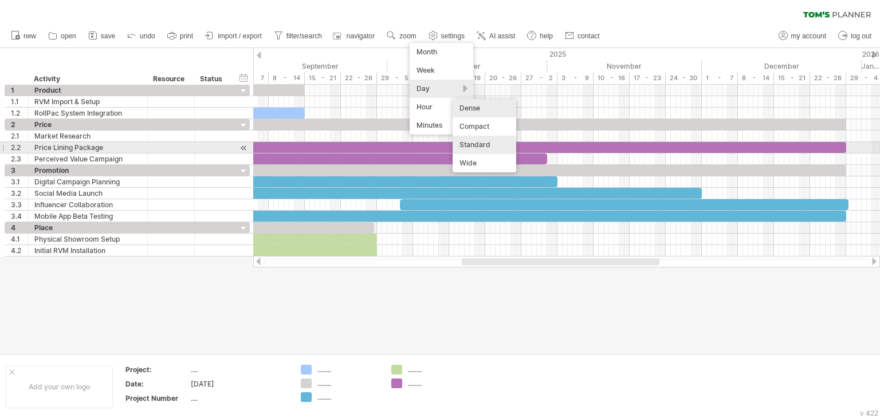
click at [472, 143] on div "Standard" at bounding box center [485, 145] width 64 height 18
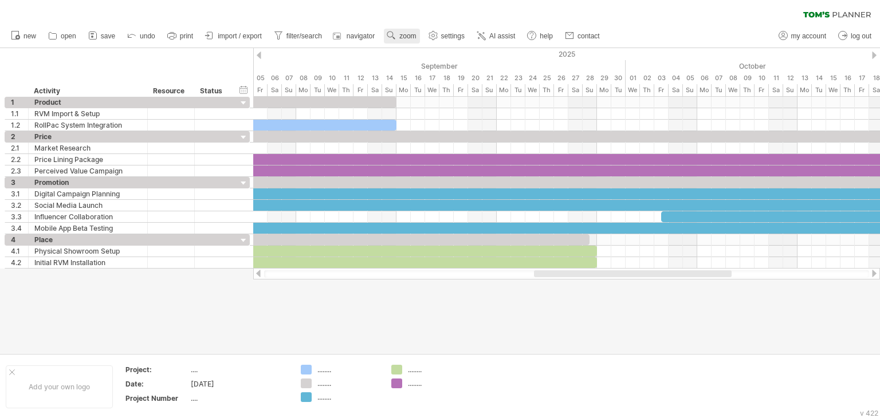
click at [401, 32] on span "zoom" at bounding box center [407, 36] width 17 height 8
click at [435, 86] on div "Day" at bounding box center [439, 83] width 64 height 18
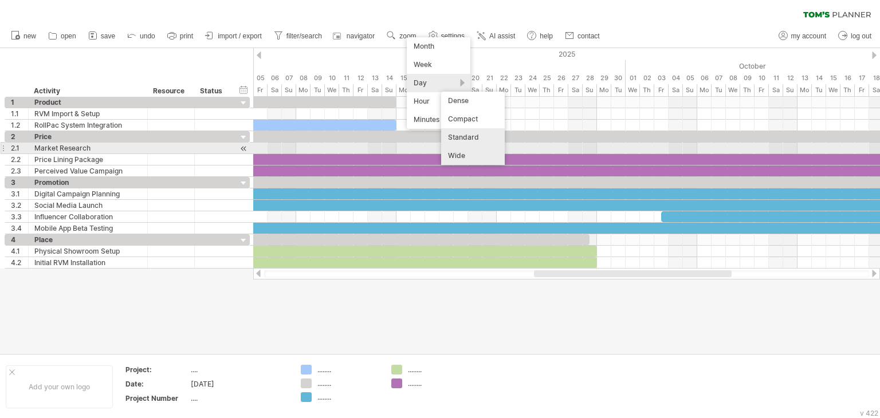
click at [479, 150] on div "Wide" at bounding box center [473, 156] width 64 height 18
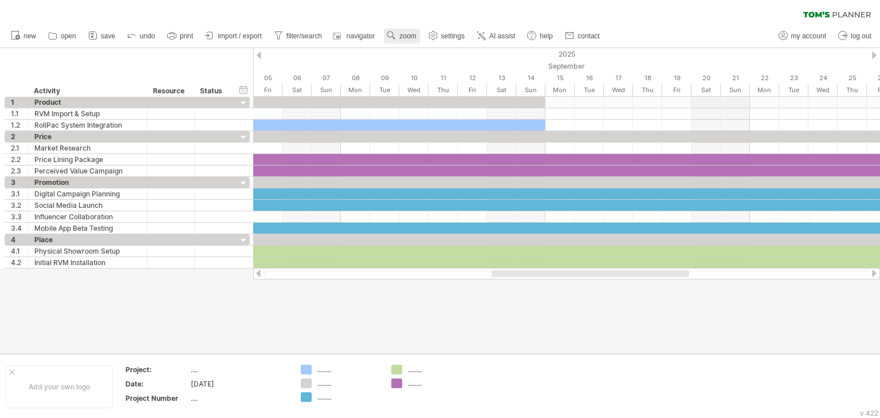
click at [410, 33] on span "zoom" at bounding box center [407, 36] width 17 height 8
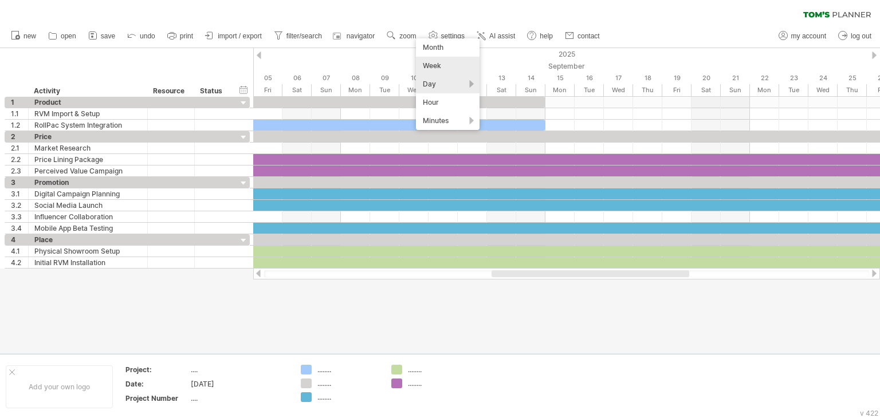
click at [436, 60] on div "Week" at bounding box center [448, 66] width 64 height 18
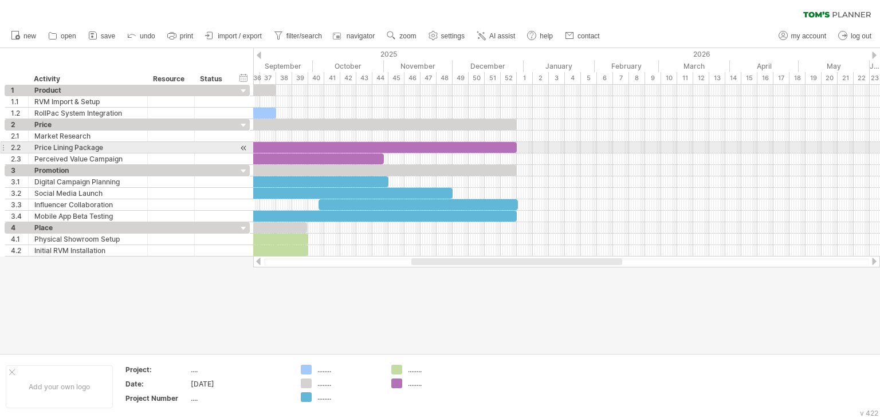
drag, startPoint x: 484, startPoint y: 150, endPoint x: 490, endPoint y: 154, distance: 7.5
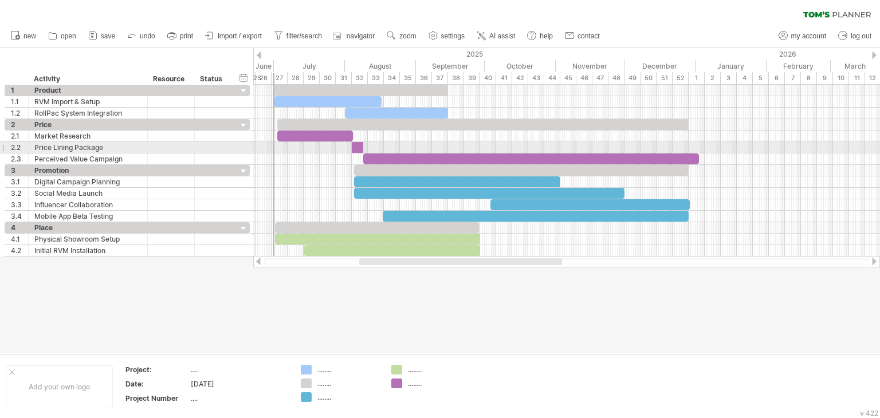
drag, startPoint x: 396, startPoint y: 384, endPoint x: 356, endPoint y: 143, distance: 244.5
click at [356, 143] on div "Trying to reach [DOMAIN_NAME] Connected again... 0% clear filter new 1" at bounding box center [440, 209] width 880 height 418
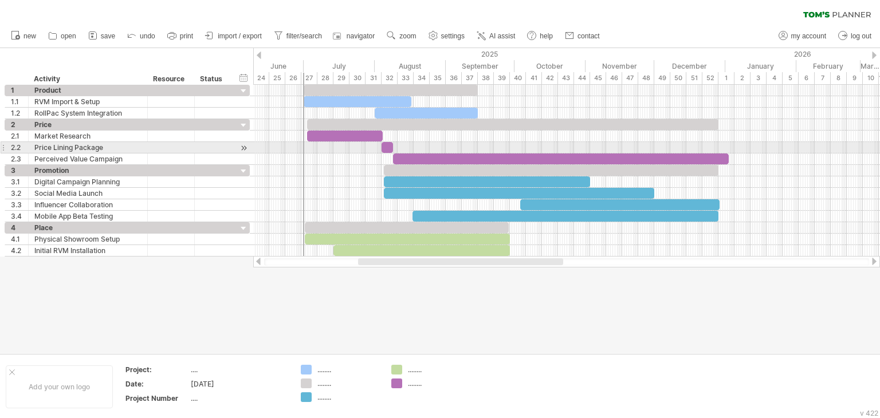
click at [395, 146] on div at bounding box center [566, 147] width 627 height 11
drag, startPoint x: 392, startPoint y: 146, endPoint x: 445, endPoint y: 151, distance: 53.0
click at [445, 151] on span at bounding box center [447, 147] width 5 height 11
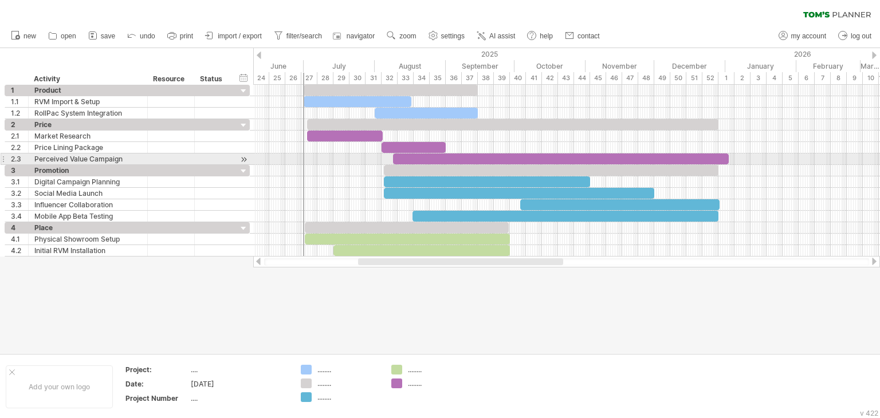
click at [415, 157] on div at bounding box center [561, 159] width 336 height 11
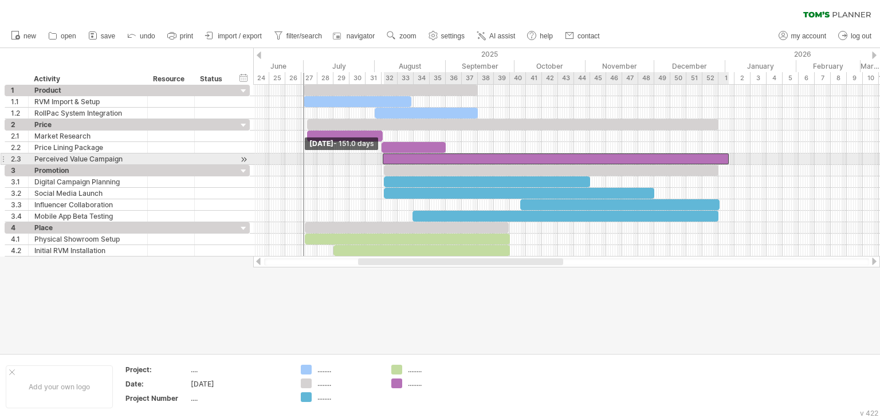
drag, startPoint x: 393, startPoint y: 158, endPoint x: 383, endPoint y: 158, distance: 10.3
click at [383, 158] on span at bounding box center [382, 159] width 5 height 11
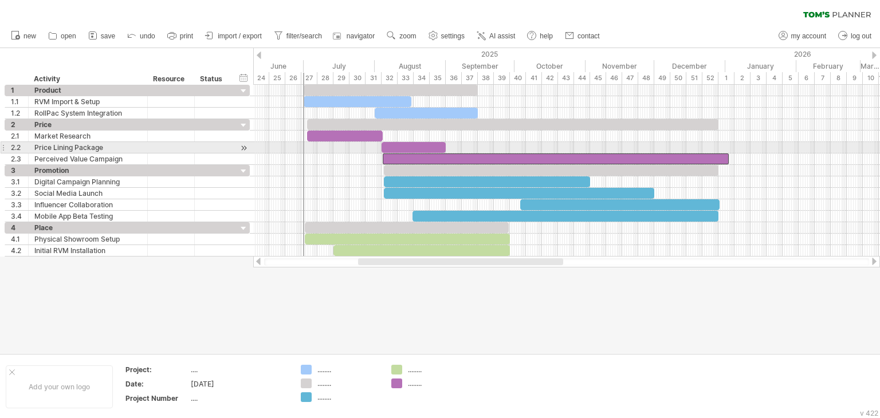
click at [403, 145] on div at bounding box center [414, 147] width 64 height 11
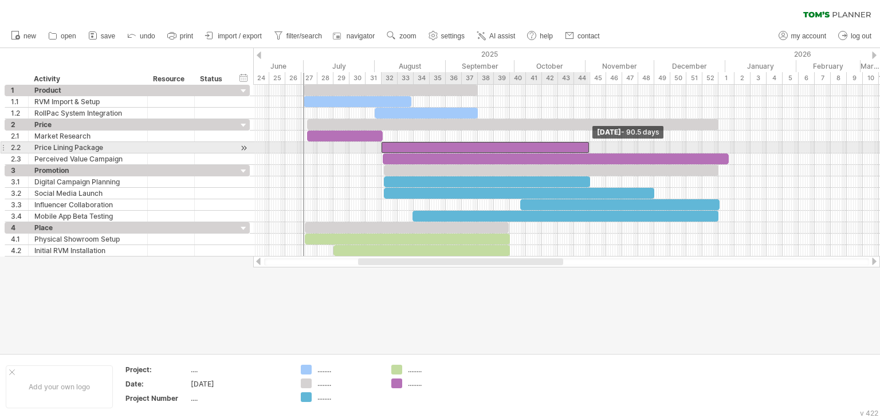
drag, startPoint x: 447, startPoint y: 144, endPoint x: 590, endPoint y: 149, distance: 143.3
click at [590, 149] on span at bounding box center [589, 147] width 5 height 11
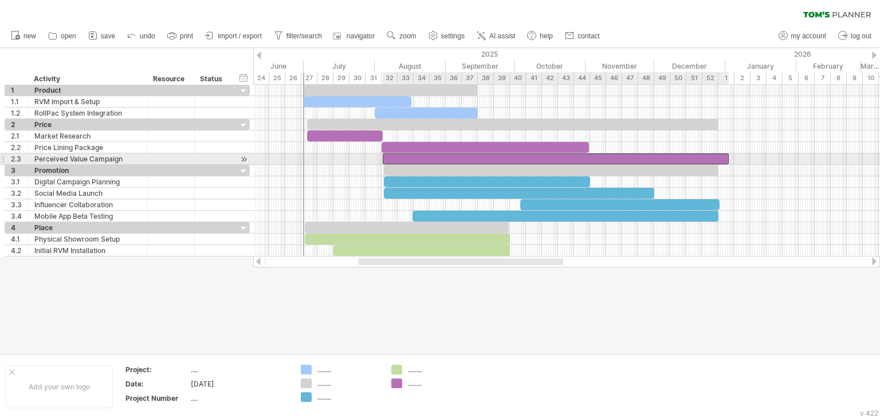
click at [605, 156] on div at bounding box center [556, 159] width 346 height 11
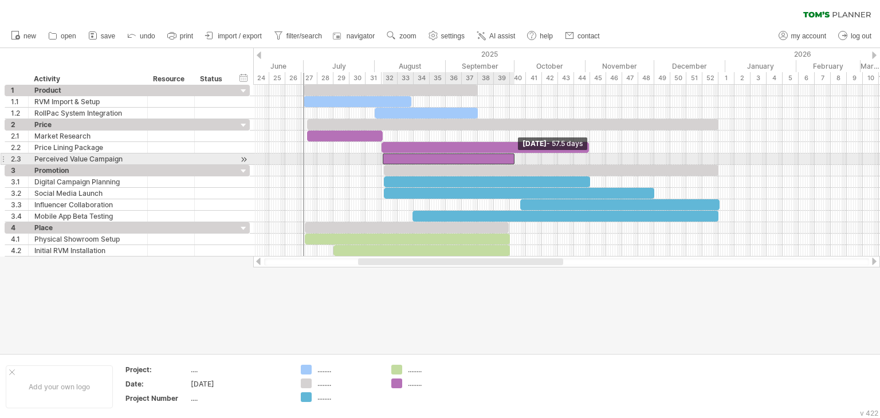
drag, startPoint x: 729, startPoint y: 154, endPoint x: 514, endPoint y: 161, distance: 214.4
click at [514, 161] on span at bounding box center [514, 159] width 5 height 11
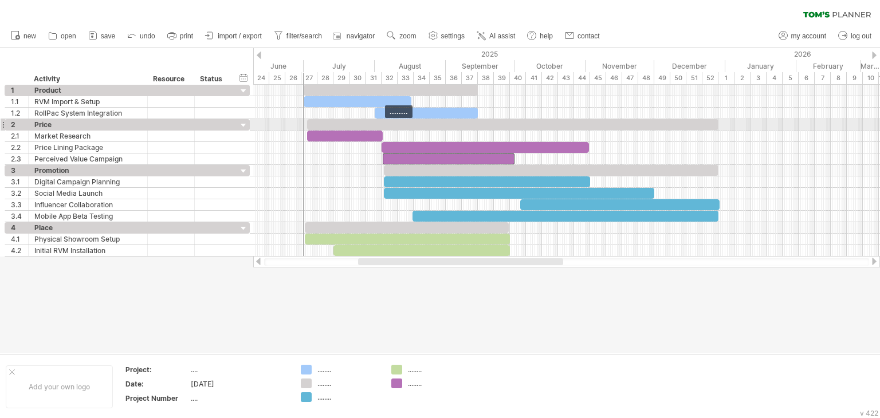
click at [542, 123] on div at bounding box center [512, 124] width 411 height 11
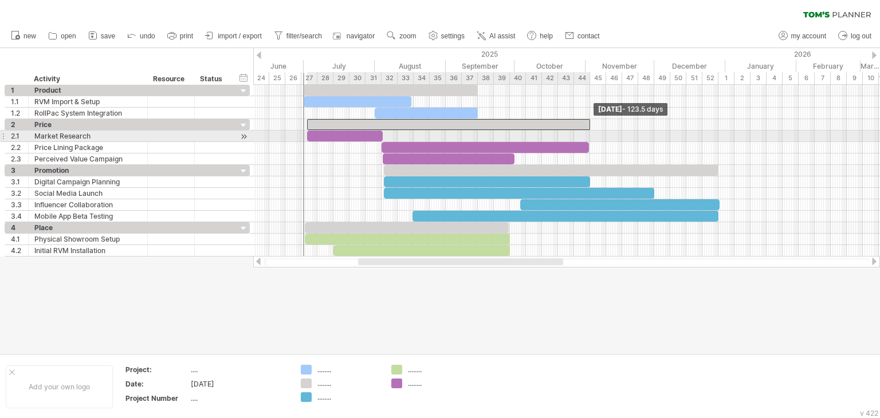
drag, startPoint x: 717, startPoint y: 125, endPoint x: 588, endPoint y: 133, distance: 129.1
click at [588, 133] on div "Sunday 02 November - 123.5 days Wednesday 02 July" at bounding box center [566, 171] width 627 height 172
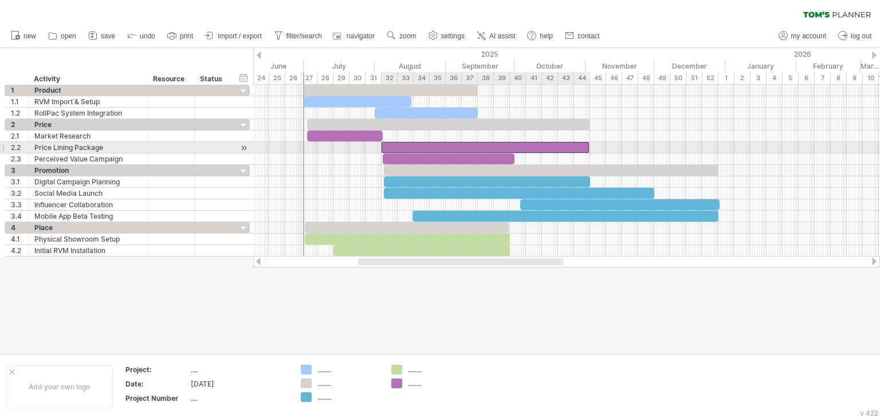
click at [577, 150] on div at bounding box center [485, 147] width 207 height 11
click at [589, 150] on span at bounding box center [590, 147] width 5 height 11
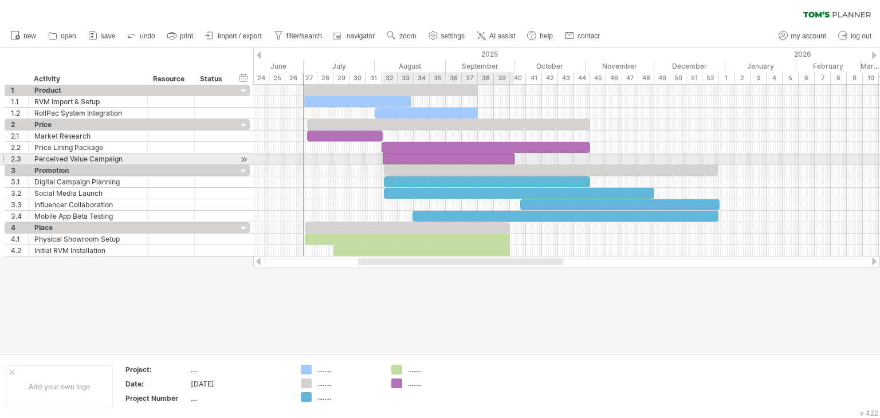
click at [394, 158] on div at bounding box center [449, 159] width 132 height 11
click at [383, 156] on span at bounding box center [381, 159] width 5 height 11
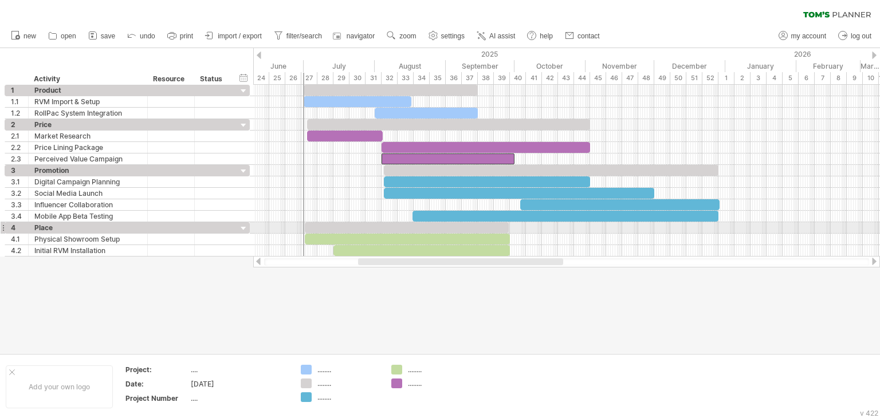
click at [458, 222] on div at bounding box center [407, 227] width 204 height 11
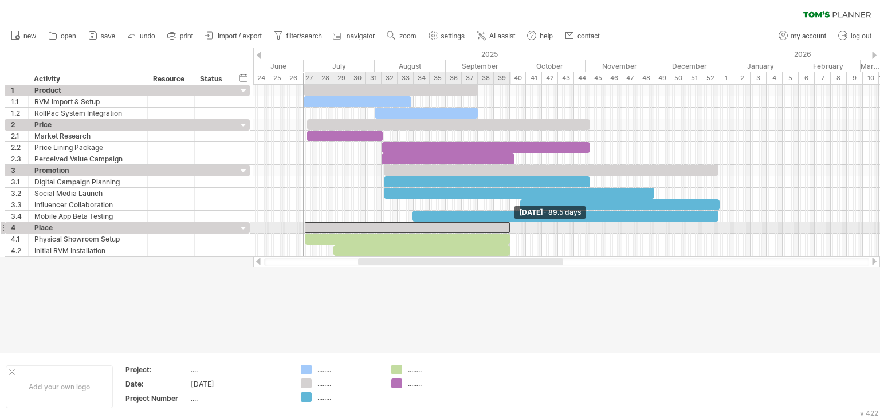
click at [509, 226] on span at bounding box center [510, 227] width 5 height 11
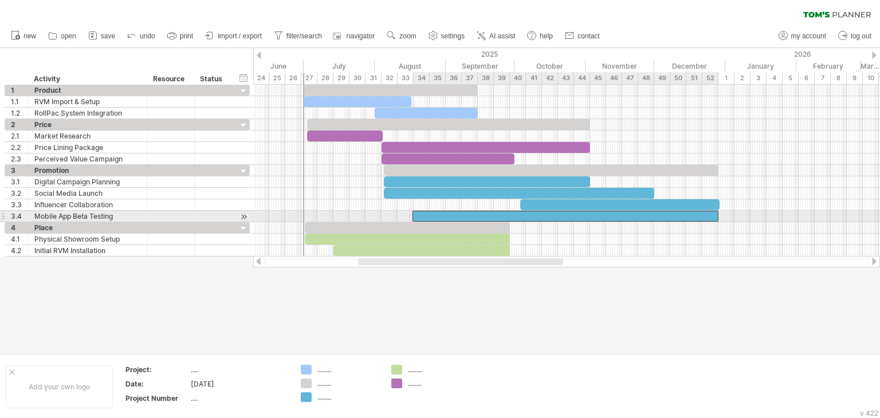
click at [703, 213] on div at bounding box center [565, 216] width 306 height 11
click at [718, 215] on span at bounding box center [718, 216] width 5 height 11
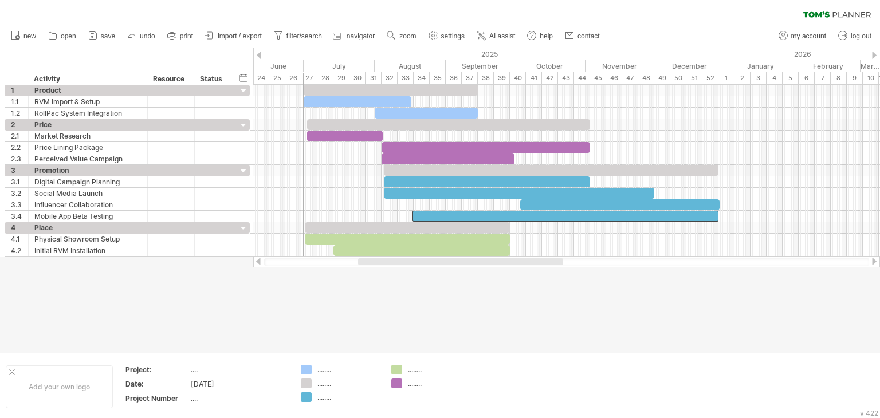
click at [649, 276] on div at bounding box center [440, 200] width 880 height 305
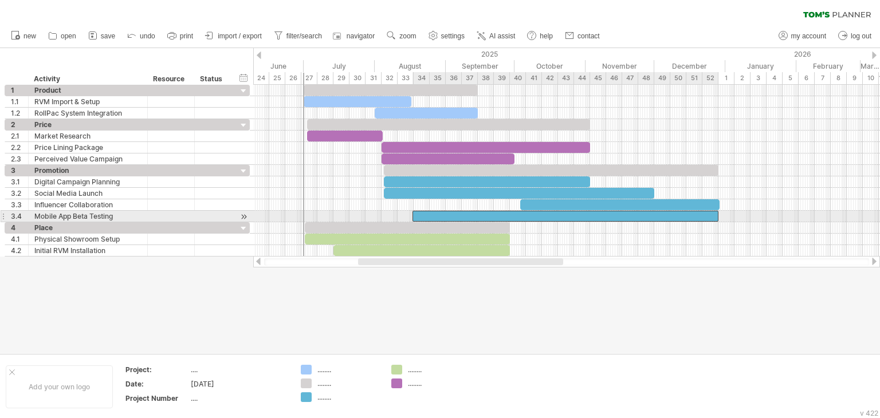
click at [708, 217] on div at bounding box center [565, 216] width 306 height 11
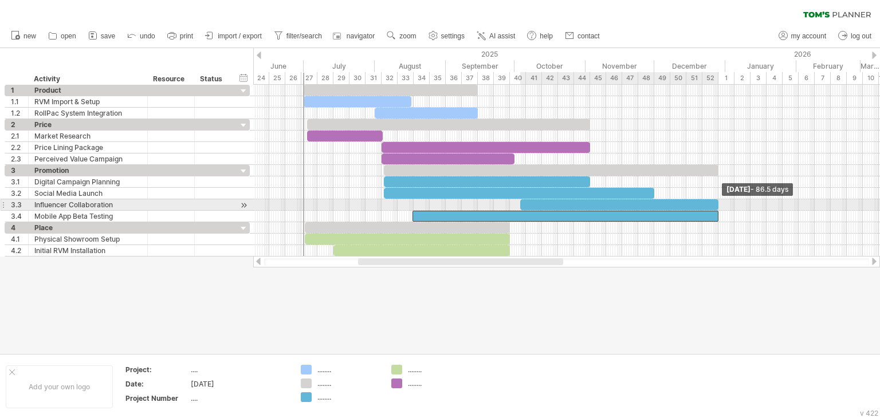
click at [718, 203] on span at bounding box center [718, 204] width 5 height 11
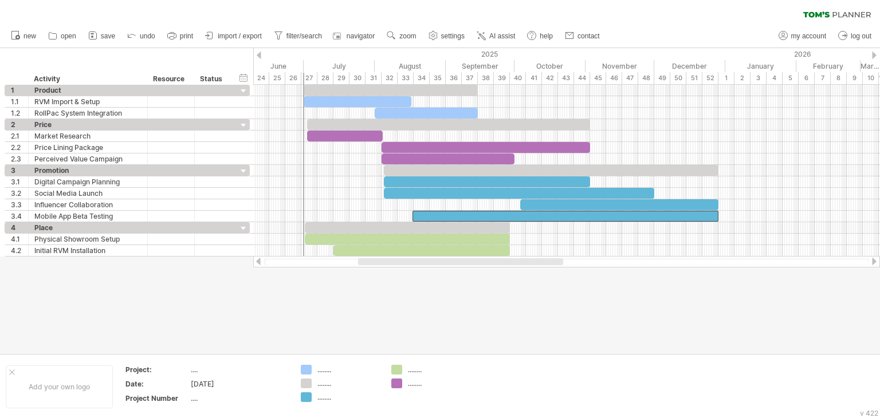
click at [676, 294] on div at bounding box center [440, 200] width 880 height 305
click at [301, 51] on div "2025" at bounding box center [307, 54] width 836 height 12
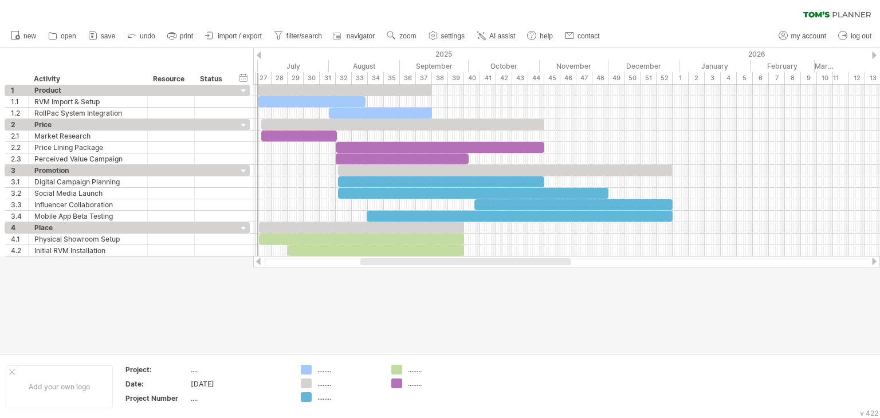
drag, startPoint x: 544, startPoint y: 51, endPoint x: 501, endPoint y: 54, distance: 43.6
click at [501, 54] on div "2025" at bounding box center [261, 54] width 836 height 12
click at [275, 127] on div at bounding box center [402, 124] width 283 height 11
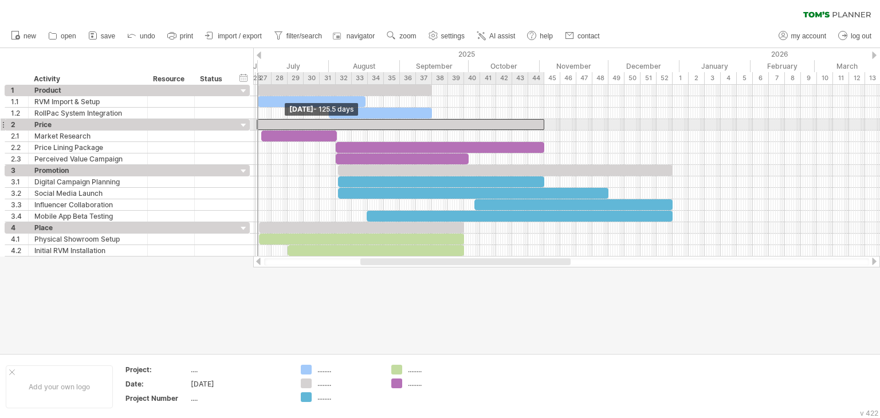
click at [257, 123] on div "Sunday 02 November Monday 30 June - 125.5 days" at bounding box center [566, 171] width 627 height 172
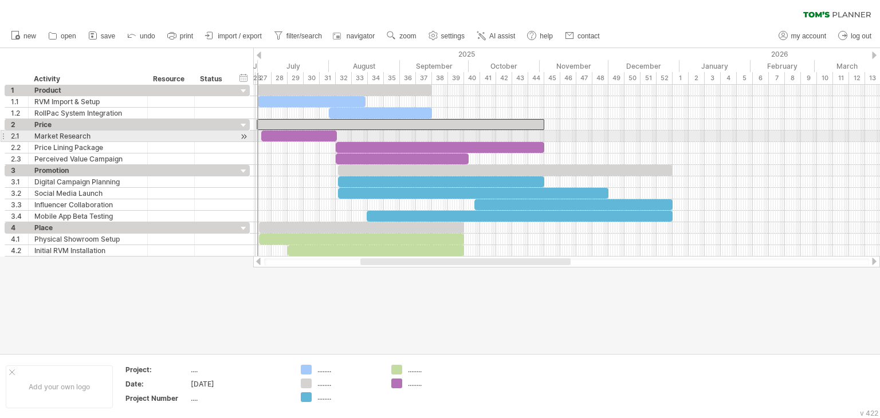
click at [269, 135] on div at bounding box center [299, 136] width 76 height 11
click at [258, 134] on span at bounding box center [257, 136] width 5 height 11
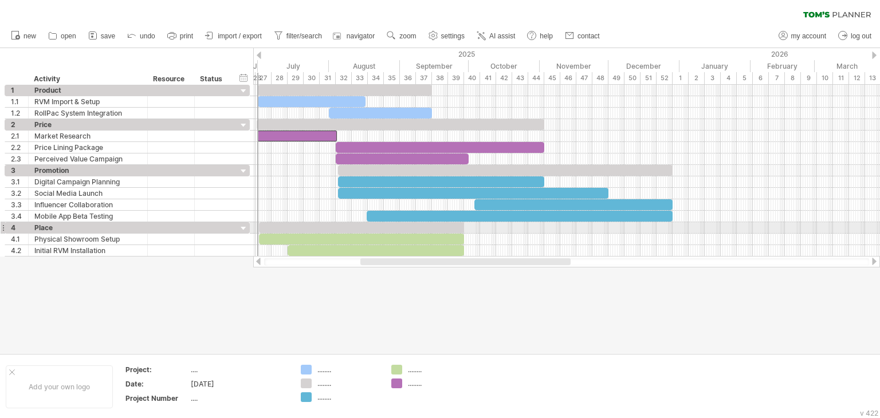
click at [274, 227] on div at bounding box center [361, 227] width 205 height 11
click at [258, 226] on div "Sunday 28 September Tuesday 01 July - 90.0 days" at bounding box center [566, 171] width 627 height 172
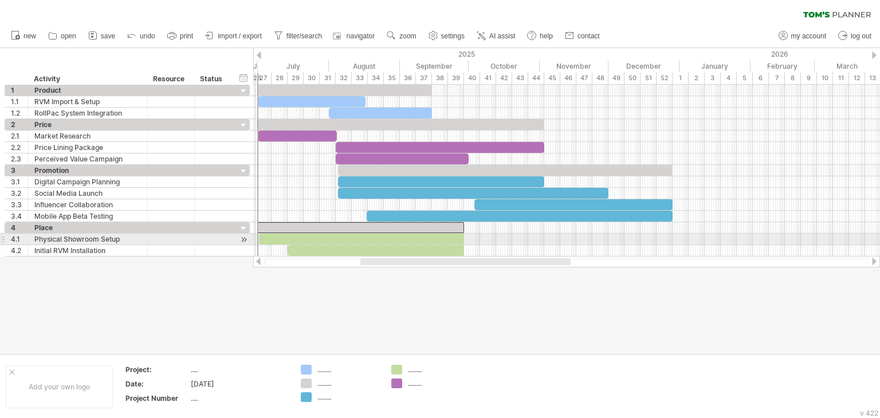
click at [270, 239] on div at bounding box center [361, 239] width 205 height 11
click at [259, 238] on span at bounding box center [257, 239] width 5 height 11
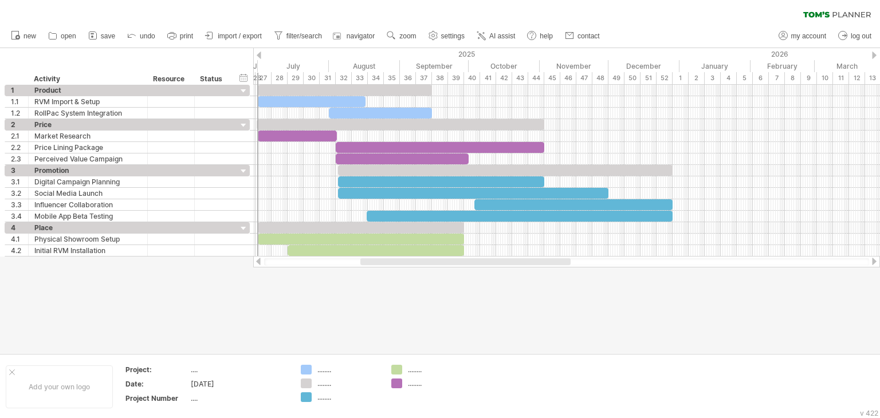
click at [469, 292] on div at bounding box center [440, 200] width 880 height 305
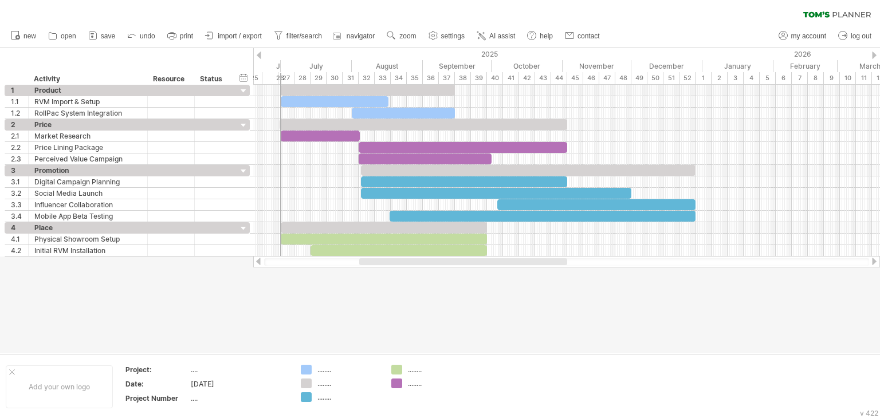
drag, startPoint x: 369, startPoint y: 57, endPoint x: 392, endPoint y: 57, distance: 22.3
click at [395, 57] on div "2025" at bounding box center [284, 54] width 836 height 12
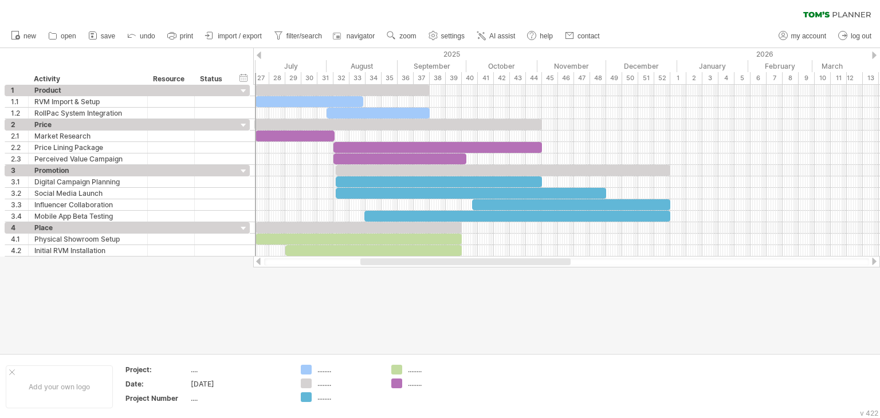
drag, startPoint x: 361, startPoint y: 57, endPoint x: 334, endPoint y: 60, distance: 27.1
click at [334, 60] on div "2025" at bounding box center [259, 54] width 836 height 12
click at [300, 41] on link "filter/search" at bounding box center [298, 36] width 54 height 15
type input "**********"
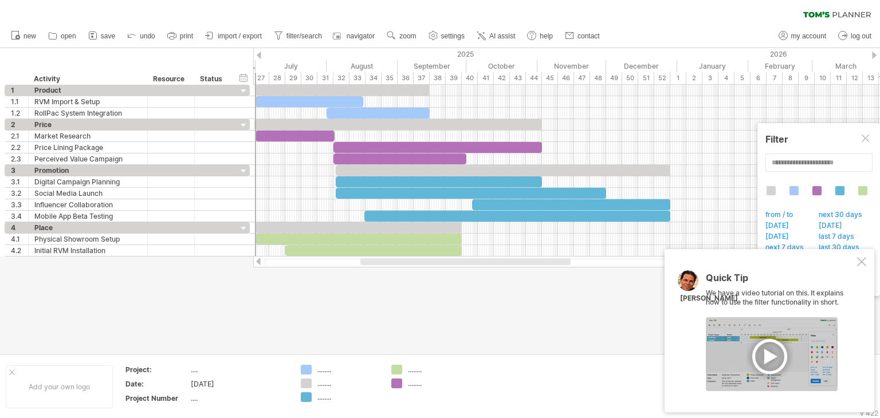
click at [864, 260] on div at bounding box center [861, 261] width 9 height 9
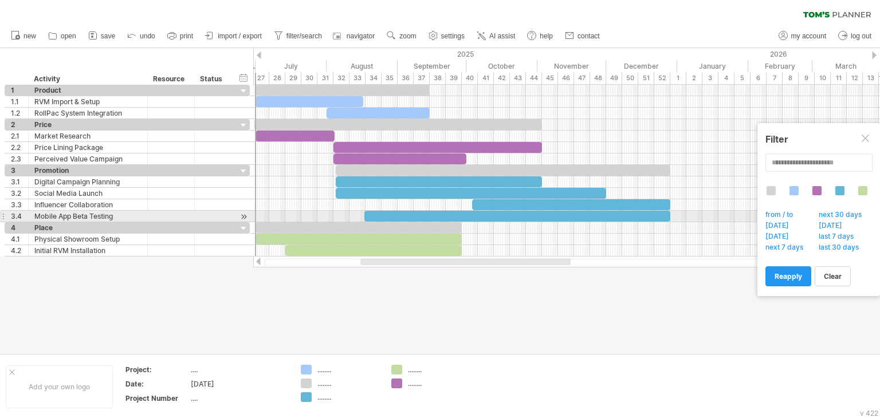
click at [833, 213] on span "next 30 days" at bounding box center [843, 215] width 53 height 11
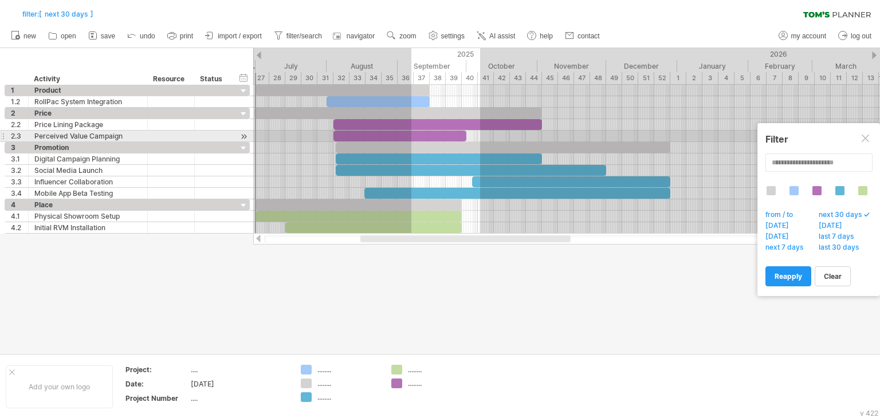
click at [870, 140] on div at bounding box center [866, 139] width 9 height 9
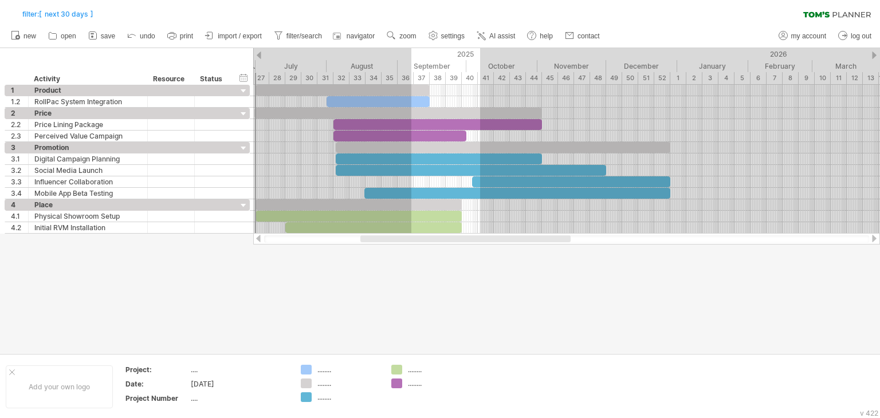
click at [685, 282] on div at bounding box center [440, 200] width 880 height 305
click at [297, 30] on link "filter/search" at bounding box center [298, 36] width 54 height 15
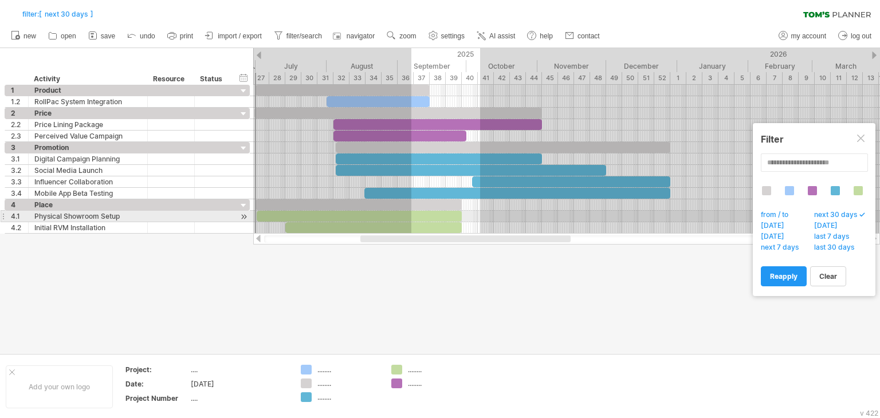
click at [772, 214] on span "from / to" at bounding box center [777, 215] width 37 height 11
type input "********"
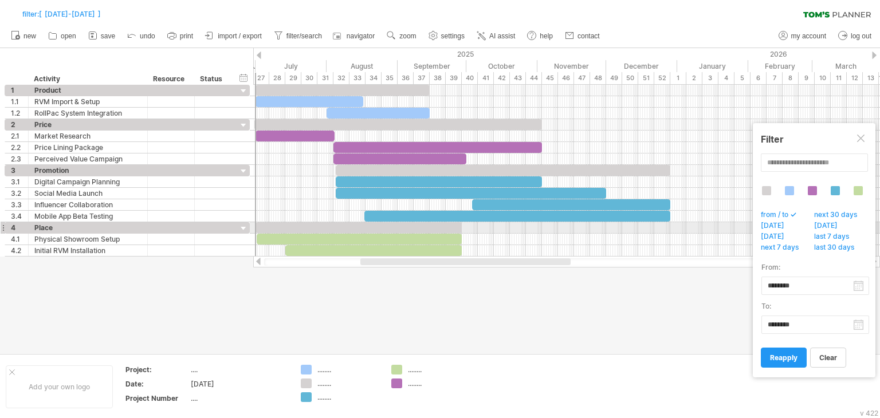
click at [774, 227] on span "today" at bounding box center [775, 226] width 33 height 11
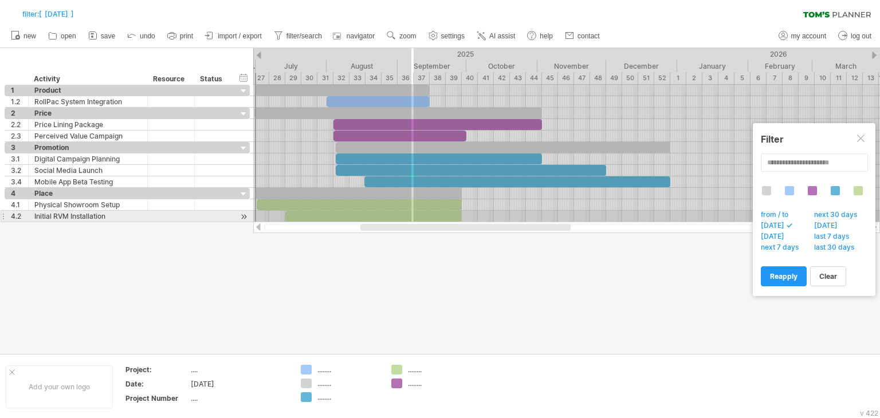
click at [776, 214] on span "from / to" at bounding box center [777, 215] width 37 height 11
type input "********"
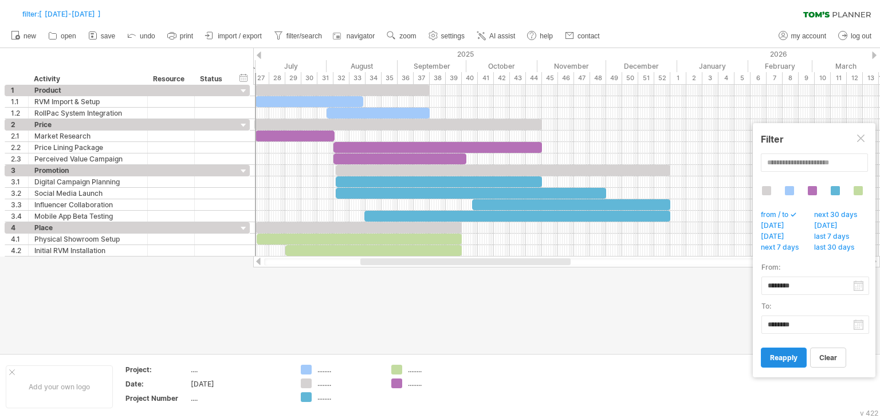
click at [790, 359] on span "reapply" at bounding box center [783, 357] width 27 height 9
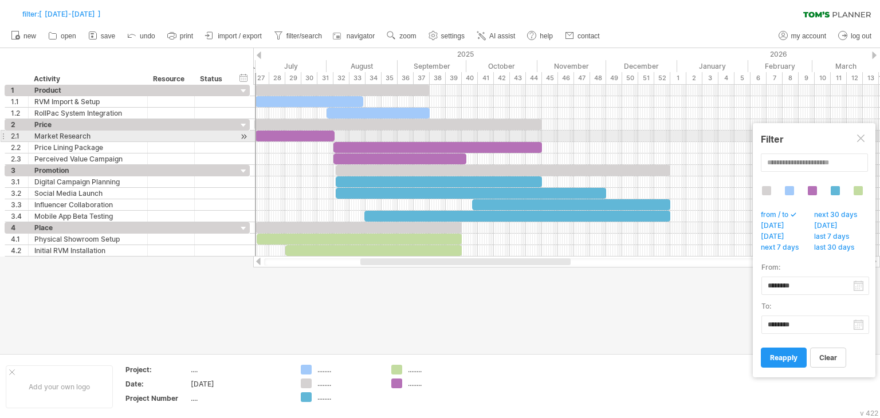
click at [863, 139] on div at bounding box center [861, 139] width 9 height 9
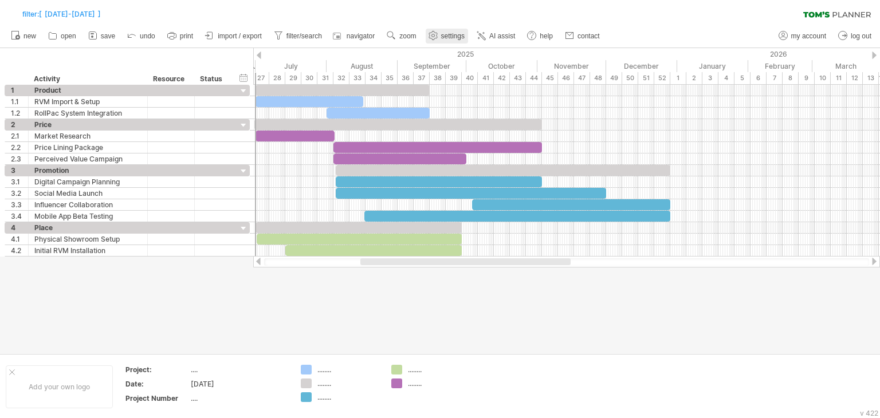
click at [461, 40] on link "settings" at bounding box center [447, 36] width 42 height 15
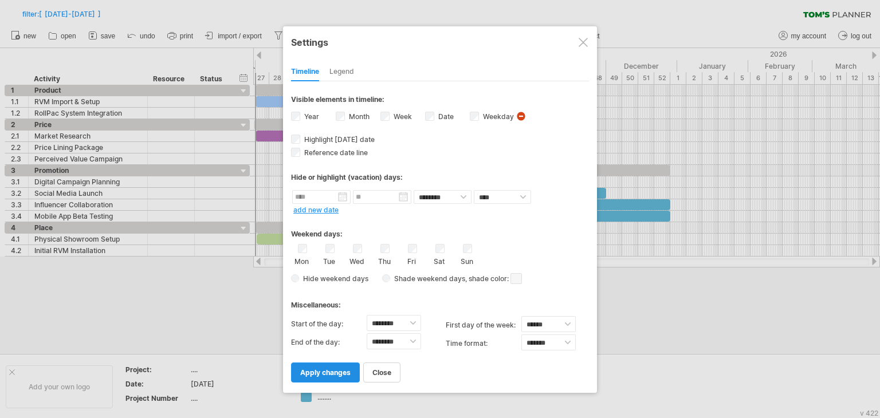
click at [321, 376] on link "apply changes" at bounding box center [325, 373] width 69 height 20
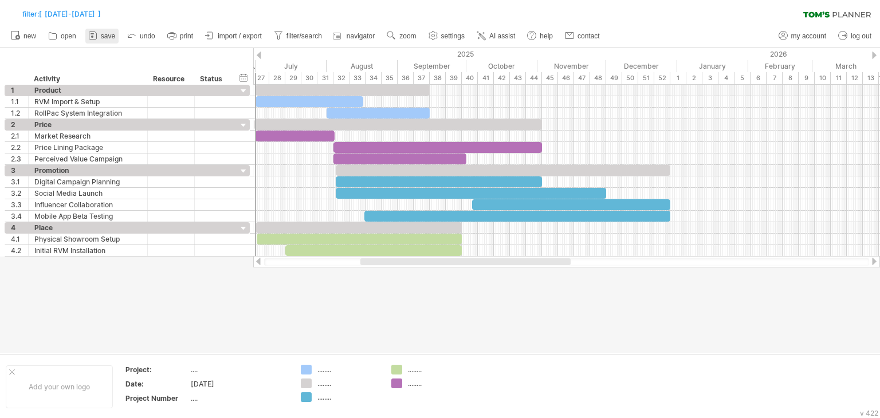
click at [100, 37] on link "save" at bounding box center [101, 36] width 33 height 15
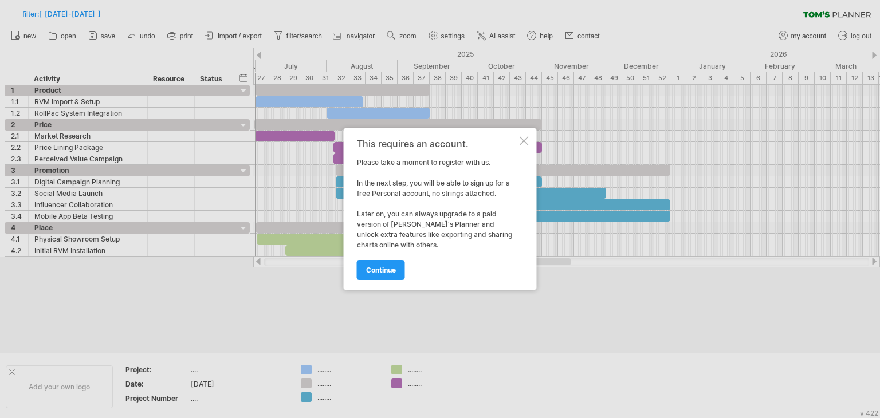
click at [528, 139] on div at bounding box center [524, 140] width 9 height 9
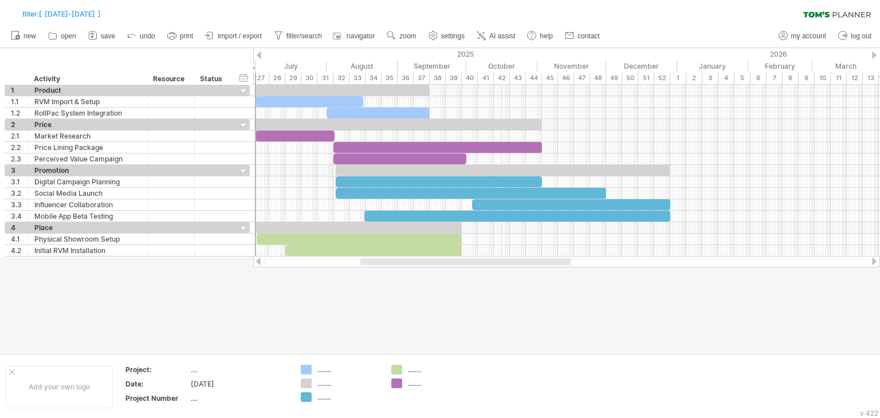
click at [502, 76] on div "42" at bounding box center [502, 78] width 16 height 12
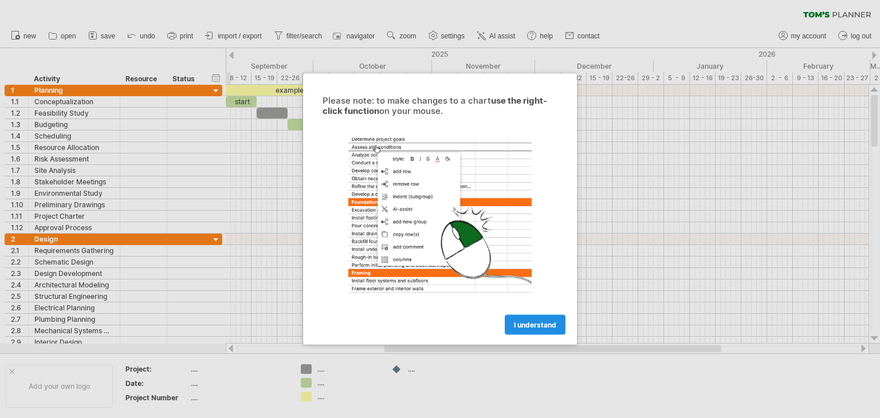
click at [542, 317] on link "I understand" at bounding box center [535, 325] width 61 height 20
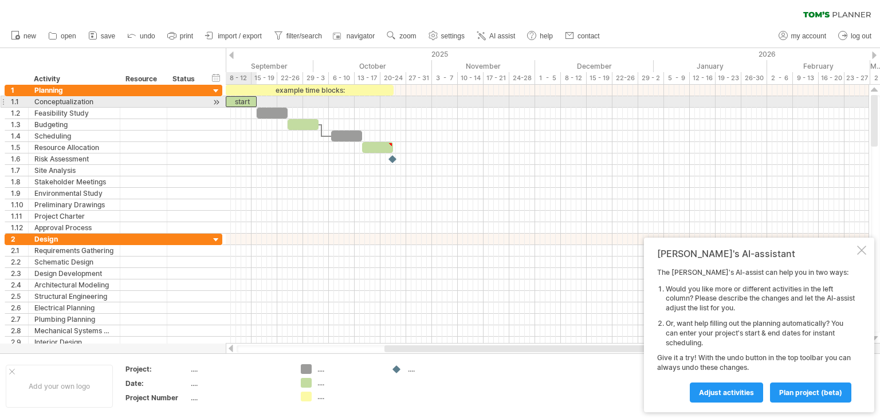
click at [241, 102] on div "start" at bounding box center [241, 101] width 31 height 11
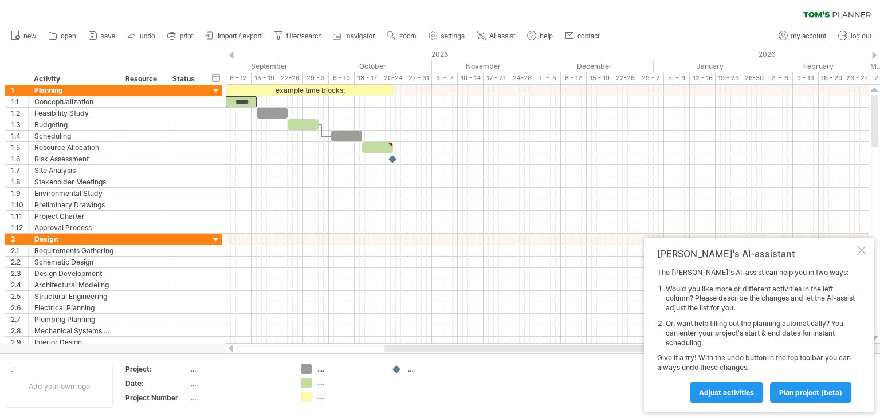
click at [308, 379] on div "Trying to reach [DOMAIN_NAME] Connected again... 0% clear filter new 1" at bounding box center [440, 209] width 880 height 418
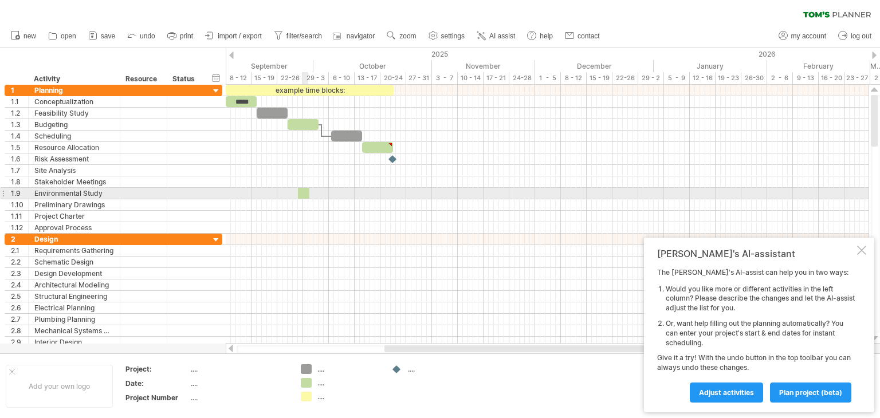
drag, startPoint x: 308, startPoint y: 379, endPoint x: 301, endPoint y: 191, distance: 188.0
click at [301, 191] on div "Trying to reach [DOMAIN_NAME] Connected again... 0% clear filter new 1" at bounding box center [440, 209] width 880 height 418
